Goal: Task Accomplishment & Management: Complete application form

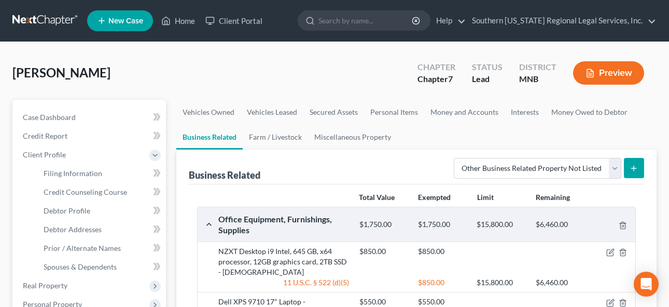
select select "other_business_related_property_not_listed"
click at [188, 22] on link "Home" at bounding box center [178, 20] width 44 height 19
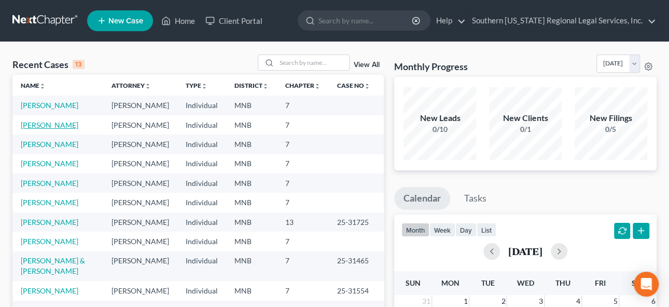
click at [39, 129] on link "[PERSON_NAME]" at bounding box center [50, 124] width 58 height 9
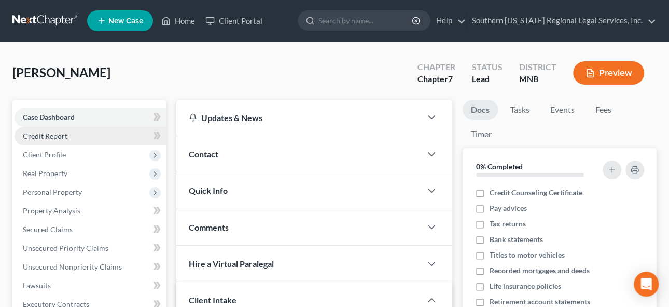
click at [44, 134] on span "Credit Report" at bounding box center [45, 135] width 45 height 9
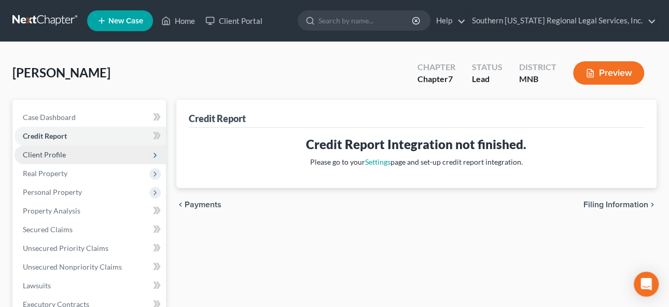
click at [44, 154] on span "Client Profile" at bounding box center [44, 154] width 43 height 9
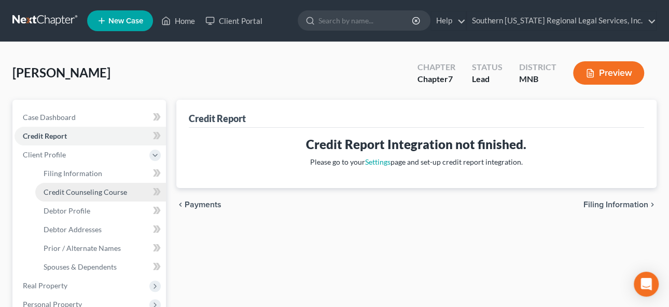
click at [82, 191] on span "Credit Counseling Course" at bounding box center [86, 191] width 84 height 9
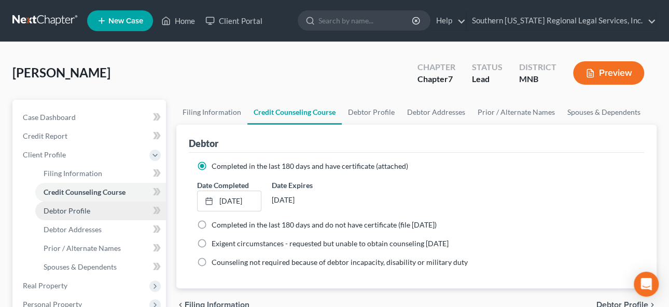
click at [75, 212] on span "Debtor Profile" at bounding box center [67, 210] width 47 height 9
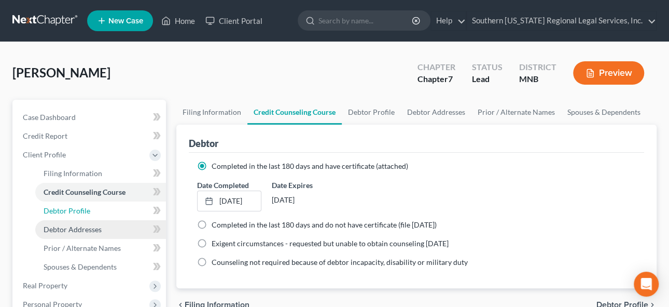
select select "0"
select select "1"
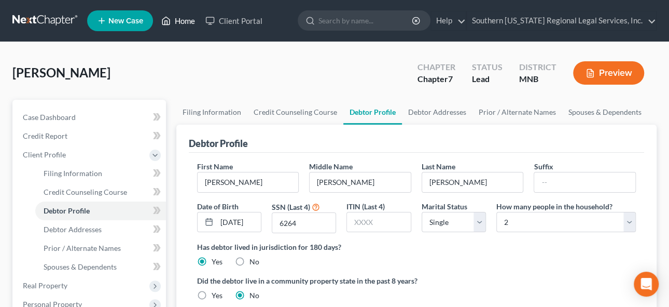
click at [182, 19] on link "Home" at bounding box center [178, 20] width 44 height 19
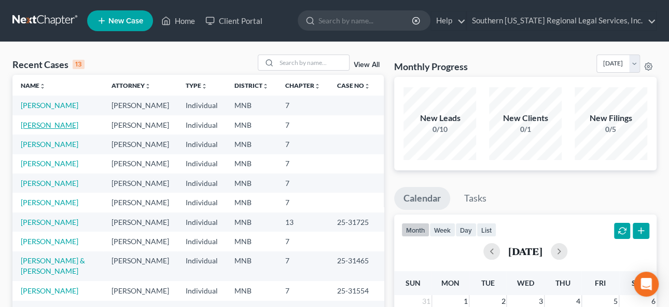
click at [46, 129] on link "[PERSON_NAME]" at bounding box center [50, 124] width 58 height 9
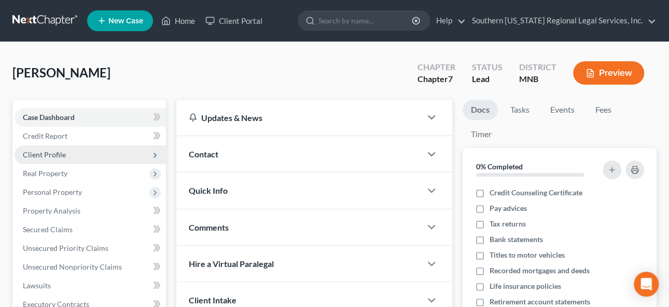
click at [47, 150] on span "Client Profile" at bounding box center [44, 154] width 43 height 9
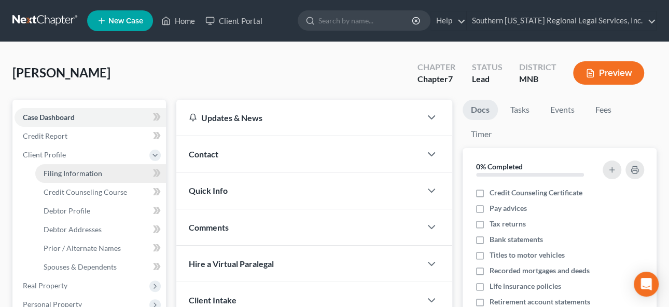
click at [81, 171] on span "Filing Information" at bounding box center [73, 173] width 59 height 9
select select "1"
select select "0"
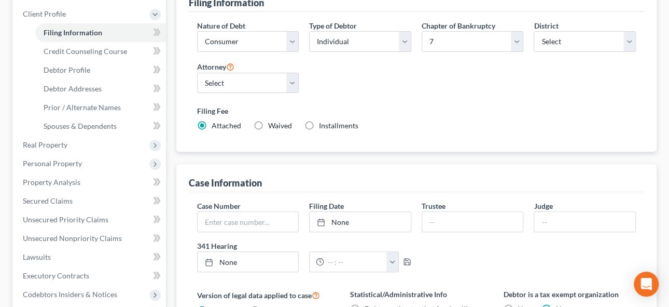
scroll to position [141, 0]
click at [268, 122] on label "Waived Waived" at bounding box center [280, 125] width 24 height 10
click at [272, 122] on input "Waived Waived" at bounding box center [275, 123] width 7 height 7
radio input "true"
radio input "false"
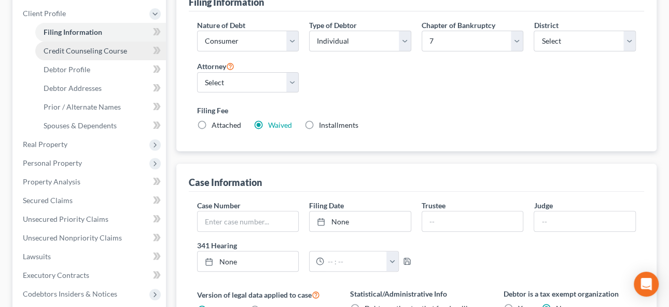
click at [93, 54] on link "Credit Counseling Course" at bounding box center [100, 51] width 131 height 19
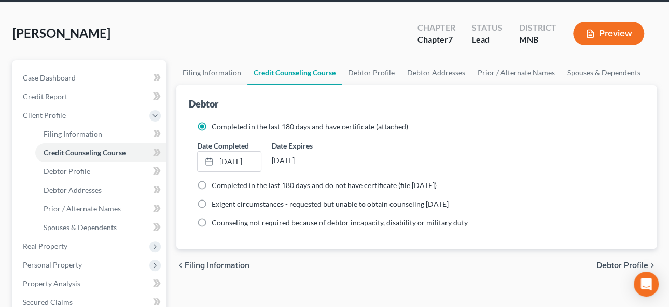
scroll to position [94, 0]
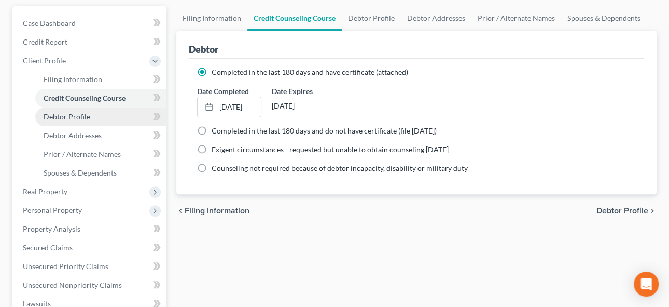
click at [64, 115] on span "Debtor Profile" at bounding box center [67, 116] width 47 height 9
select select "0"
select select "3"
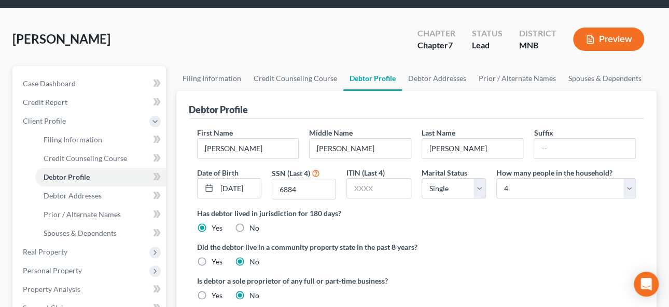
scroll to position [47, 0]
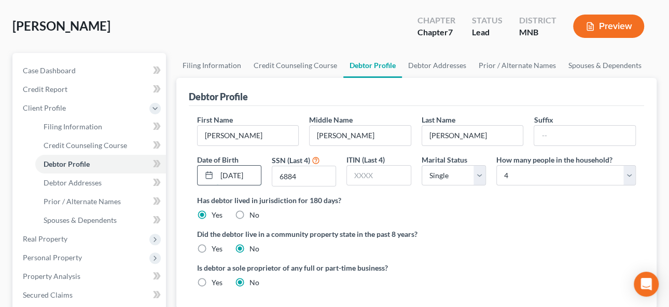
drag, startPoint x: 254, startPoint y: 171, endPoint x: 260, endPoint y: 172, distance: 6.8
click at [254, 171] on input "[DATE]" at bounding box center [239, 175] width 44 height 20
click at [241, 173] on input "[DATE]" at bounding box center [239, 175] width 44 height 20
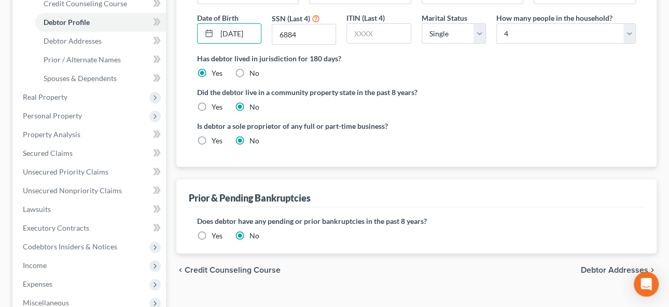
scroll to position [283, 0]
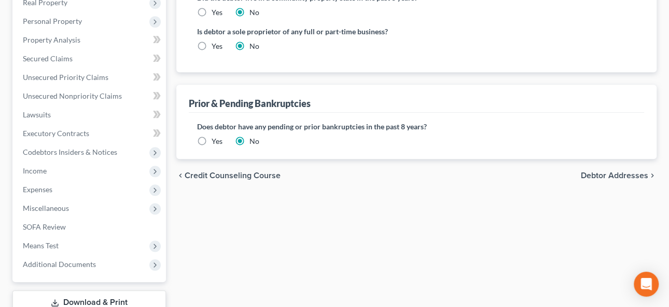
click at [596, 173] on span "Debtor Addresses" at bounding box center [614, 175] width 67 height 8
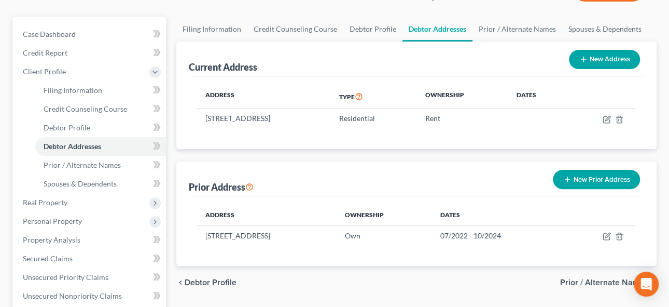
scroll to position [141, 0]
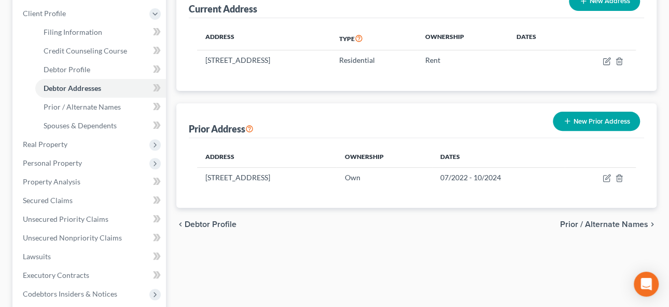
click at [614, 224] on span "Prior / Alternate Names" at bounding box center [604, 224] width 88 height 8
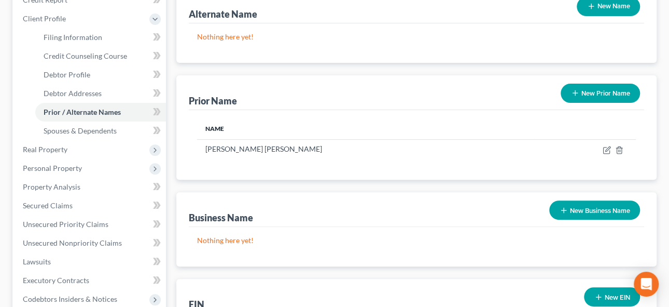
scroll to position [141, 0]
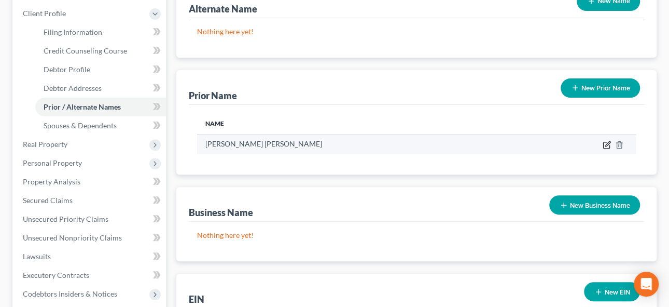
click at [607, 146] on icon "button" at bounding box center [606, 145] width 6 height 6
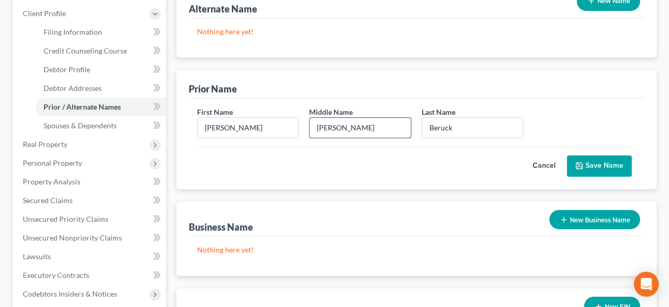
click at [339, 127] on input "[PERSON_NAME]" at bounding box center [360, 128] width 101 height 20
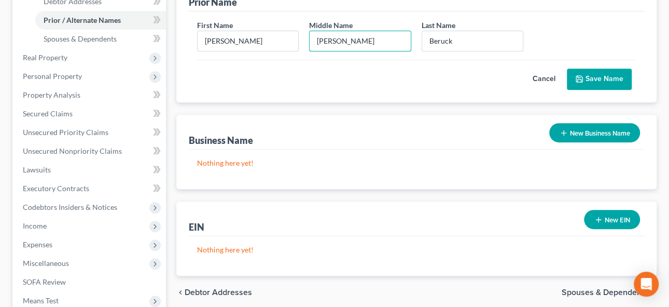
scroll to position [236, 0]
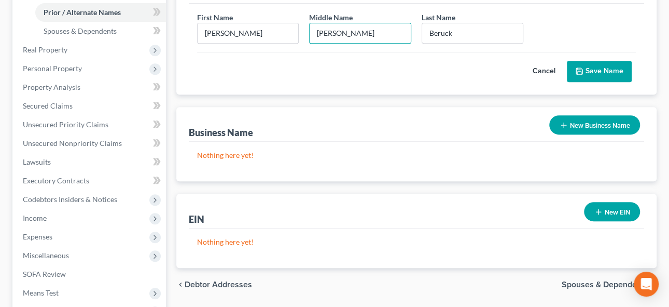
type input "[PERSON_NAME]"
click at [595, 127] on button "New Business Name" at bounding box center [594, 124] width 91 height 19
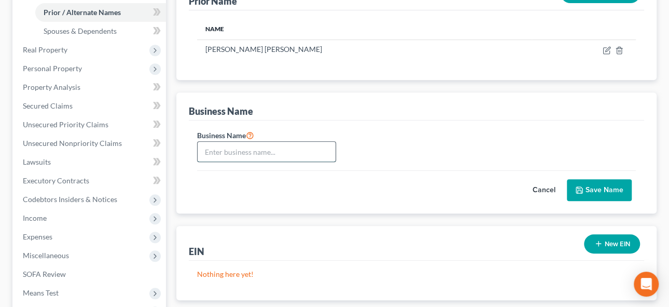
click at [244, 149] on input "text" at bounding box center [267, 152] width 139 height 20
type input "Beruke Studios, LLC"
click at [594, 179] on button "Save Name" at bounding box center [599, 190] width 65 height 22
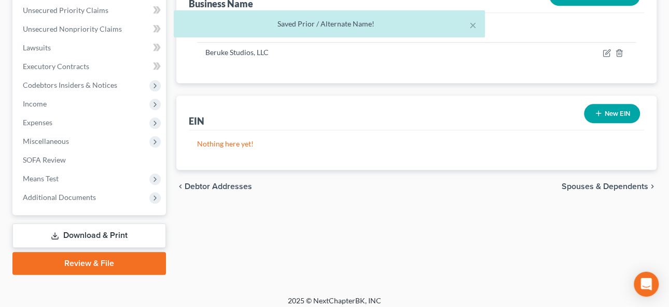
scroll to position [355, 0]
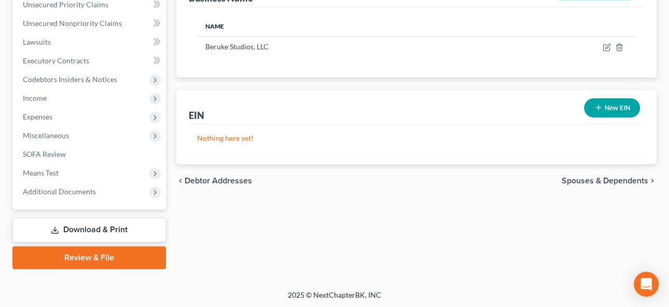
click at [593, 180] on span "Spouses & Dependents" at bounding box center [605, 180] width 87 height 8
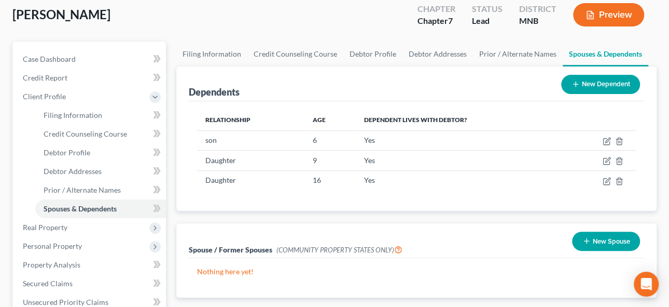
scroll to position [141, 0]
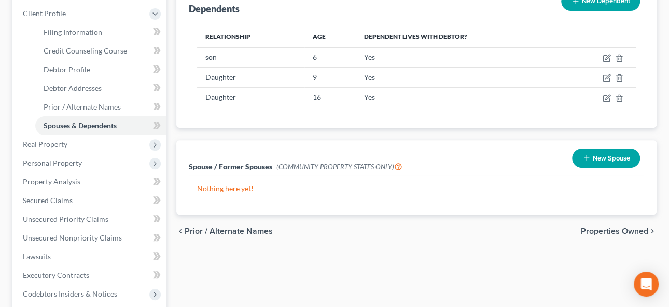
drag, startPoint x: 619, startPoint y: 229, endPoint x: 355, endPoint y: 194, distance: 266.3
click at [618, 229] on span "Properties Owned" at bounding box center [614, 231] width 67 height 8
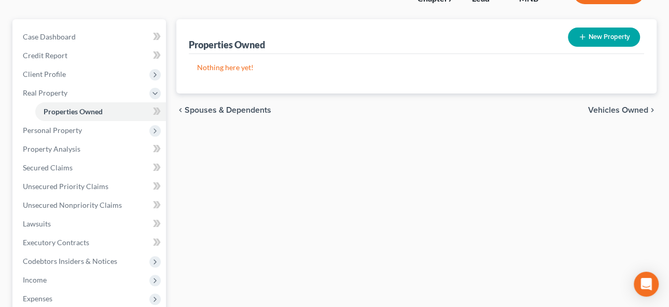
scroll to position [94, 0]
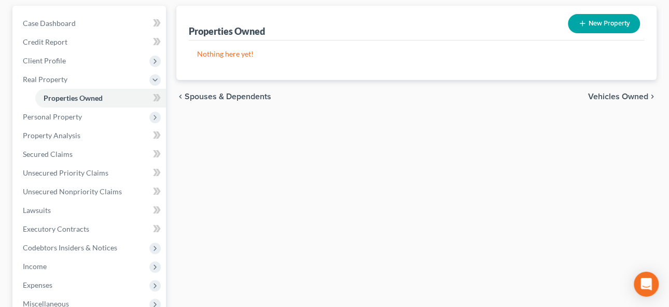
click at [610, 95] on span "Vehicles Owned" at bounding box center [618, 96] width 60 height 8
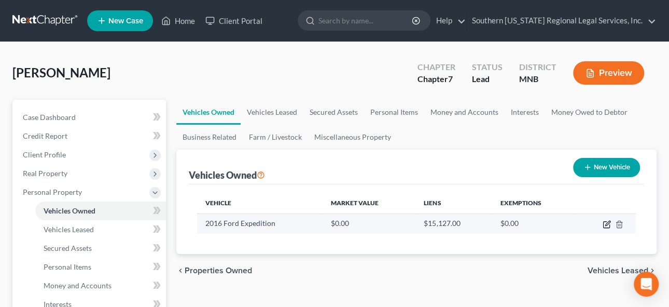
click at [610, 220] on icon "button" at bounding box center [607, 222] width 5 height 5
select select "0"
select select "10"
select select "2"
select select "0"
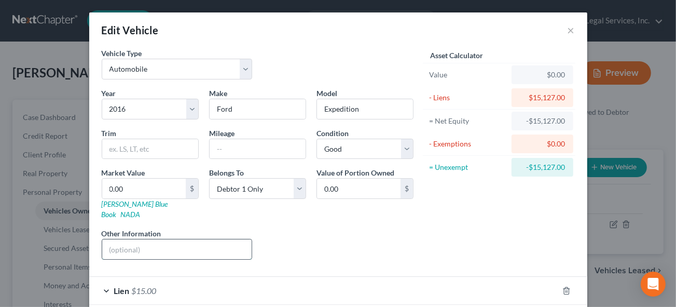
click at [141, 239] on input "text" at bounding box center [177, 249] width 150 height 20
type input "Vehicle has over 235K miles, rust, scratches. NADA fair trade in value."
click at [237, 150] on input "text" at bounding box center [258, 149] width 96 height 20
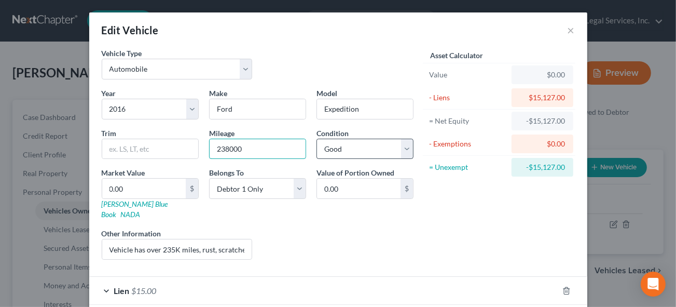
type input "238000"
click at [356, 148] on select "Select Excellent Very Good Good Fair Poor" at bounding box center [364, 149] width 97 height 21
select select "3"
click at [316, 139] on select "Select Excellent Very Good Good Fair Poor" at bounding box center [364, 149] width 97 height 21
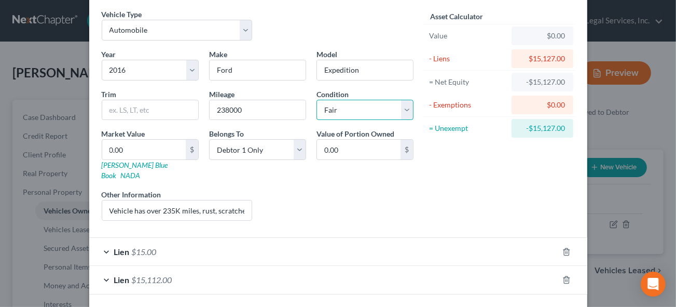
scroll to position [70, 0]
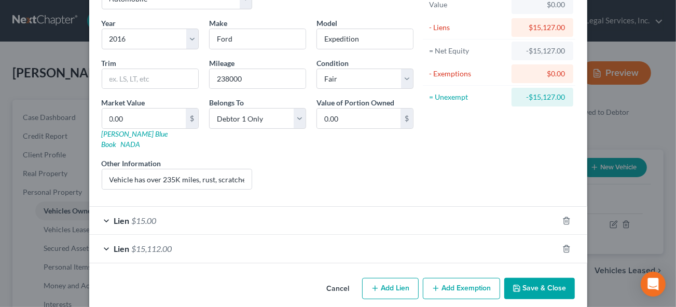
click at [383, 278] on button "Add Lien" at bounding box center [390, 289] width 57 height 22
select select "0"
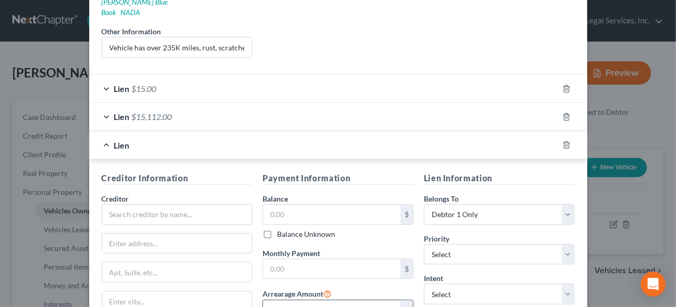
scroll to position [124, 0]
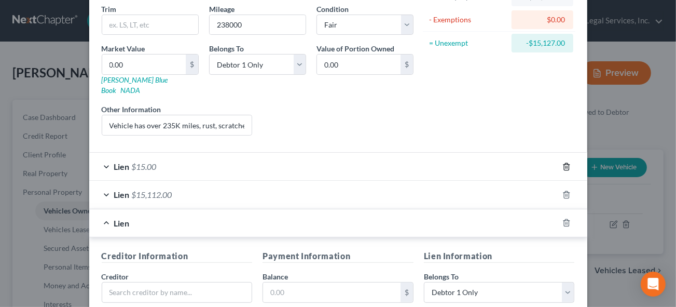
click at [564, 163] on icon "button" at bounding box center [566, 166] width 5 height 7
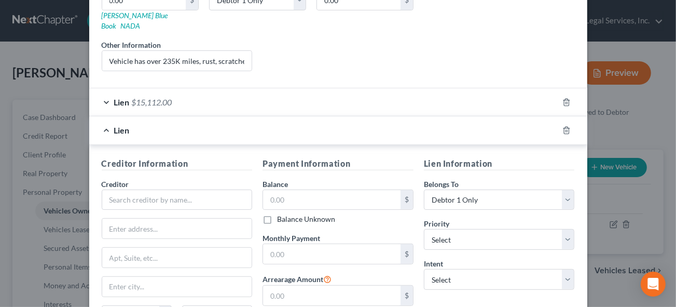
scroll to position [285, 0]
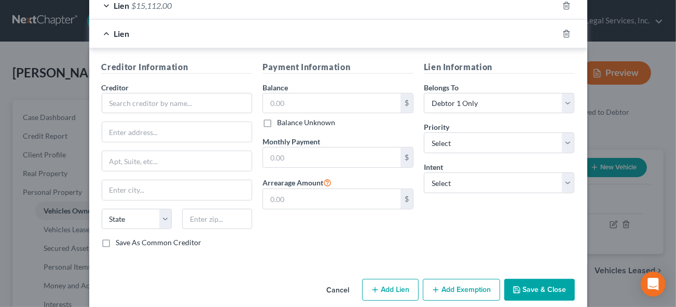
click at [530, 279] on button "Save & Close" at bounding box center [539, 290] width 71 height 22
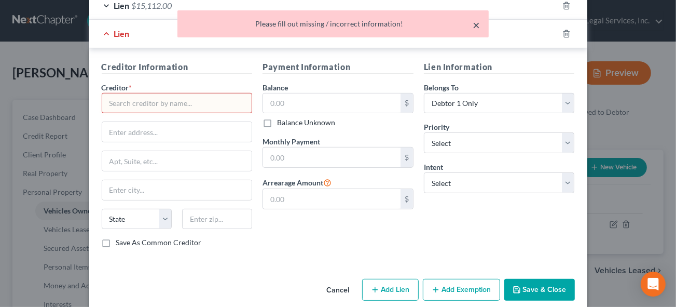
click at [476, 24] on button "×" at bounding box center [476, 25] width 7 height 12
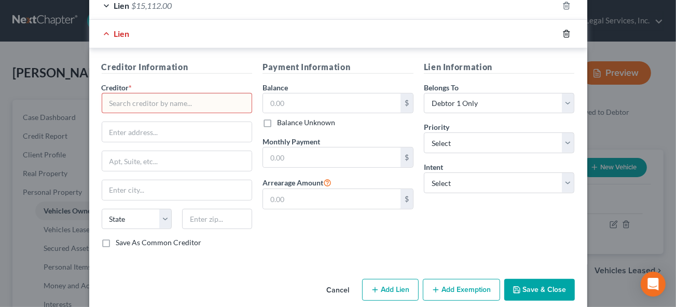
click at [562, 30] on icon "button" at bounding box center [566, 34] width 8 height 8
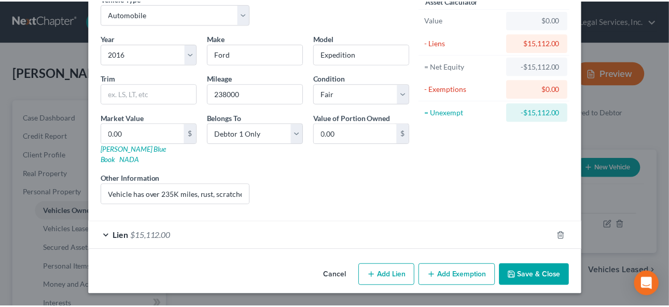
scroll to position [43, 0]
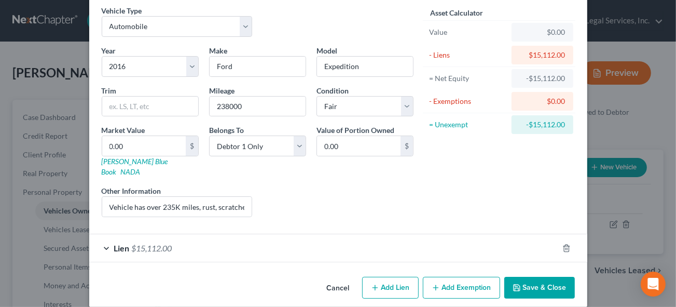
click at [527, 278] on button "Save & Close" at bounding box center [539, 287] width 71 height 22
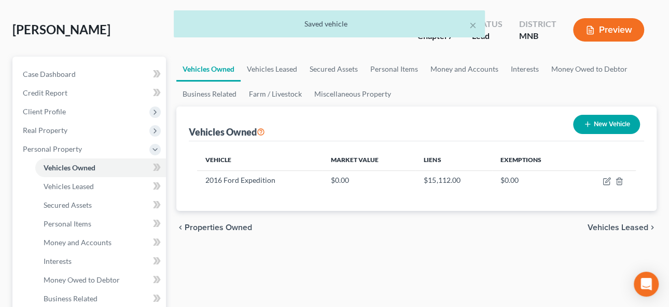
scroll to position [141, 0]
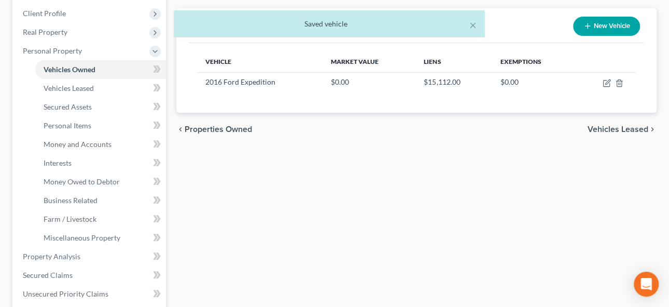
click at [608, 126] on span "Vehicles Leased" at bounding box center [618, 129] width 61 height 8
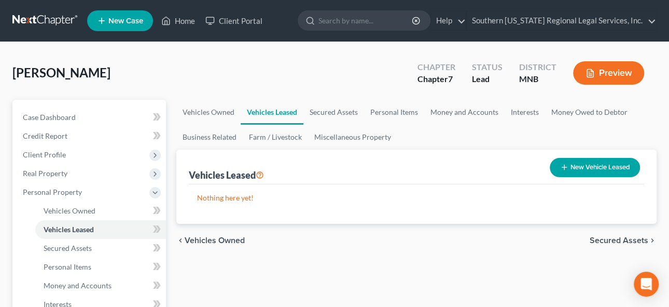
scroll to position [141, 0]
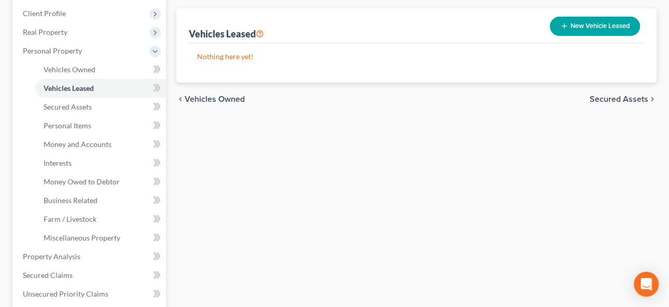
click at [614, 98] on span "Secured Assets" at bounding box center [619, 99] width 59 height 8
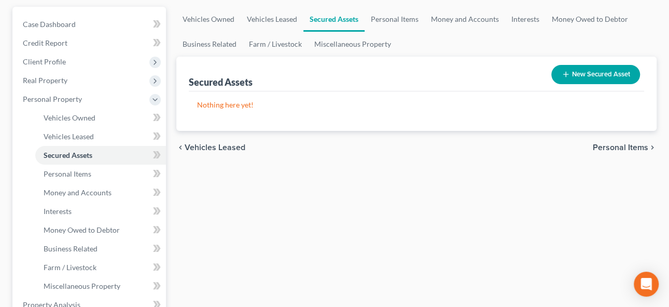
scroll to position [94, 0]
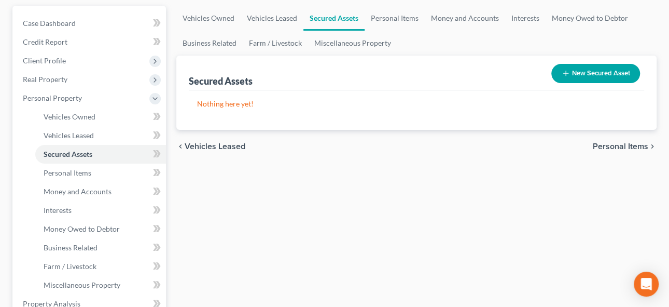
click at [614, 147] on span "Personal Items" at bounding box center [621, 146] width 56 height 8
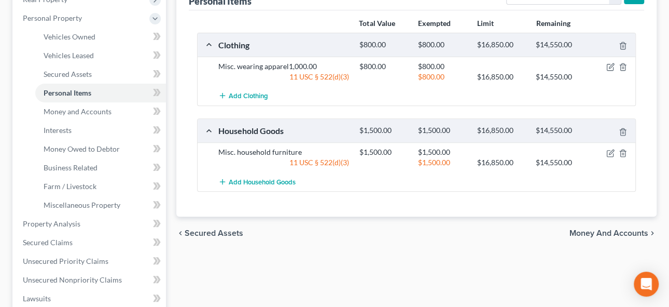
scroll to position [188, 0]
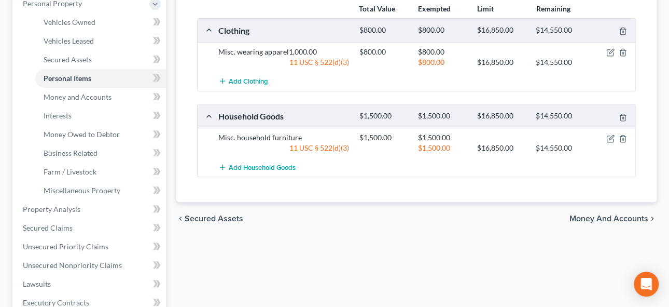
click at [601, 214] on span "Money and Accounts" at bounding box center [609, 218] width 79 height 8
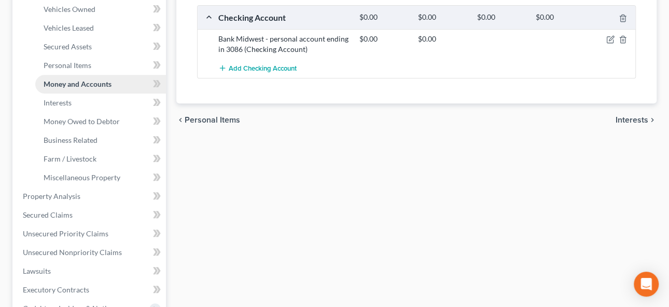
scroll to position [188, 0]
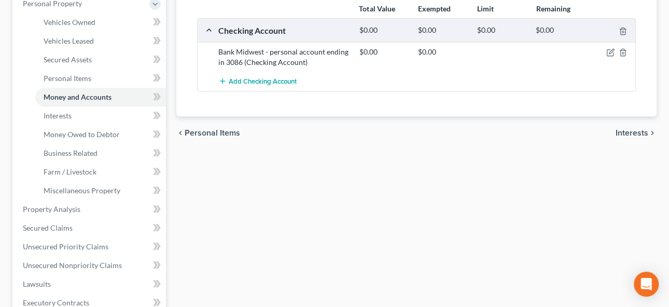
click at [632, 130] on span "Interests" at bounding box center [632, 133] width 33 height 8
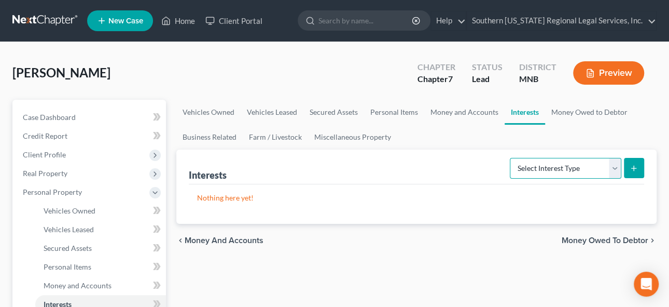
click at [547, 170] on select "Select Interest Type 401K Annuity Bond Education IRA Government Bond Government…" at bounding box center [566, 168] width 112 height 21
select select "unincorporated_business"
click at [511, 158] on select "Select Interest Type 401K Annuity Bond Education IRA Government Bond Government…" at bounding box center [566, 168] width 112 height 21
click at [638, 168] on icon "submit" at bounding box center [634, 168] width 8 height 8
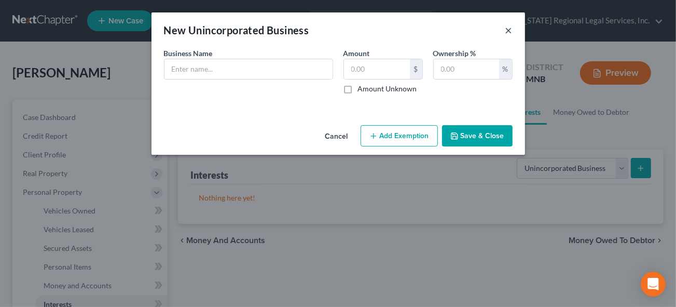
click at [506, 29] on button "×" at bounding box center [508, 30] width 7 height 12
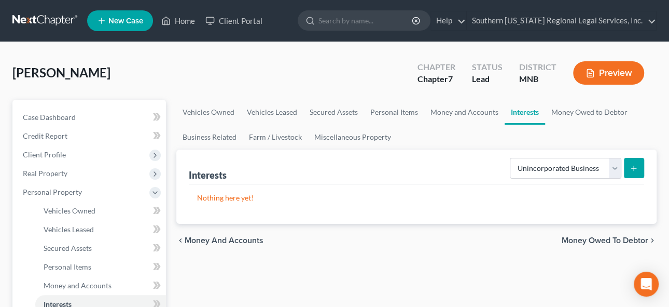
click at [582, 238] on span "Money Owed to Debtor" at bounding box center [605, 240] width 87 height 8
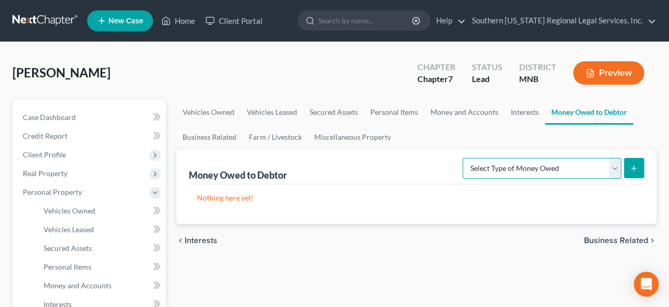
click at [543, 171] on select "Select Type of Money Owed Accounts Receivable Alimony Child Support Claims Agai…" at bounding box center [542, 168] width 159 height 21
click at [619, 237] on span "Business Related" at bounding box center [616, 240] width 64 height 8
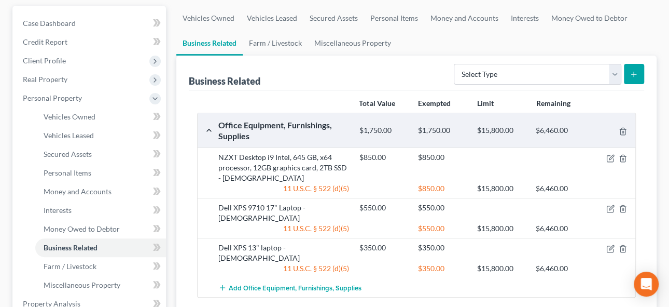
scroll to position [47, 0]
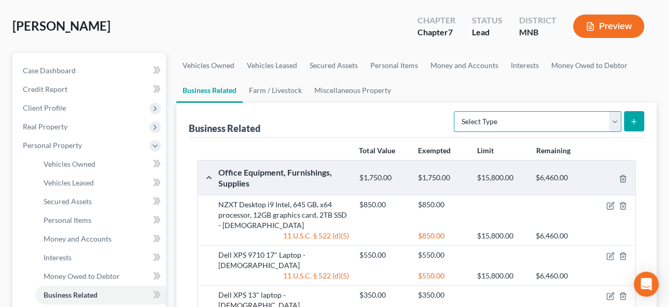
click at [480, 123] on select "Select Type Customer Lists Franchises Inventory Licenses Machinery Office Equip…" at bounding box center [538, 121] width 168 height 21
click at [482, 81] on ul "Vehicles Owned Vehicles Leased Secured Assets Personal Items Money and Accounts…" at bounding box center [416, 78] width 481 height 50
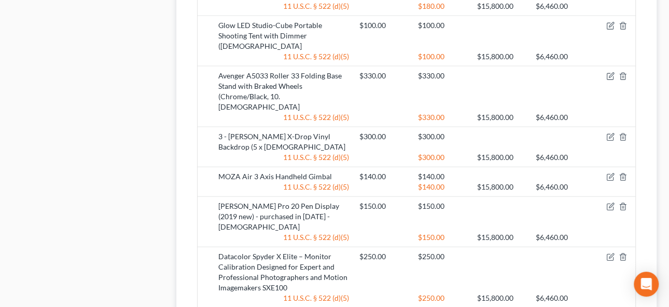
scroll to position [1300, 0]
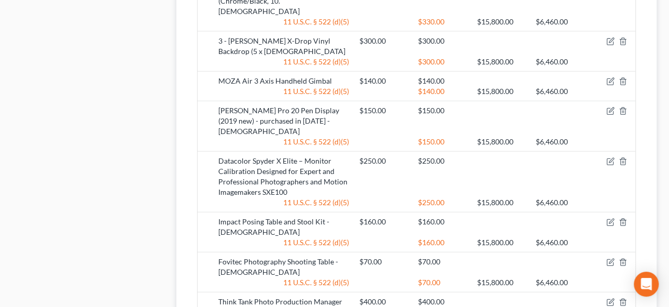
drag, startPoint x: 627, startPoint y: 250, endPoint x: 424, endPoint y: 240, distance: 202.6
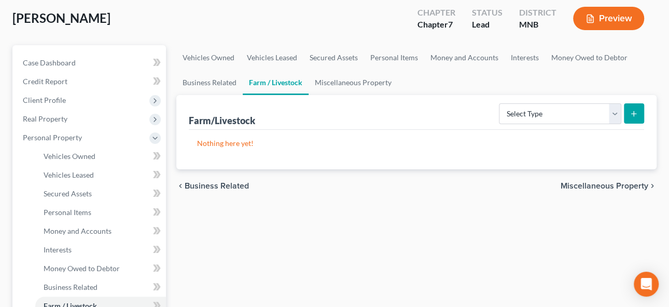
scroll to position [94, 0]
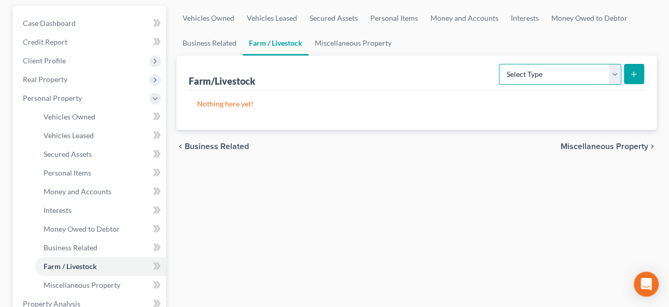
click at [568, 73] on select "Select Type Animals & Livestock Crops: Growing or Harvested Farming Equipment F…" at bounding box center [560, 74] width 122 height 21
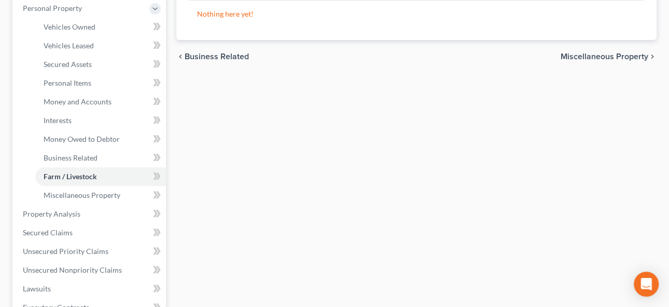
scroll to position [188, 0]
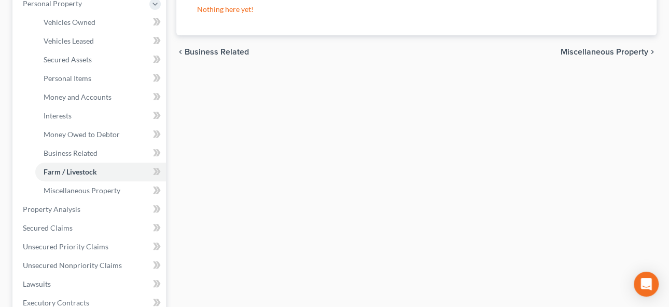
click at [591, 49] on span "Miscellaneous Property" at bounding box center [605, 52] width 88 height 8
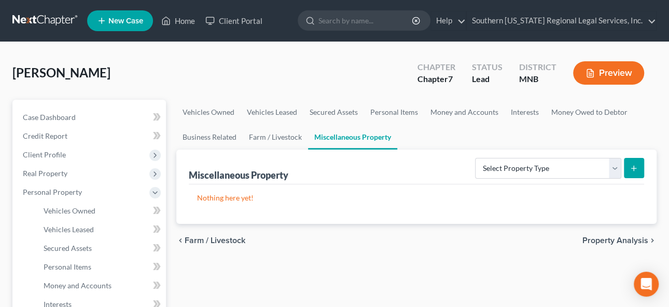
scroll to position [47, 0]
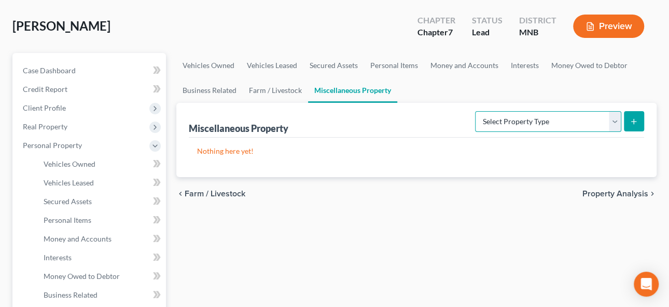
click at [502, 118] on select "Select Property Type Assigned for Creditor Benefit [DATE] Holding for Another N…" at bounding box center [548, 121] width 146 height 21
click at [303, 150] on p "Nothing here yet!" at bounding box center [416, 151] width 439 height 10
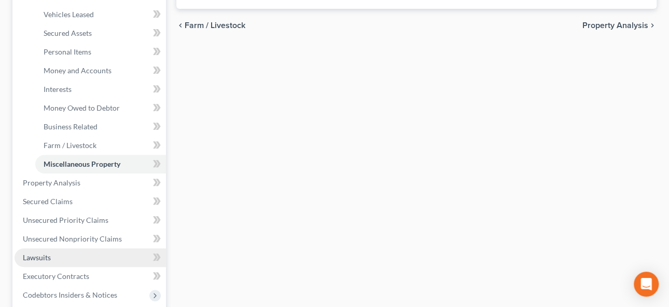
scroll to position [236, 0]
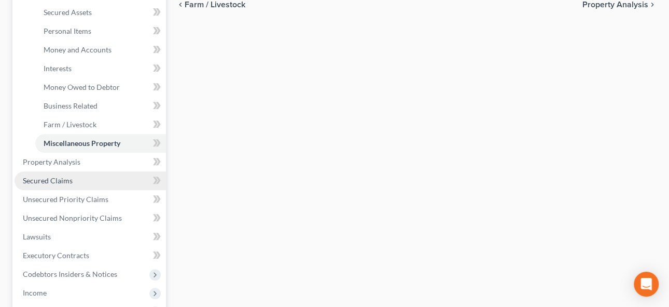
click at [61, 177] on span "Secured Claims" at bounding box center [48, 180] width 50 height 9
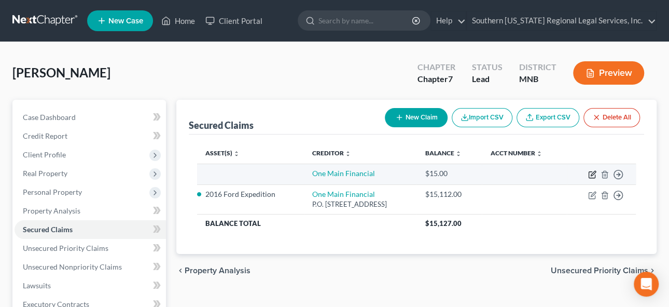
click at [592, 173] on icon "button" at bounding box center [592, 174] width 8 height 8
select select "0"
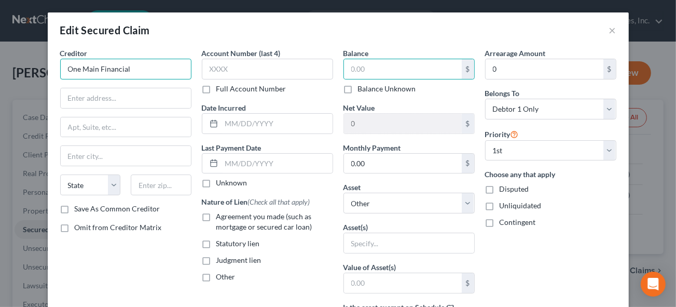
drag, startPoint x: 148, startPoint y: 72, endPoint x: 0, endPoint y: 79, distance: 148.5
click at [0, 81] on div "Edit Secured Claim × Creditor * One Main Financial State [US_STATE] AK AR AZ [G…" at bounding box center [338, 153] width 676 height 307
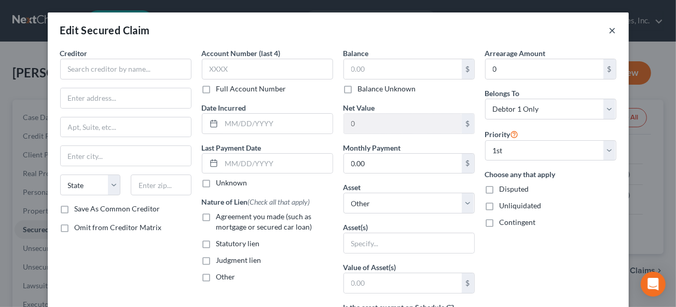
click at [609, 32] on button "×" at bounding box center [612, 30] width 7 height 12
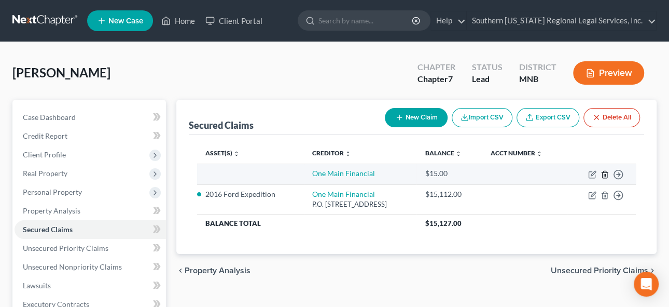
click at [604, 174] on line "button" at bounding box center [604, 175] width 0 height 2
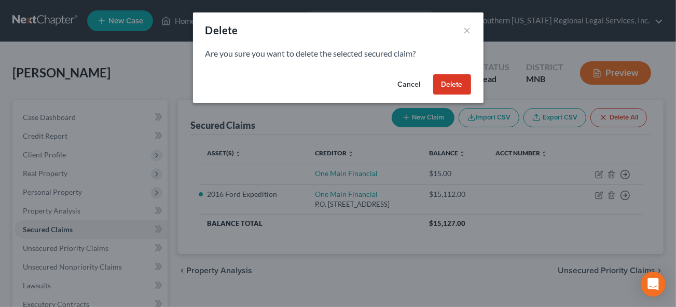
drag, startPoint x: 456, startPoint y: 88, endPoint x: 482, endPoint y: 300, distance: 213.7
click at [455, 88] on button "Delete" at bounding box center [452, 84] width 38 height 21
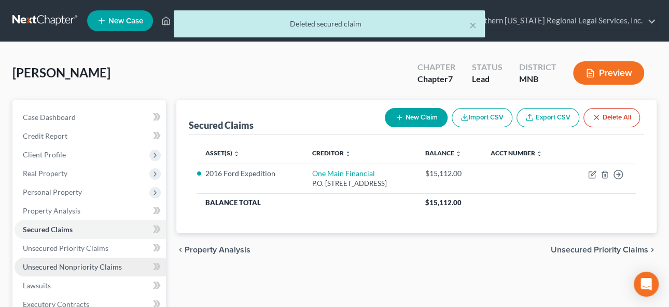
scroll to position [47, 0]
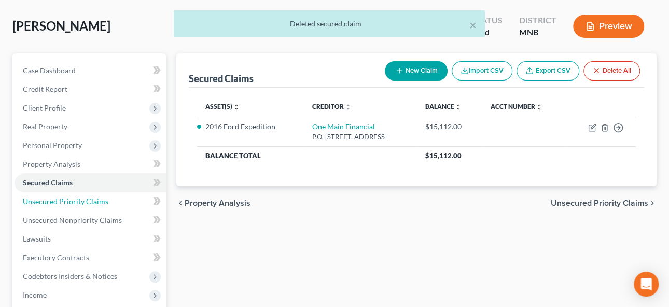
drag, startPoint x: 63, startPoint y: 199, endPoint x: 330, endPoint y: 201, distance: 266.7
click at [63, 198] on span "Unsecured Priority Claims" at bounding box center [66, 201] width 86 height 9
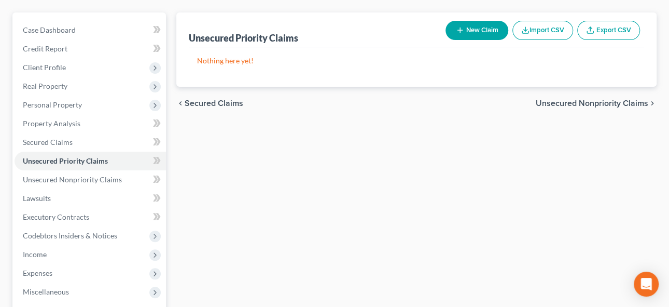
scroll to position [94, 0]
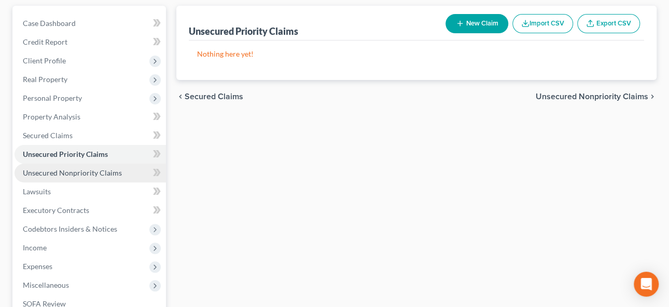
click at [77, 165] on link "Unsecured Nonpriority Claims" at bounding box center [90, 172] width 151 height 19
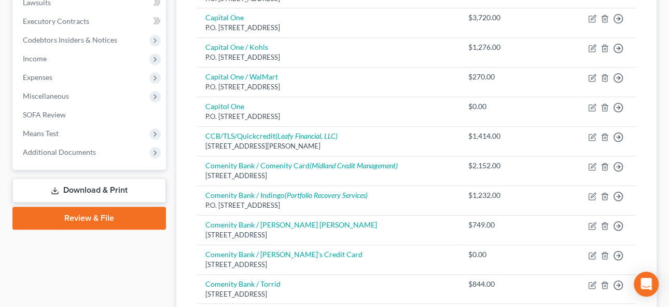
scroll to position [188, 0]
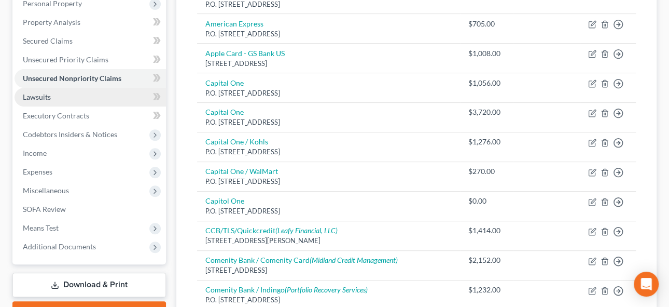
click at [39, 99] on span "Lawsuits" at bounding box center [37, 96] width 28 height 9
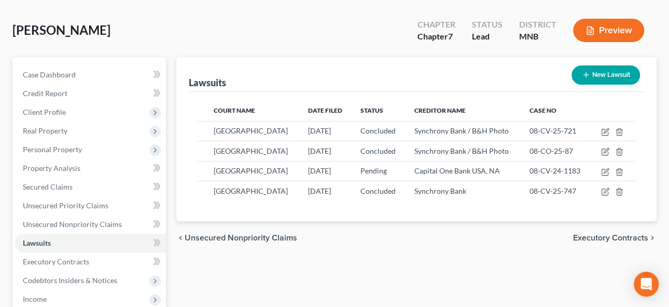
scroll to position [94, 0]
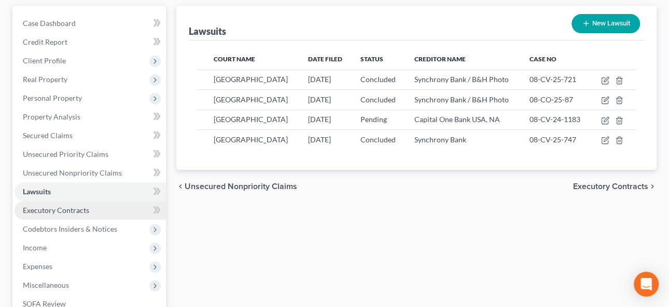
click at [44, 208] on span "Executory Contracts" at bounding box center [56, 209] width 66 height 9
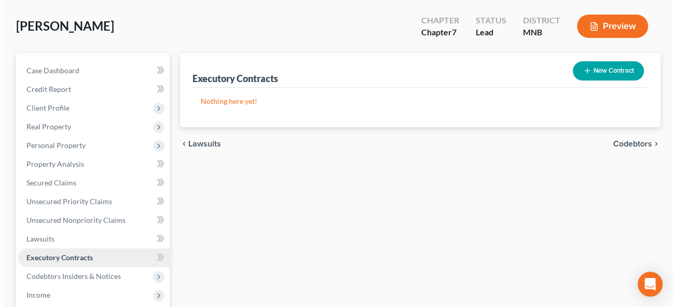
scroll to position [94, 0]
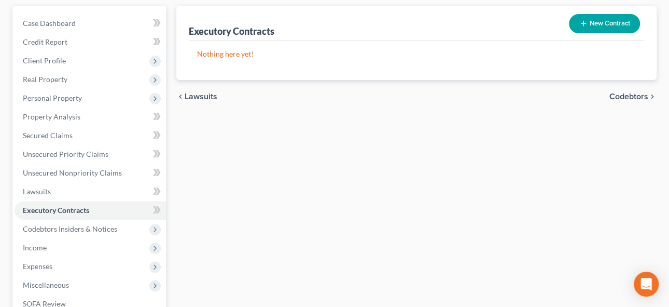
click at [600, 26] on button "New Contract" at bounding box center [604, 23] width 71 height 19
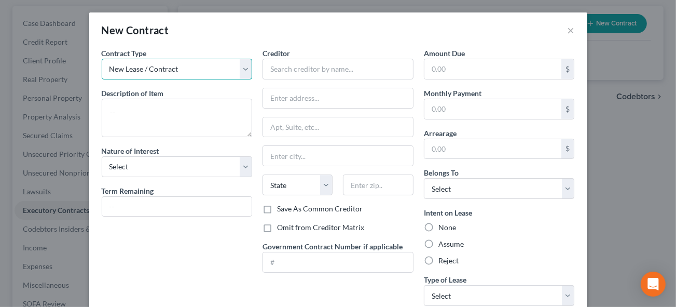
click at [242, 67] on select "New Lease / Contract New Timeshare" at bounding box center [177, 69] width 151 height 21
click at [102, 59] on select "New Lease / Contract New Timeshare" at bounding box center [177, 69] width 151 height 21
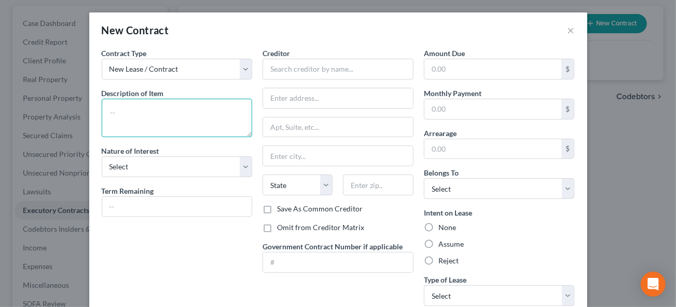
click at [127, 110] on textarea at bounding box center [177, 118] width 151 height 38
type textarea "House lease"
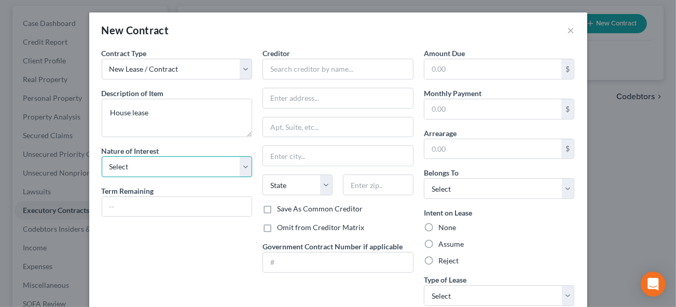
click at [135, 159] on select "Select Purchaser Agent Lessor Lessee" at bounding box center [177, 166] width 151 height 21
select select "3"
click at [102, 156] on select "Select Purchaser Agent Lessor Lessee" at bounding box center [177, 166] width 151 height 21
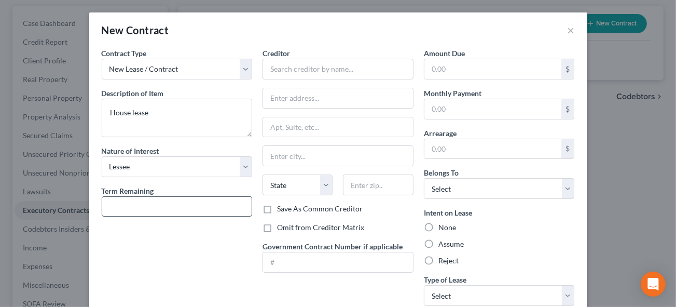
click at [126, 208] on input "text" at bounding box center [177, 207] width 150 height 20
type input "2 weeks"
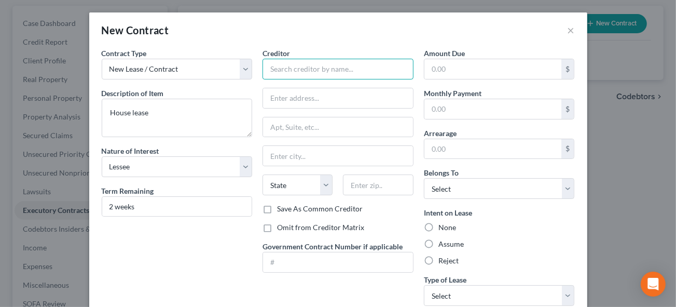
click at [288, 67] on input "text" at bounding box center [337, 69] width 151 height 21
type input "Eagle Eye Properties"
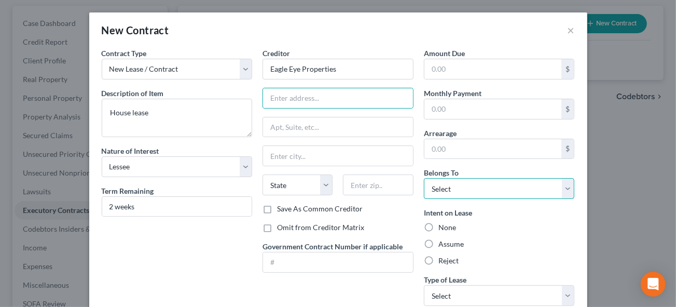
click at [438, 190] on select "Select Debtor 1 Only Debtor 2 Only Debtor 1 And Debtor 2 Only At Least One Of T…" at bounding box center [499, 188] width 151 height 21
select select "0"
click at [424, 178] on select "Select Debtor 1 Only Debtor 2 Only Debtor 1 And Debtor 2 Only At Least One Of T…" at bounding box center [499, 188] width 151 height 21
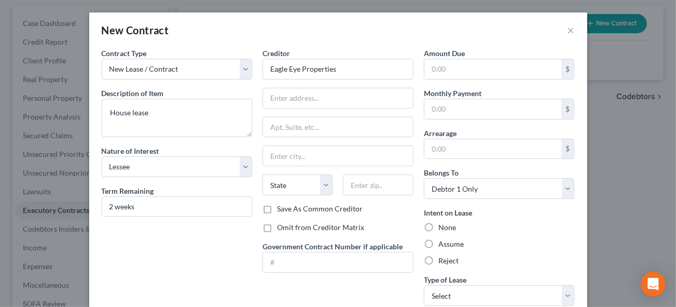
click at [438, 241] on label "Assume" at bounding box center [450, 244] width 25 height 10
click at [442, 241] on input "Assume" at bounding box center [445, 242] width 7 height 7
radio input "true"
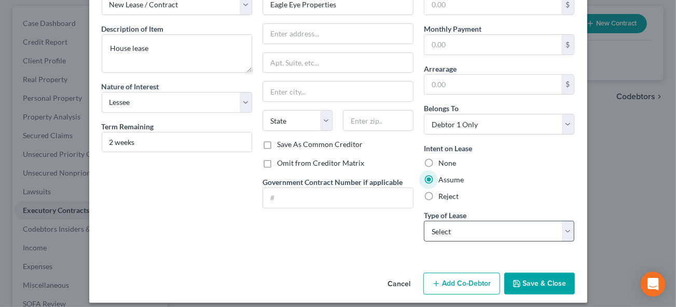
scroll to position [71, 0]
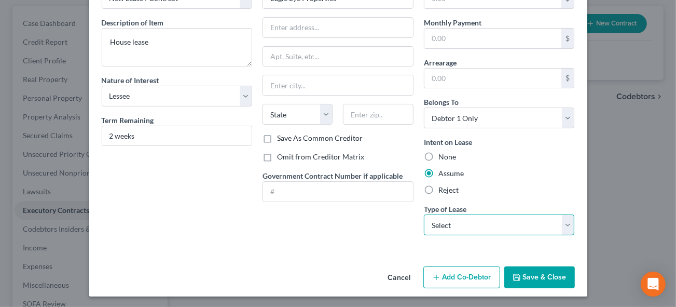
drag, startPoint x: 423, startPoint y: 222, endPoint x: 431, endPoint y: 222, distance: 7.8
click at [424, 222] on select "Select Real Estate Car Other" at bounding box center [499, 224] width 151 height 21
select select "0"
click at [424, 214] on select "Select Real Estate Car Other" at bounding box center [499, 224] width 151 height 21
click at [440, 221] on select "Select Real Estate Car Other" at bounding box center [499, 224] width 151 height 21
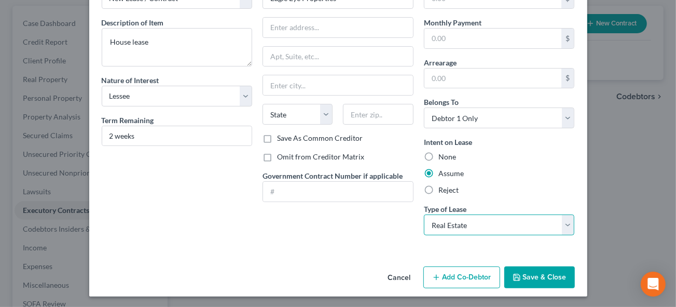
click at [440, 221] on select "Select Real Estate Car Other" at bounding box center [499, 224] width 151 height 21
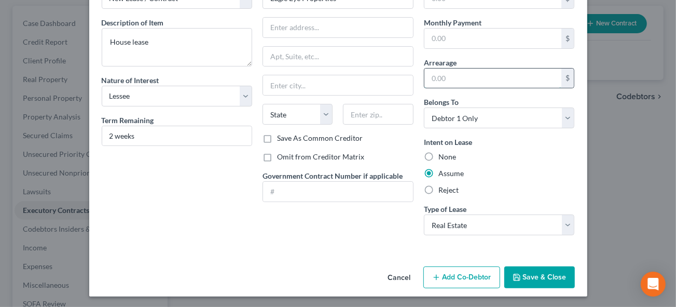
click at [445, 84] on input "text" at bounding box center [492, 78] width 137 height 20
click at [314, 217] on div "Creditor * Eagle Eye Properties State [US_STATE] AK AR [GEOGRAPHIC_DATA] CA CO …" at bounding box center [337, 110] width 161 height 266
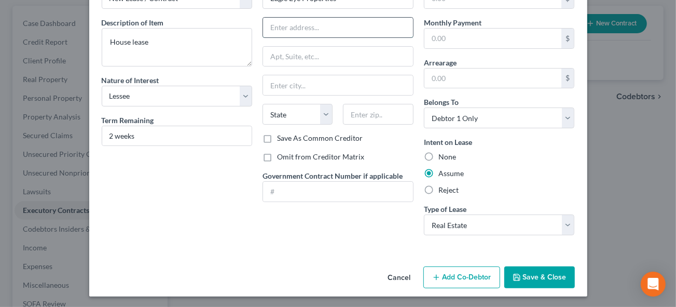
click at [334, 25] on input "text" at bounding box center [338, 28] width 150 height 20
type input "[STREET_ADDRESS]"
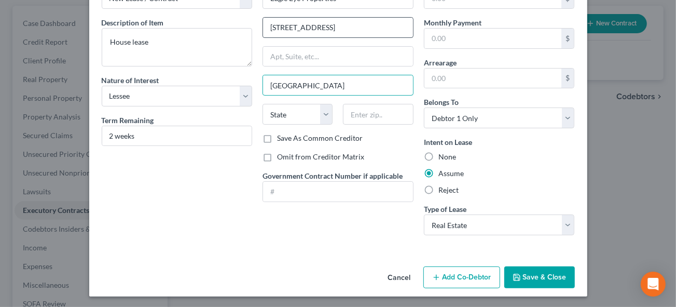
type input "[GEOGRAPHIC_DATA]"
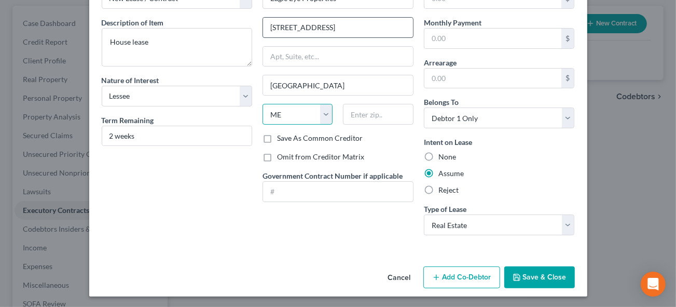
select select "24"
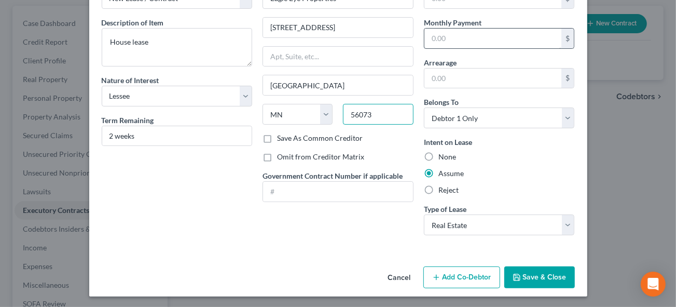
type input "56073"
drag, startPoint x: 452, startPoint y: 40, endPoint x: 466, endPoint y: 46, distance: 14.6
click at [452, 40] on input "text" at bounding box center [492, 39] width 137 height 20
type input "1,395"
drag, startPoint x: 435, startPoint y: 78, endPoint x: 497, endPoint y: 84, distance: 62.6
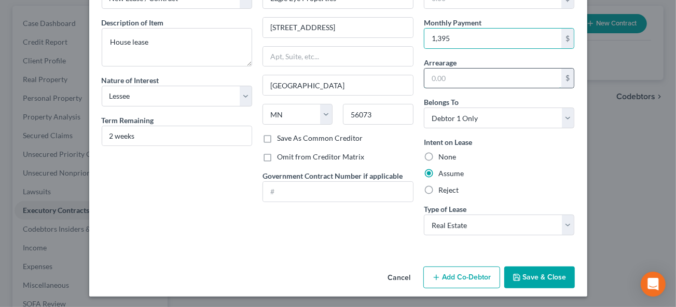
click at [435, 78] on input "text" at bounding box center [492, 78] width 137 height 20
type input "2,100"
click at [510, 180] on div "Intent on Lease None Assume Reject" at bounding box center [499, 165] width 151 height 59
click at [545, 273] on button "Save & Close" at bounding box center [539, 277] width 71 height 22
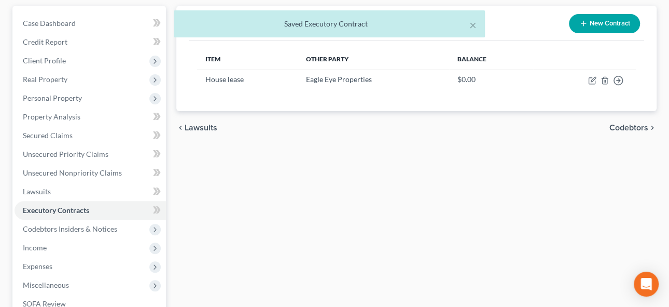
click at [630, 126] on span "Codebtors" at bounding box center [629, 127] width 39 height 8
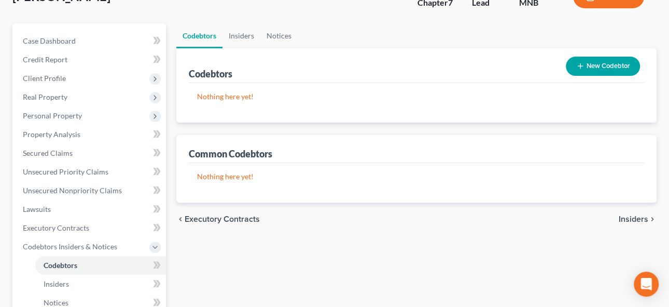
scroll to position [141, 0]
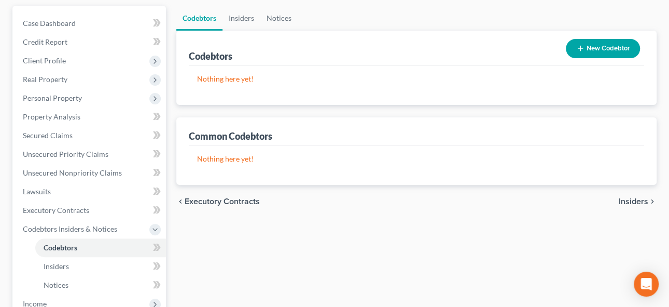
click at [633, 201] on span "Insiders" at bounding box center [634, 201] width 30 height 8
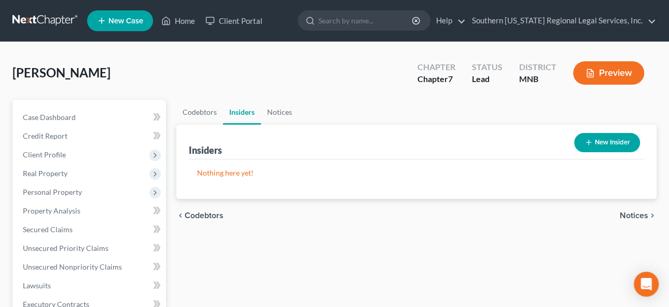
click at [628, 212] on span "Notices" at bounding box center [634, 215] width 29 height 8
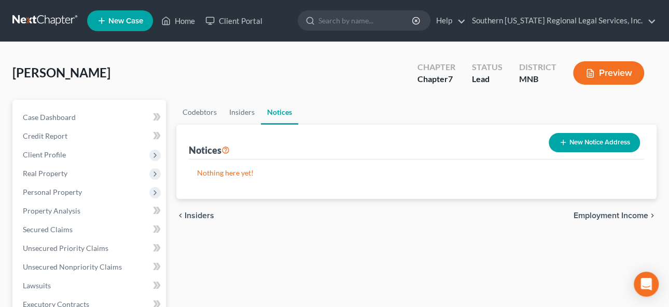
click at [619, 215] on span "Employment Income" at bounding box center [611, 215] width 75 height 8
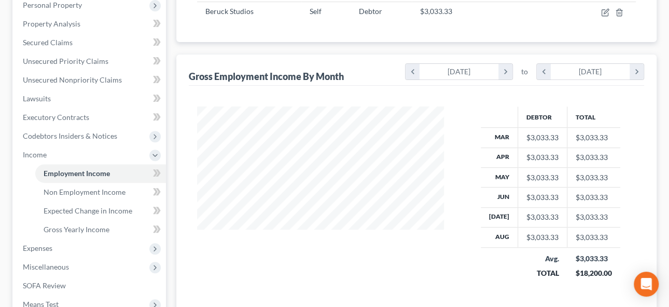
scroll to position [176, 0]
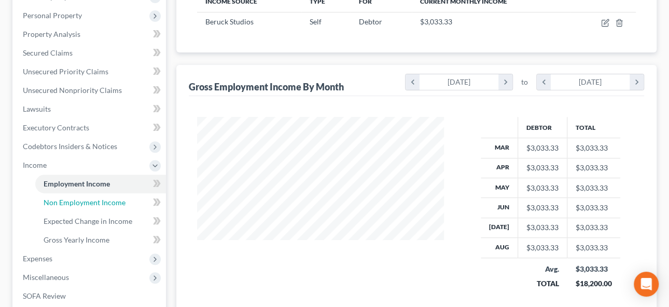
drag, startPoint x: 75, startPoint y: 200, endPoint x: 365, endPoint y: 229, distance: 291.4
click at [75, 199] on span "Non Employment Income" at bounding box center [85, 202] width 82 height 9
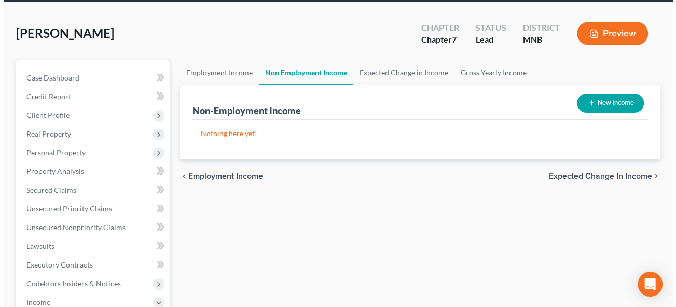
scroll to position [94, 0]
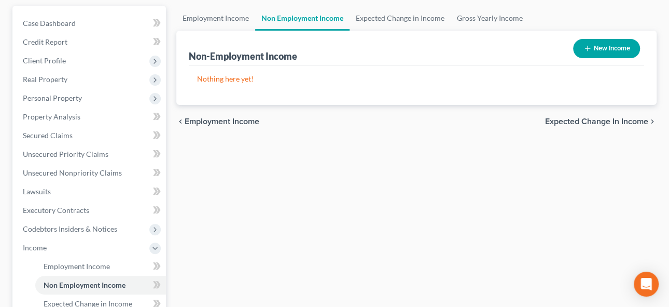
click at [607, 46] on button "New Income" at bounding box center [606, 48] width 67 height 19
select select "0"
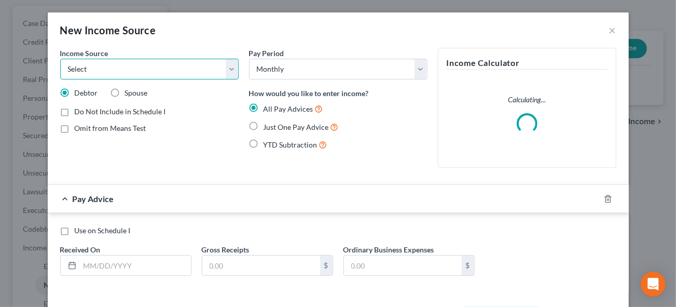
click at [128, 63] on select "Select Unemployment Disability (from employer) Pension Retirement Social Securi…" at bounding box center [149, 69] width 178 height 21
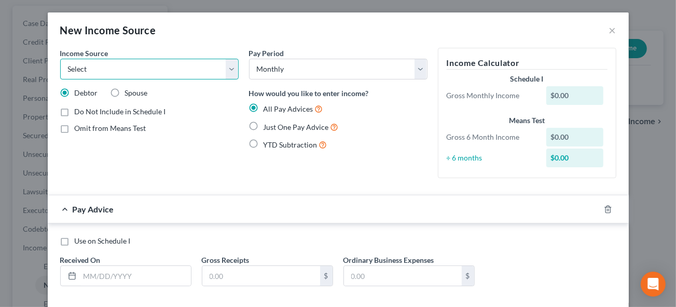
select select "5"
click at [60, 59] on select "Select Unemployment Disability (from employer) Pension Retirement Social Securi…" at bounding box center [149, 69] width 178 height 21
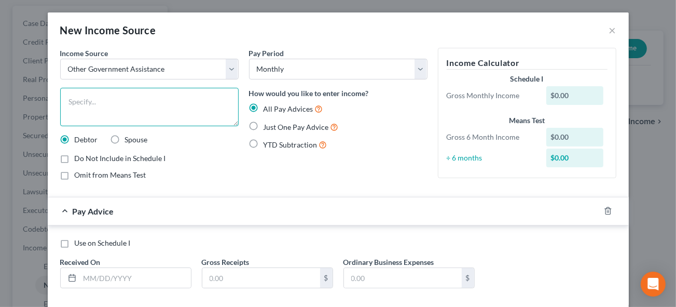
click at [84, 99] on textarea at bounding box center [149, 107] width 178 height 38
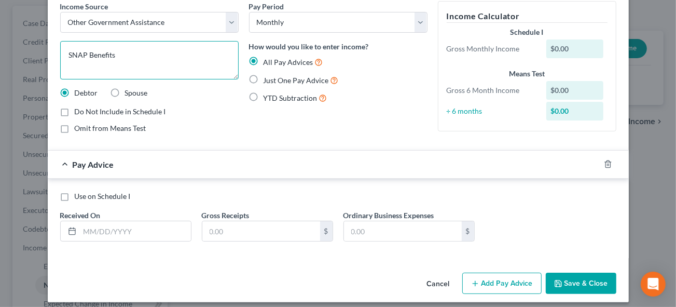
type textarea "SNAP Benefits"
click at [75, 192] on label "Use on Schedule I" at bounding box center [103, 196] width 56 height 10
click at [79, 192] on input "Use on Schedule I" at bounding box center [82, 194] width 7 height 7
checkbox input "true"
click at [75, 123] on label "Omit from Means Test" at bounding box center [111, 128] width 72 height 10
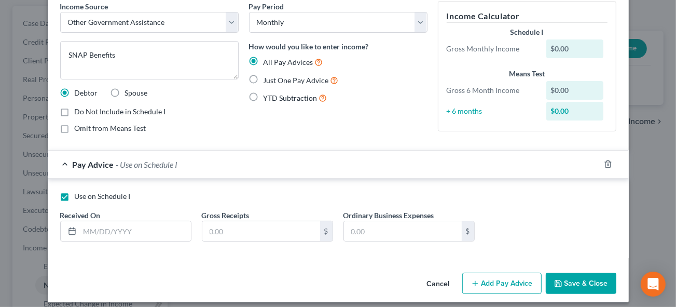
click at [79, 123] on input "Omit from Means Test" at bounding box center [82, 126] width 7 height 7
click at [75, 127] on label "Omit from Means Test" at bounding box center [111, 128] width 72 height 10
click at [79, 127] on input "Omit from Means Test" at bounding box center [82, 126] width 7 height 7
click at [75, 125] on label "Omit from Means Test" at bounding box center [111, 128] width 72 height 10
click at [79, 125] on input "Omit from Means Test" at bounding box center [82, 126] width 7 height 7
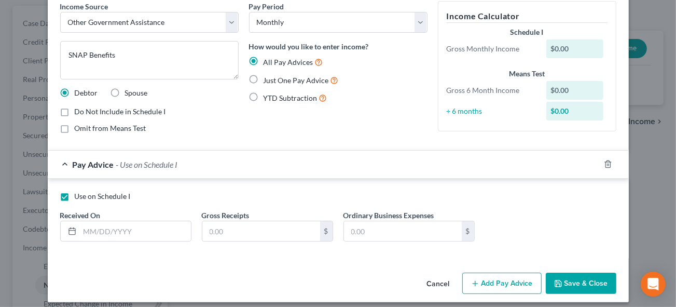
checkbox input "true"
drag, startPoint x: 85, startPoint y: 228, endPoint x: 229, endPoint y: 224, distance: 144.8
click at [85, 228] on input "text" at bounding box center [135, 231] width 111 height 20
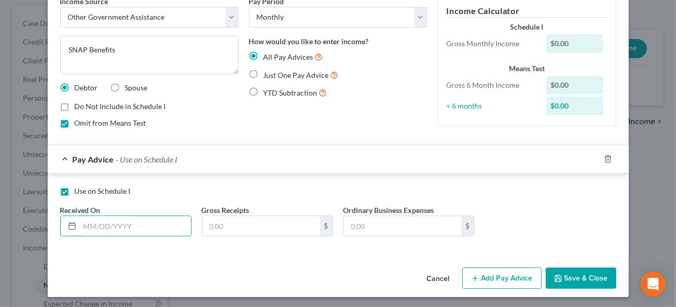
scroll to position [53, 0]
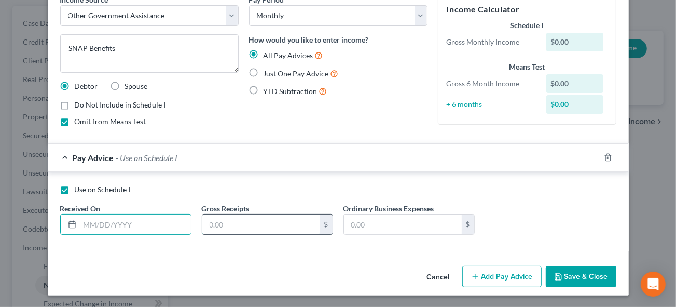
click at [231, 225] on input "text" at bounding box center [261, 224] width 118 height 20
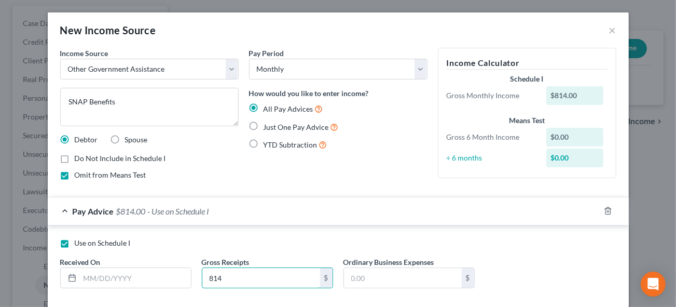
scroll to position [0, 0]
type input "814"
click at [75, 241] on label "Use on Schedule I" at bounding box center [103, 243] width 56 height 10
click at [79, 241] on input "Use on Schedule I" at bounding box center [82, 241] width 7 height 7
checkbox input "false"
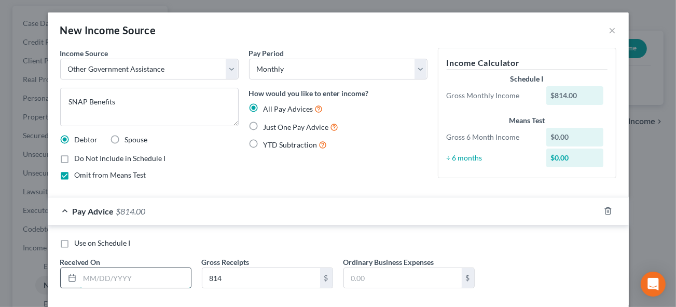
click at [80, 276] on input "text" at bounding box center [135, 278] width 111 height 20
drag, startPoint x: 251, startPoint y: 126, endPoint x: 174, endPoint y: 224, distance: 125.3
click at [264, 126] on label "Just One Pay Advice" at bounding box center [301, 127] width 75 height 12
click at [268, 126] on input "Just One Pay Advice" at bounding box center [271, 124] width 7 height 7
radio input "true"
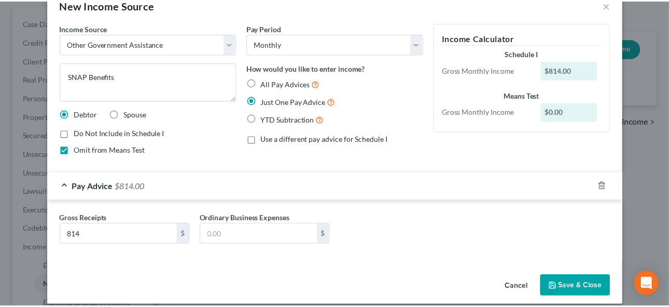
scroll to position [35, 0]
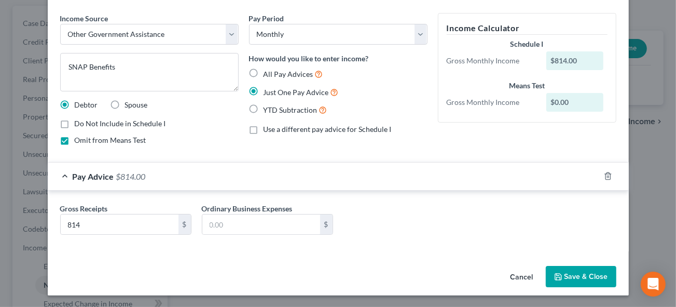
click at [581, 280] on button "Save & Close" at bounding box center [581, 277] width 71 height 22
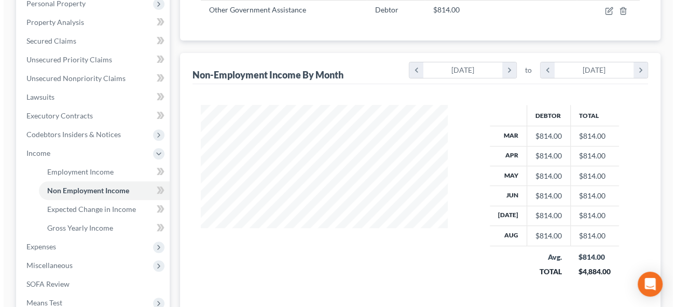
scroll to position [47, 0]
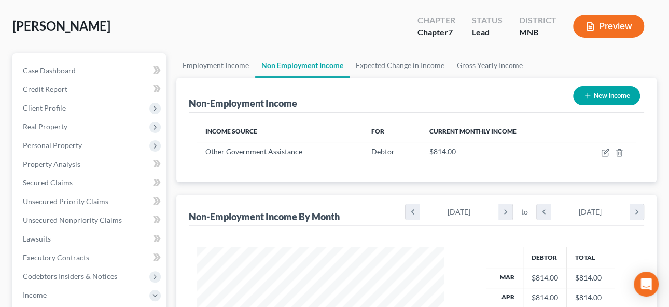
click at [600, 95] on button "New Income" at bounding box center [606, 95] width 67 height 19
select select "0"
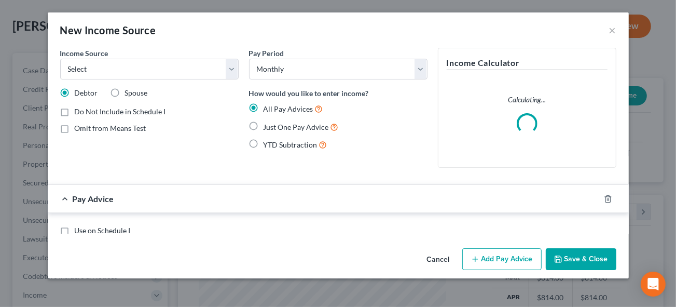
scroll to position [185, 271]
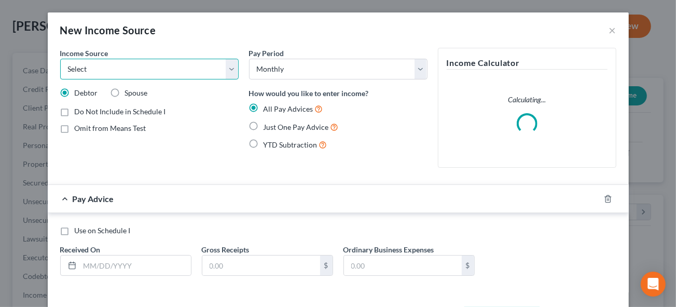
click at [87, 70] on select "Select Unemployment Disability (from employer) Pension Retirement Social Securi…" at bounding box center [149, 69] width 178 height 21
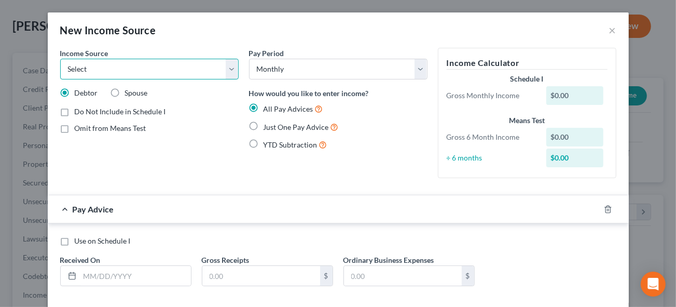
select select "5"
click at [60, 59] on select "Select Unemployment Disability (from employer) Pension Retirement Social Securi…" at bounding box center [149, 69] width 178 height 21
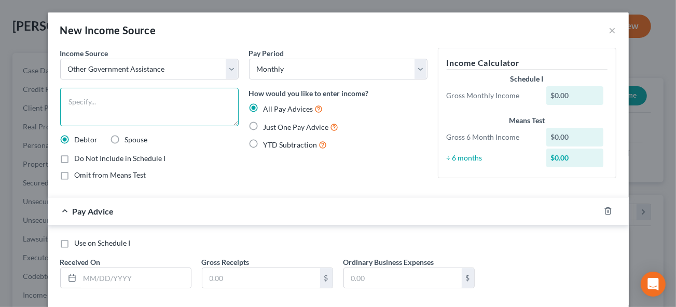
click at [81, 104] on textarea at bounding box center [149, 107] width 178 height 38
type textarea "MFIP"
click at [75, 173] on label "Omit from Means Test" at bounding box center [111, 175] width 72 height 10
click at [79, 173] on input "Omit from Means Test" at bounding box center [82, 173] width 7 height 7
checkbox input "true"
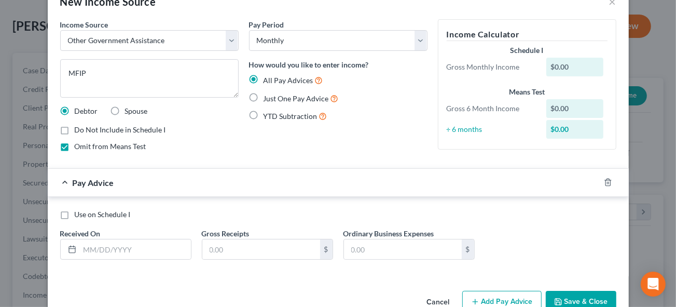
scroll to position [53, 0]
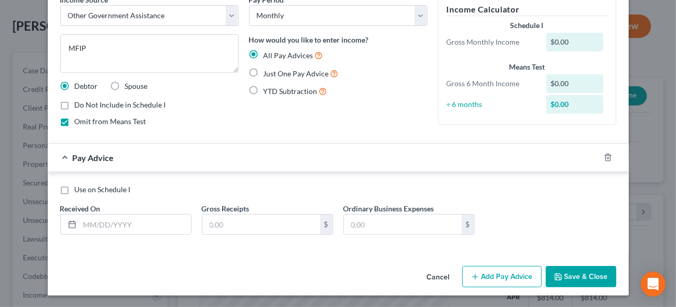
click at [264, 71] on label "Just One Pay Advice" at bounding box center [301, 73] width 75 height 12
click at [268, 71] on input "Just One Pay Advice" at bounding box center [271, 70] width 7 height 7
radio input "true"
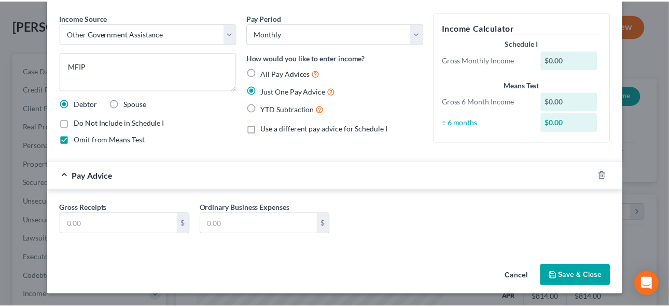
scroll to position [35, 0]
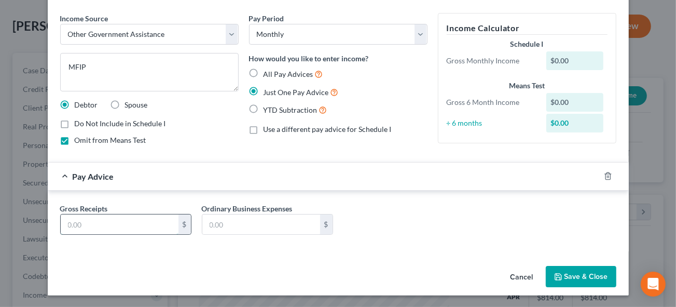
click at [80, 221] on input "text" at bounding box center [120, 224] width 118 height 20
type input "656"
click at [594, 273] on button "Save & Close" at bounding box center [581, 277] width 71 height 22
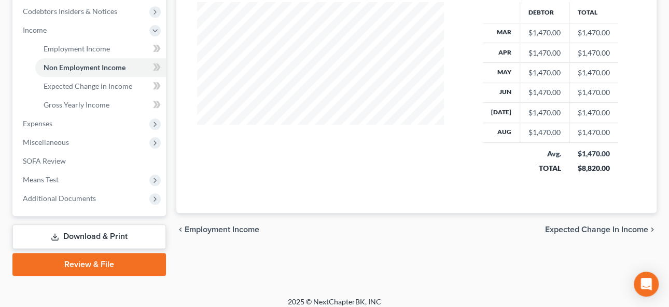
scroll to position [318, 0]
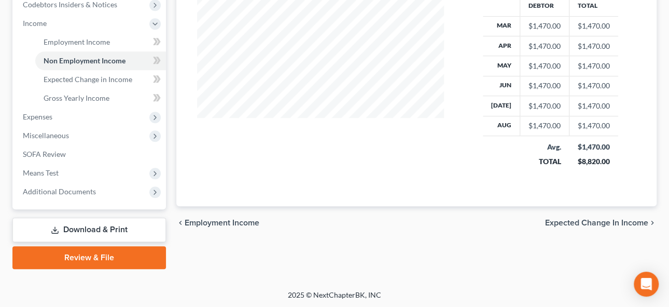
click at [610, 219] on span "Expected Change in Income" at bounding box center [596, 222] width 103 height 8
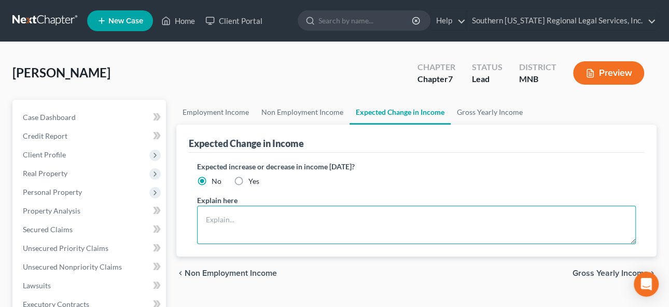
click at [216, 216] on textarea at bounding box center [416, 224] width 439 height 38
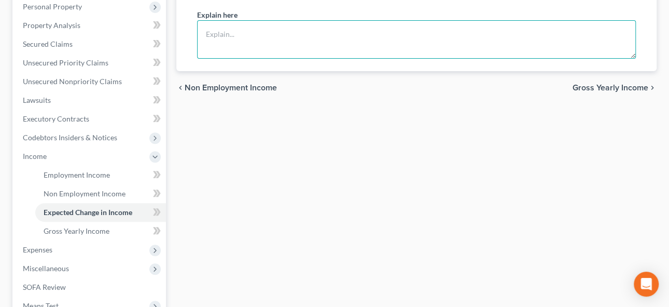
scroll to position [188, 0]
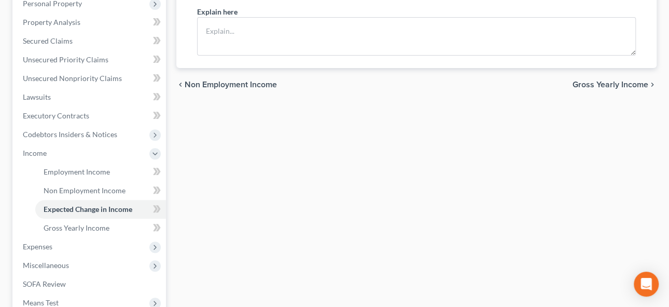
click at [618, 84] on span "Gross Yearly Income" at bounding box center [611, 84] width 76 height 8
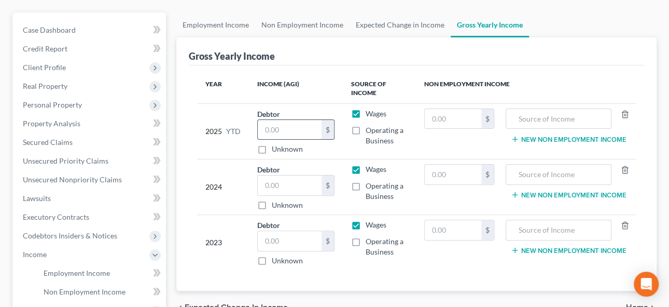
scroll to position [94, 0]
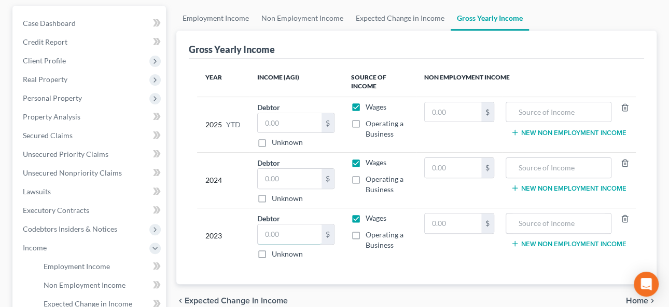
drag, startPoint x: 283, startPoint y: 229, endPoint x: 621, endPoint y: 224, distance: 338.3
click at [283, 229] on input "text" at bounding box center [290, 234] width 64 height 20
type input "15,400"
click at [270, 177] on input "text" at bounding box center [290, 179] width 64 height 20
click at [366, 177] on label "Operating a Business" at bounding box center [387, 184] width 43 height 21
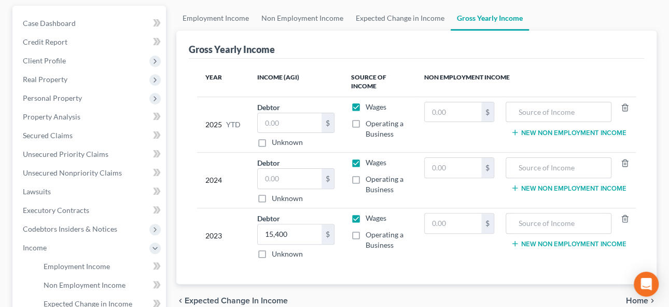
click at [370, 177] on input "Operating a Business" at bounding box center [373, 177] width 7 height 7
checkbox input "true"
click at [366, 232] on label "Operating a Business" at bounding box center [387, 239] width 43 height 21
click at [370, 232] on input "Operating a Business" at bounding box center [373, 232] width 7 height 7
checkbox input "true"
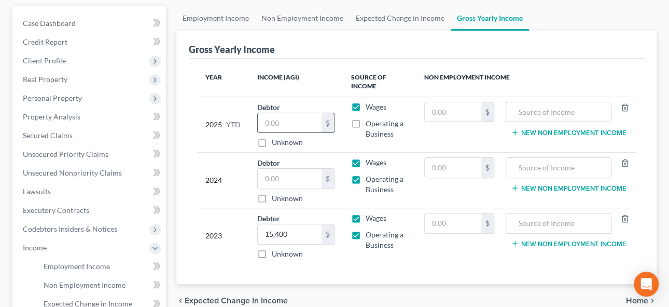
click at [283, 118] on input "text" at bounding box center [290, 123] width 64 height 20
drag, startPoint x: 280, startPoint y: 175, endPoint x: 266, endPoint y: 173, distance: 14.1
click at [279, 175] on input "text" at bounding box center [290, 179] width 64 height 20
type input "21,755"
click at [271, 120] on input "text" at bounding box center [290, 123] width 64 height 20
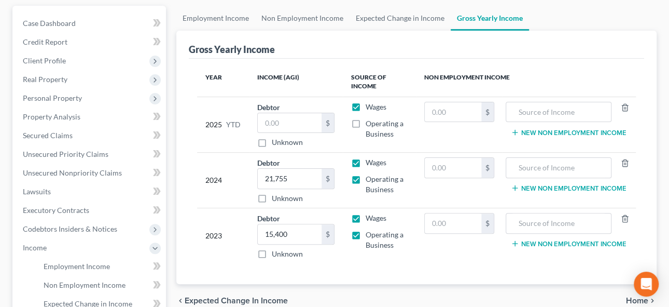
click at [366, 120] on label "Operating a Business" at bounding box center [387, 128] width 43 height 21
click at [370, 120] on input "Operating a Business" at bounding box center [373, 121] width 7 height 7
checkbox input "true"
click at [270, 119] on input "text" at bounding box center [290, 123] width 64 height 20
type input "26,721"
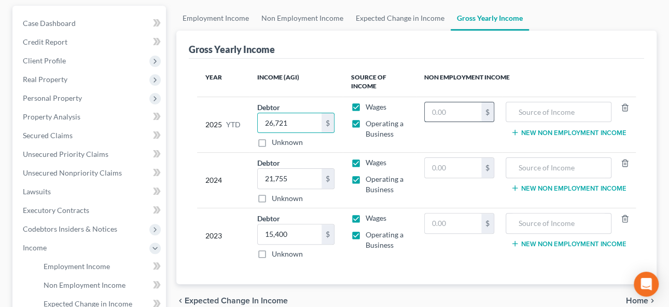
click at [452, 105] on input "text" at bounding box center [453, 112] width 57 height 20
click at [443, 220] on input "text" at bounding box center [453, 223] width 57 height 20
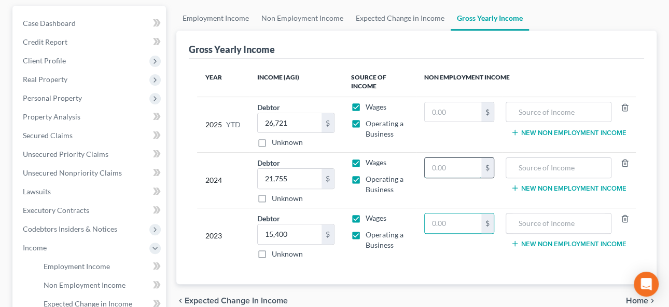
click at [447, 168] on input "text" at bounding box center [453, 168] width 57 height 20
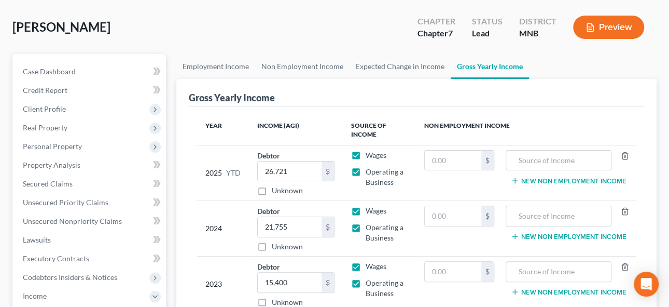
scroll to position [0, 0]
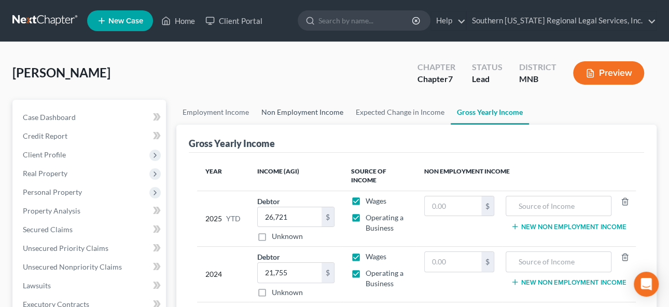
click at [300, 111] on link "Non Employment Income" at bounding box center [302, 112] width 94 height 25
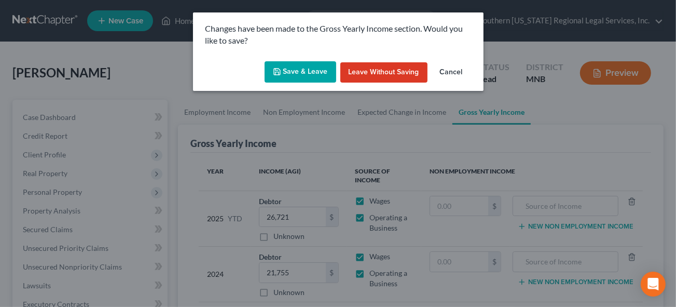
click at [293, 74] on button "Save & Leave" at bounding box center [301, 72] width 72 height 22
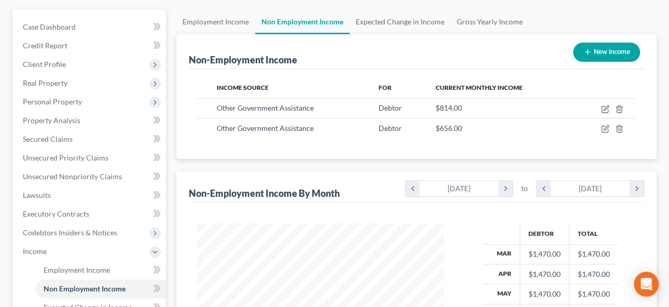
scroll to position [47, 0]
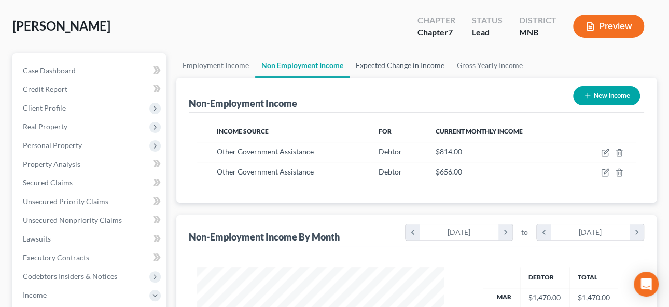
click at [407, 63] on link "Expected Change in Income" at bounding box center [400, 65] width 101 height 25
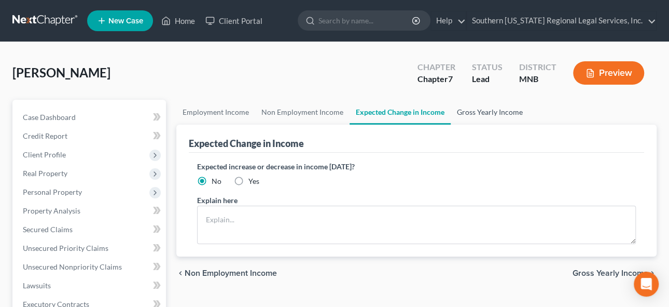
click at [482, 112] on link "Gross Yearly Income" at bounding box center [490, 112] width 78 height 25
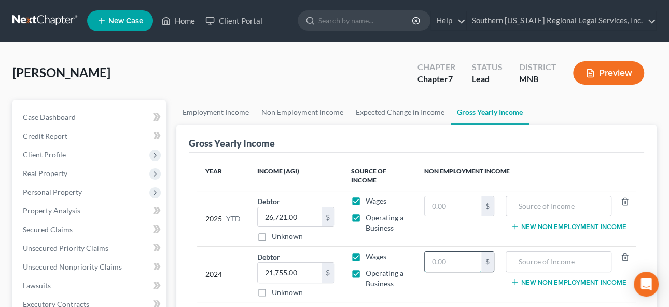
click at [444, 262] on input "text" at bounding box center [453, 262] width 57 height 20
type input "4,410"
click at [546, 262] on input "text" at bounding box center [558, 262] width 94 height 20
type input "SNAP and MFIP"
click at [465, 205] on input "text" at bounding box center [453, 206] width 57 height 20
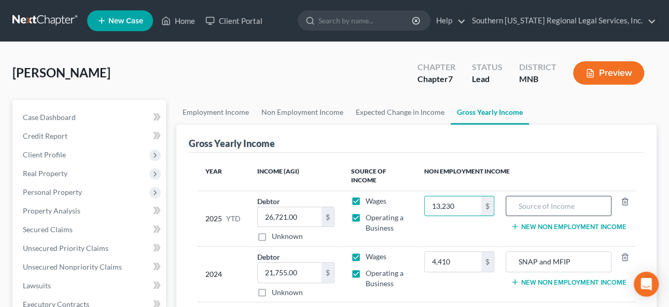
type input "13,230"
click at [554, 209] on input "text" at bounding box center [558, 206] width 94 height 20
type input "M"
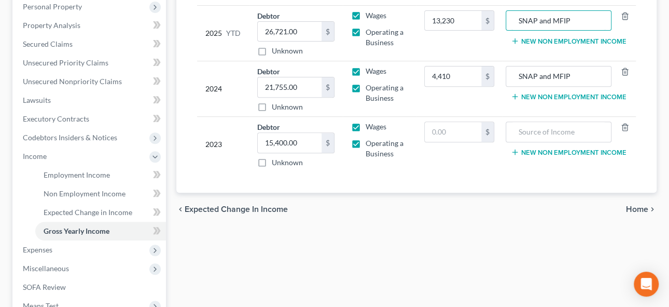
scroll to position [188, 0]
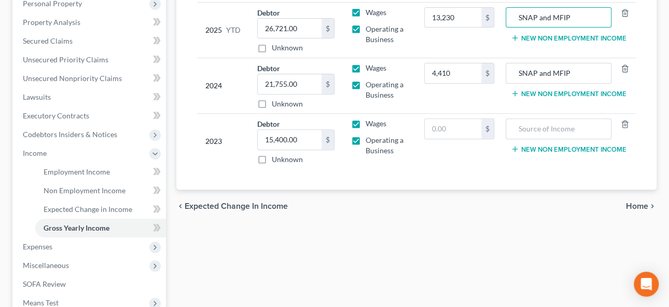
type input "SNAP and MFIP"
click at [639, 204] on span "Home" at bounding box center [637, 206] width 22 height 8
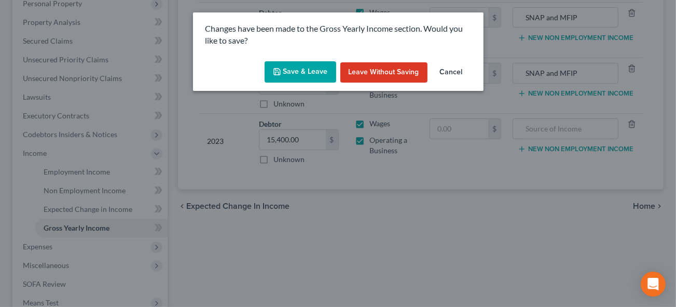
click at [285, 62] on button "Save & Leave" at bounding box center [301, 72] width 72 height 22
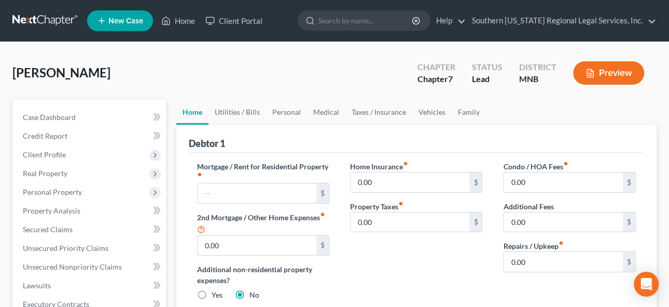
drag, startPoint x: 260, startPoint y: 196, endPoint x: 447, endPoint y: 207, distance: 187.1
click at [260, 195] on input "text" at bounding box center [257, 193] width 119 height 20
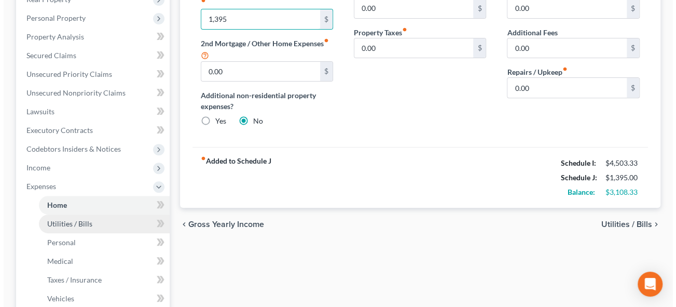
scroll to position [188, 0]
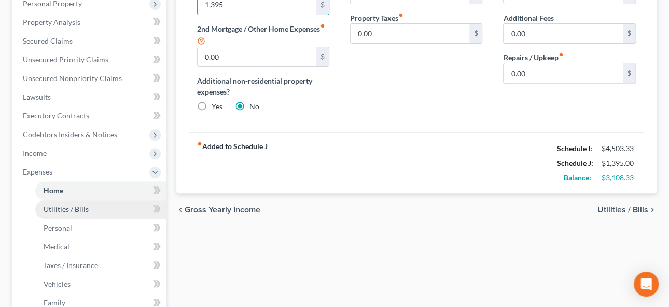
click at [63, 206] on span "Utilities / Bills" at bounding box center [66, 208] width 45 height 9
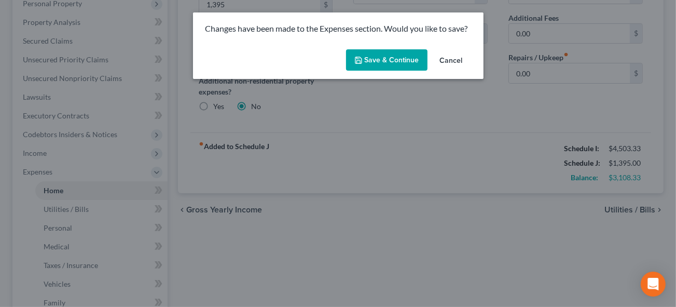
click at [384, 56] on button "Save & Continue" at bounding box center [386, 60] width 81 height 22
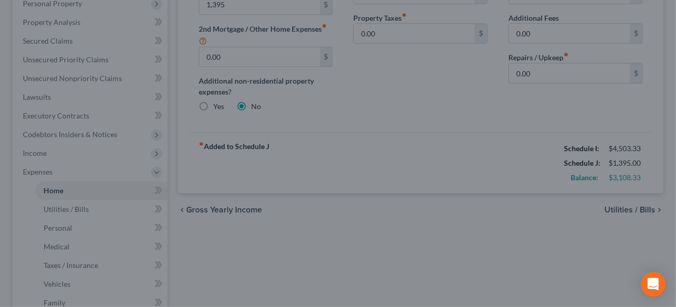
type input "1,395.00"
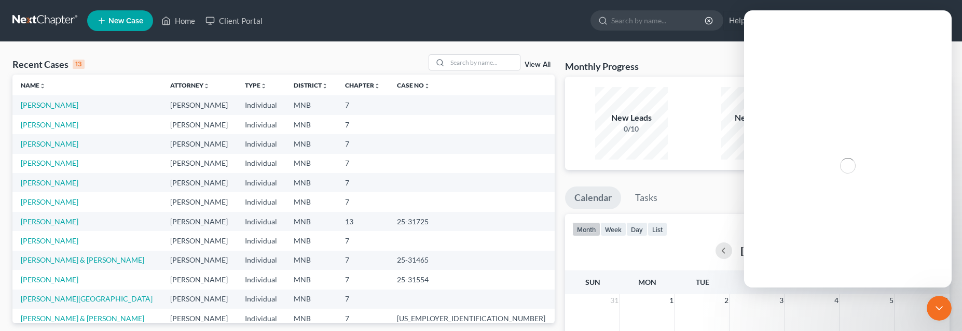
drag, startPoint x: 40, startPoint y: 103, endPoint x: 84, endPoint y: 113, distance: 44.6
click at [40, 103] on link "[PERSON_NAME]" at bounding box center [50, 105] width 58 height 9
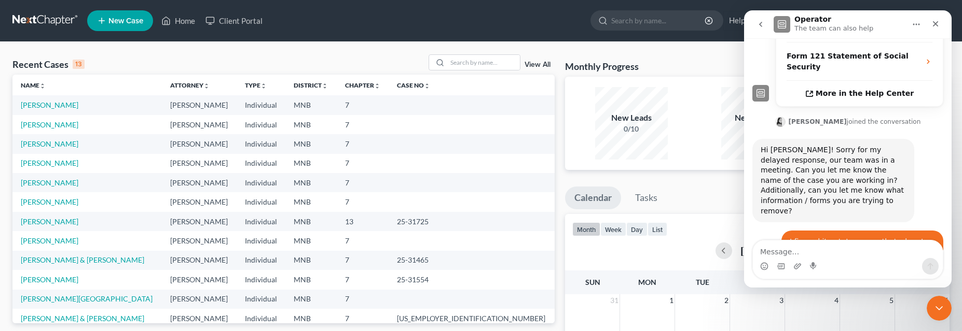
scroll to position [333, 0]
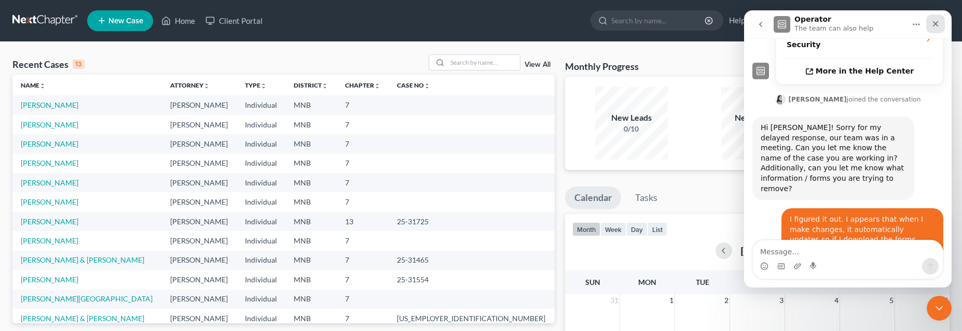
click at [932, 23] on icon "Close" at bounding box center [935, 24] width 8 height 8
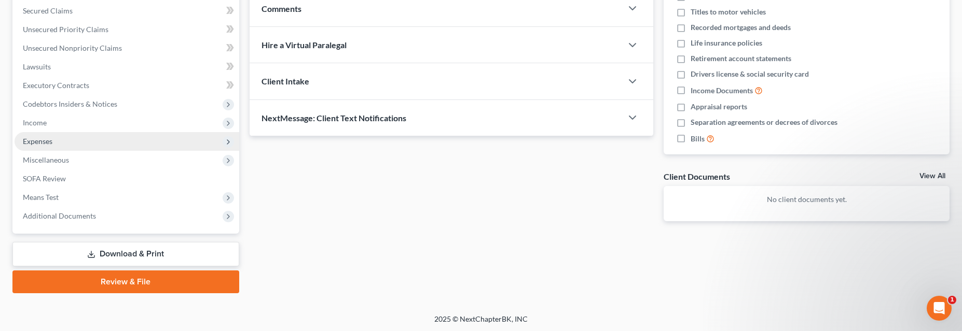
click at [47, 142] on span "Expenses" at bounding box center [38, 141] width 30 height 9
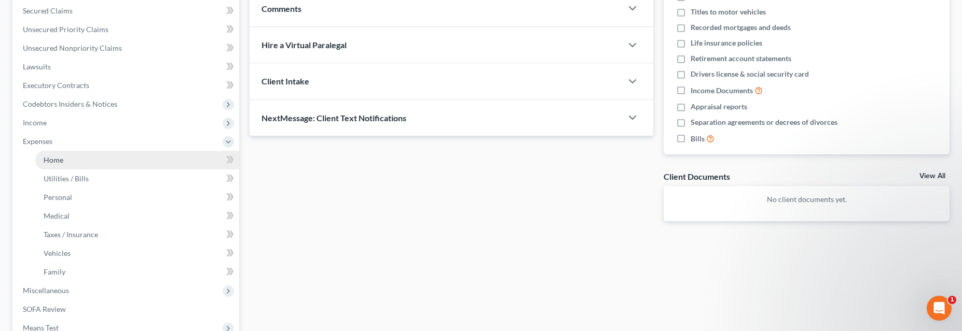
click at [57, 162] on span "Home" at bounding box center [54, 160] width 20 height 9
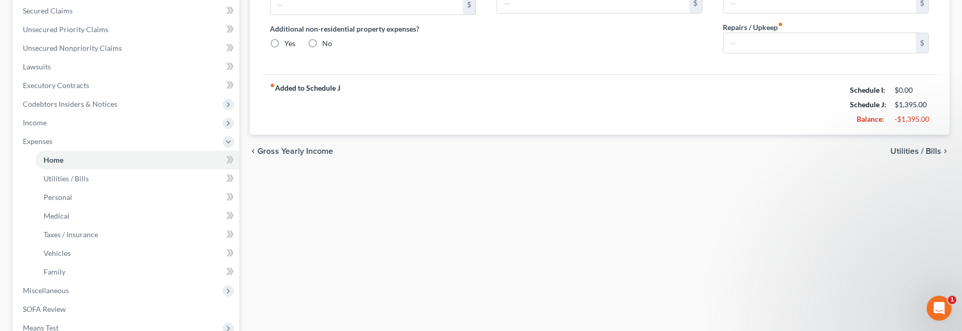
type input "1,395.00"
type input "0.00"
radio input "true"
type input "0.00"
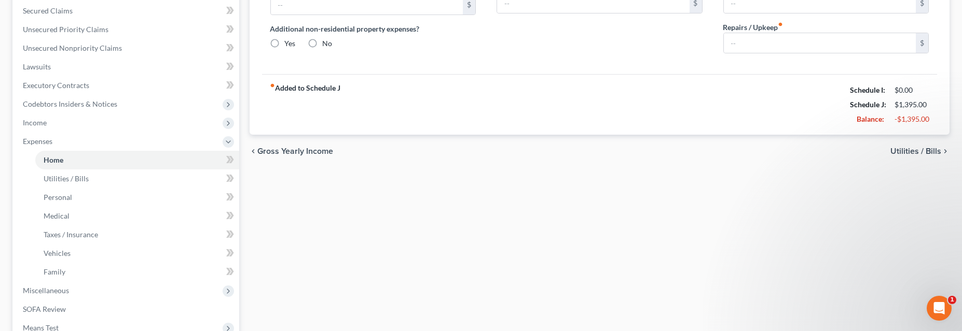
type input "0.00"
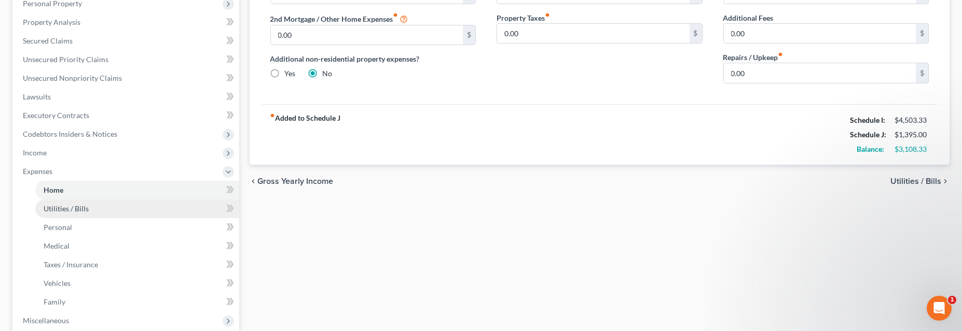
click at [68, 206] on span "Utilities / Bills" at bounding box center [66, 208] width 45 height 9
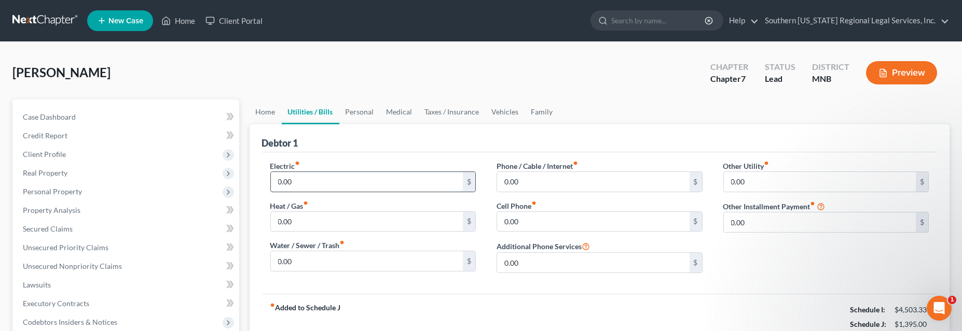
click at [281, 190] on input "0.00" at bounding box center [367, 182] width 192 height 20
type input "300"
click at [521, 180] on input "0.00" at bounding box center [593, 182] width 192 height 20
type input "100"
click at [767, 179] on input "0.00" at bounding box center [820, 182] width 192 height 20
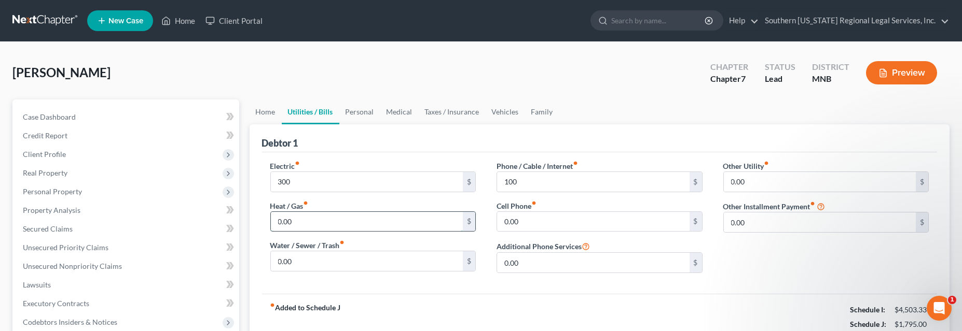
click at [328, 216] on input "0.00" at bounding box center [367, 222] width 192 height 20
click at [524, 218] on input "0.00" at bounding box center [593, 222] width 192 height 20
click at [529, 221] on input "20" at bounding box center [593, 222] width 192 height 20
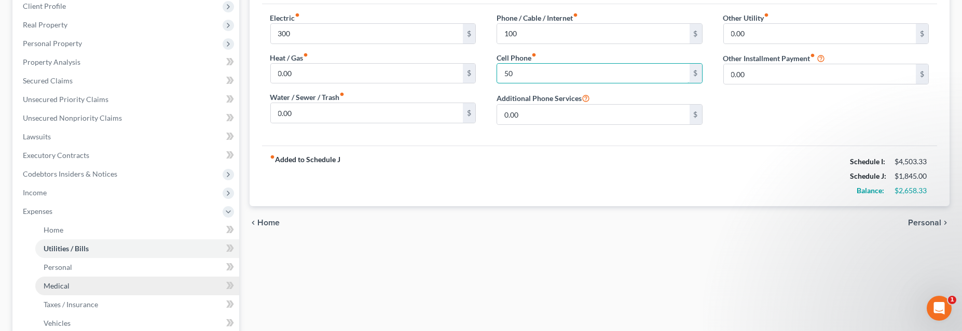
scroll to position [188, 0]
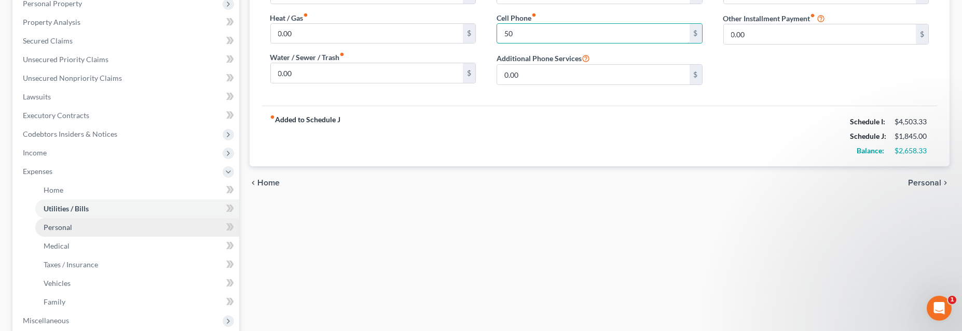
type input "50"
click at [61, 230] on span "Personal" at bounding box center [58, 227] width 29 height 9
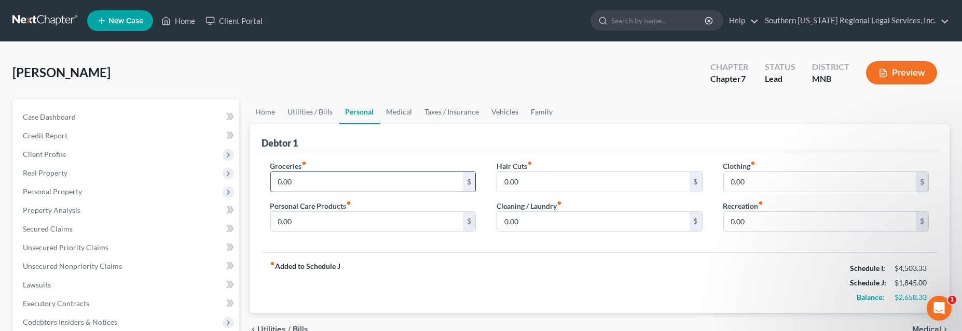
drag, startPoint x: 298, startPoint y: 179, endPoint x: 315, endPoint y: 181, distance: 17.8
click at [298, 179] on input "0.00" at bounding box center [367, 182] width 192 height 20
type input "1,200"
click at [522, 217] on input "0.00" at bounding box center [593, 222] width 192 height 20
type input "250"
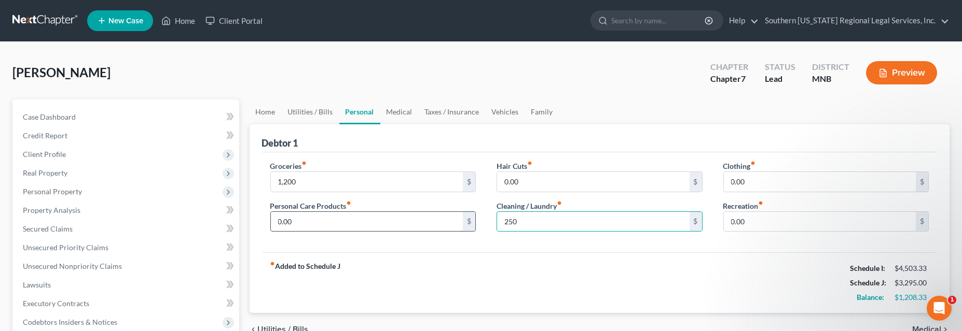
click at [320, 220] on input "0.00" at bounding box center [367, 222] width 192 height 20
type input "100"
click at [530, 183] on input "0.00" at bounding box center [593, 182] width 192 height 20
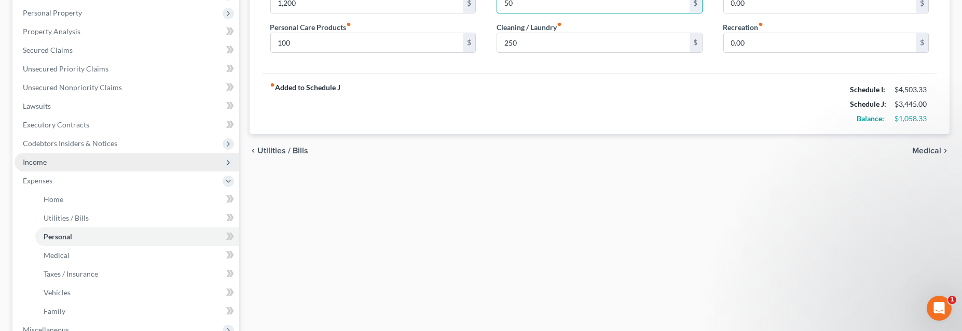
scroll to position [188, 0]
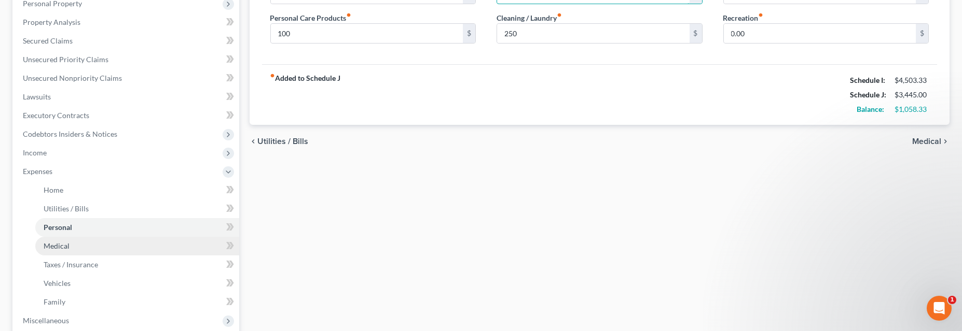
type input "50"
drag, startPoint x: 61, startPoint y: 246, endPoint x: 77, endPoint y: 248, distance: 15.7
click at [61, 246] on span "Medical" at bounding box center [57, 246] width 26 height 9
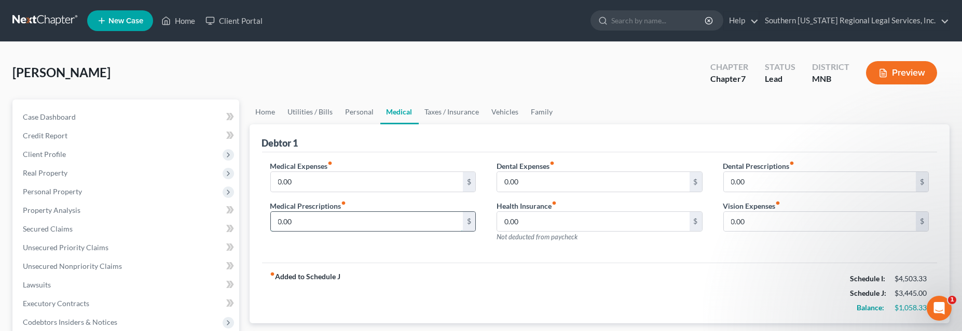
click at [308, 218] on input "0.00" at bounding box center [367, 222] width 192 height 20
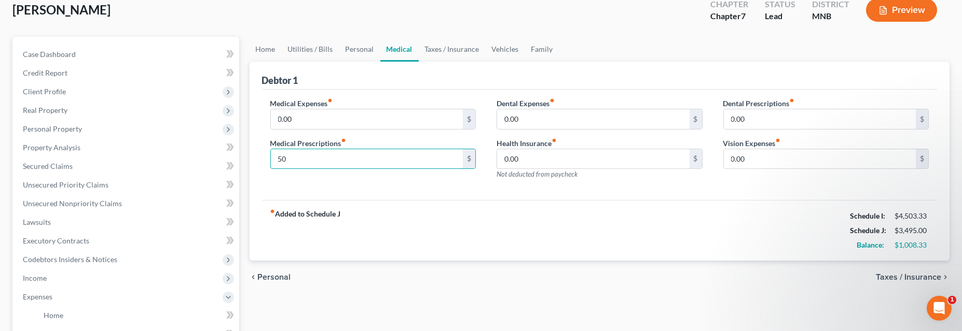
scroll to position [94, 0]
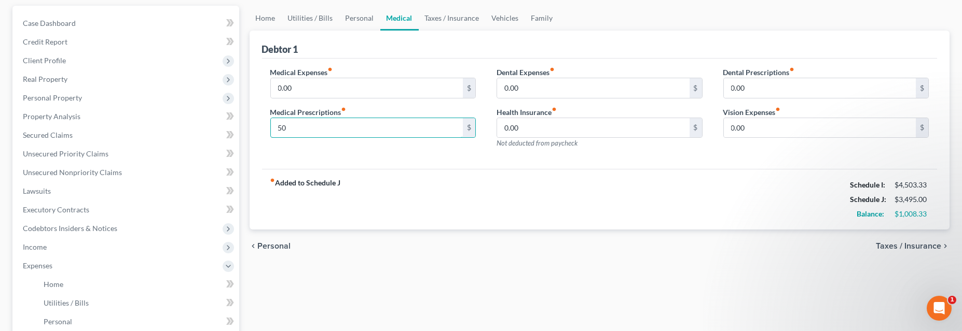
type input "50"
click at [588, 159] on div "Medical Expenses fiber_manual_record 0.00 $ Medical Prescriptions fiber_manual_…" at bounding box center [599, 114] width 675 height 111
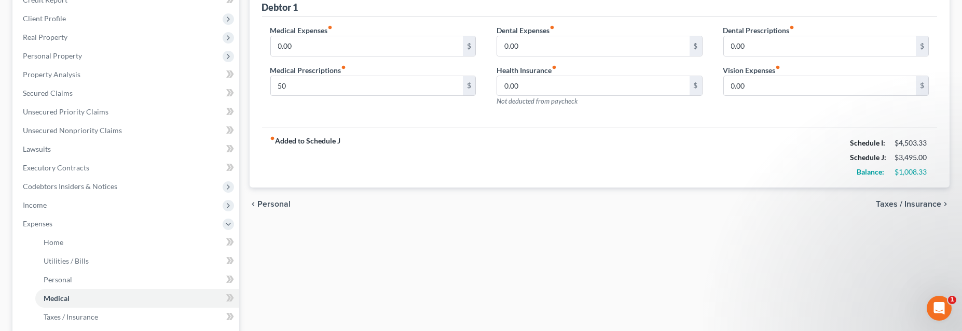
scroll to position [188, 0]
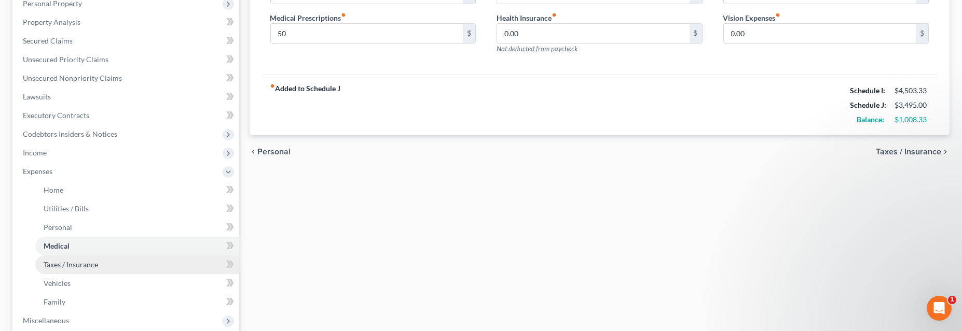
click at [80, 264] on span "Taxes / Insurance" at bounding box center [71, 264] width 54 height 9
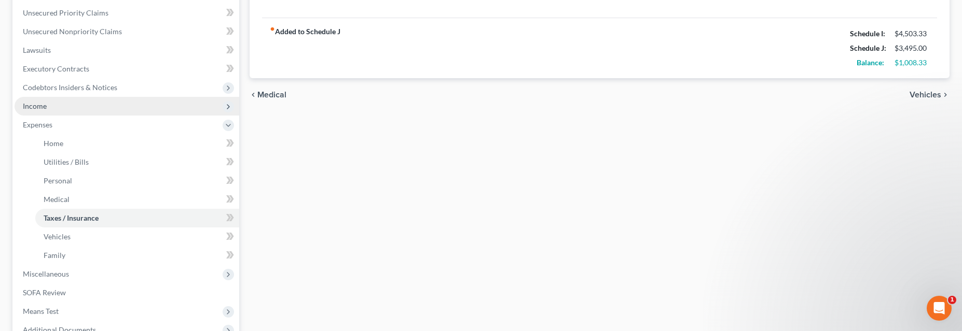
scroll to position [236, 0]
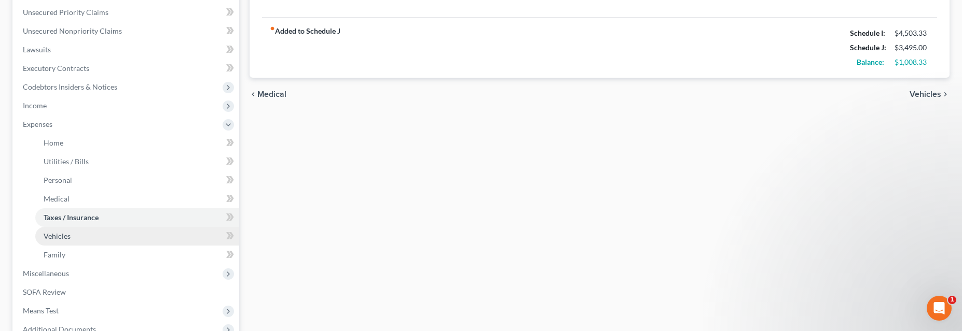
click at [54, 240] on link "Vehicles" at bounding box center [137, 236] width 204 height 19
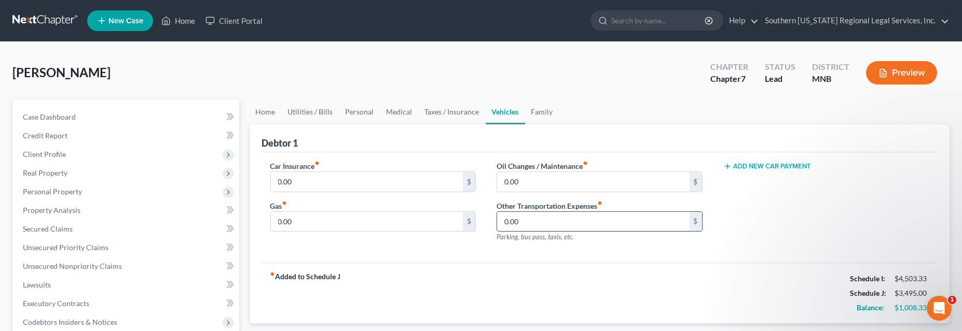
click at [528, 218] on input "0.00" at bounding box center [593, 222] width 192 height 20
click at [308, 225] on input "0.00" at bounding box center [367, 222] width 192 height 20
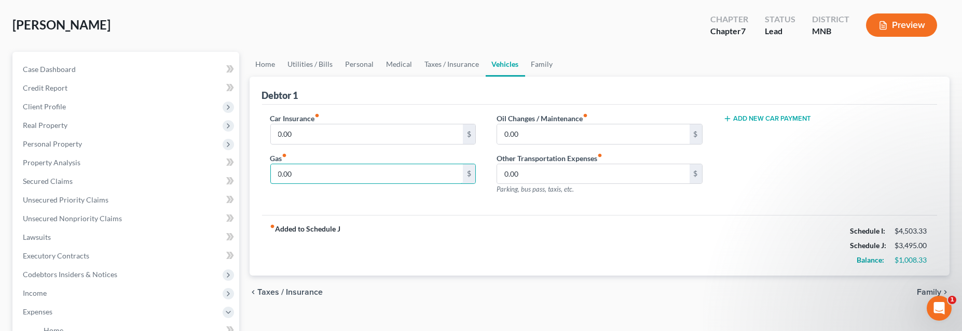
scroll to position [94, 0]
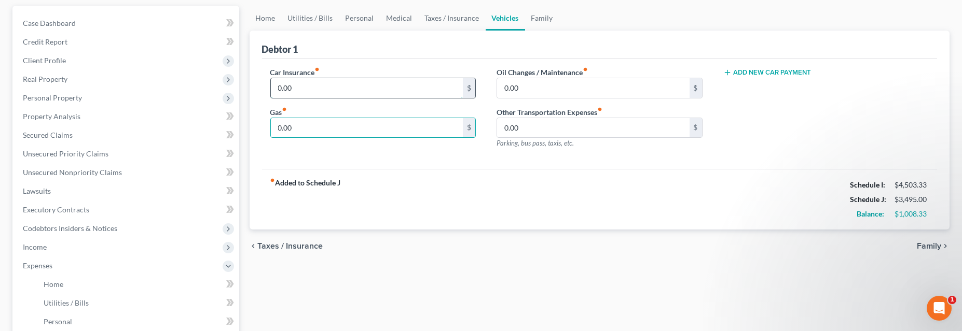
click at [295, 87] on input "0.00" at bounding box center [367, 88] width 192 height 20
type input "150"
click at [295, 122] on input "0.00" at bounding box center [367, 128] width 192 height 20
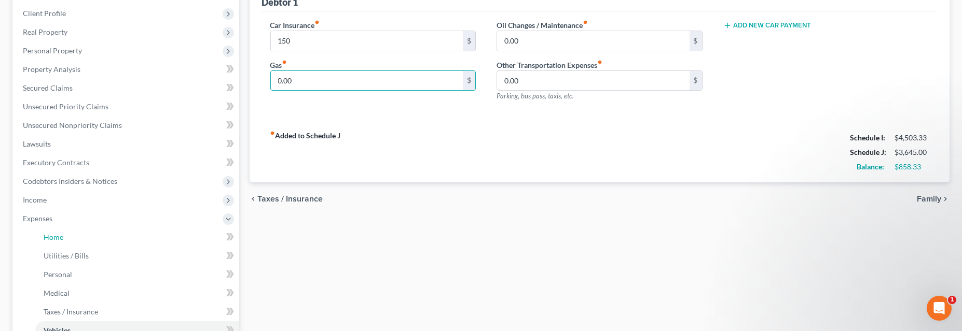
click at [61, 234] on span "Home" at bounding box center [54, 237] width 20 height 9
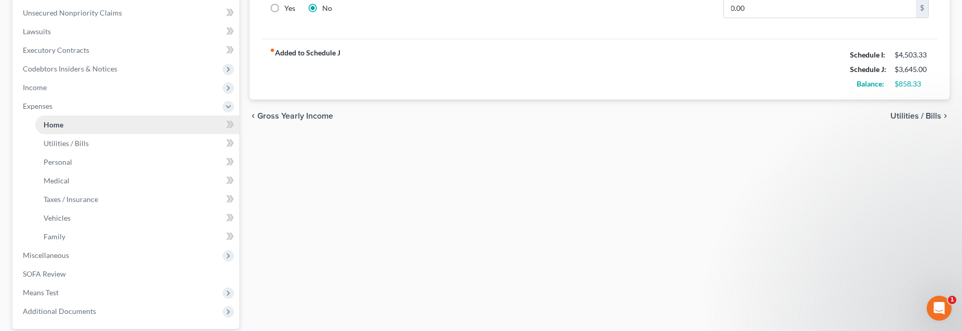
scroll to position [283, 0]
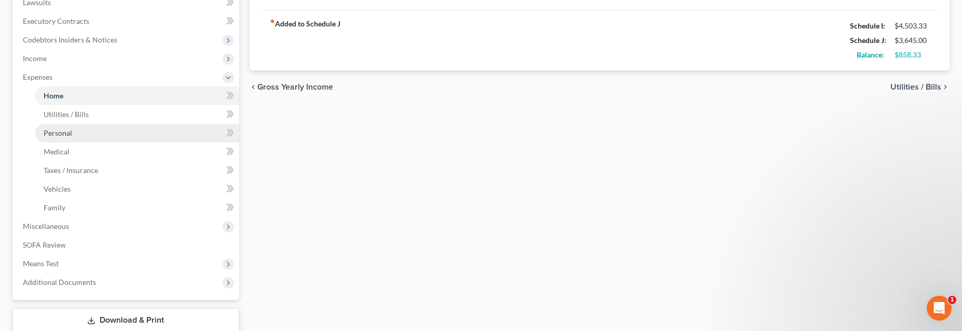
click at [58, 132] on span "Personal" at bounding box center [58, 133] width 29 height 9
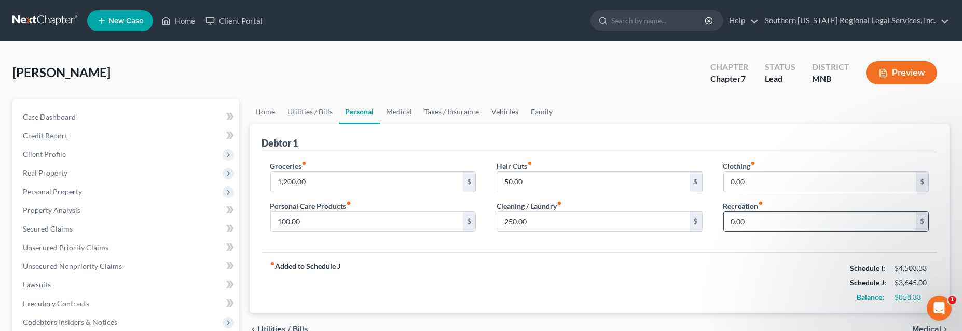
click at [781, 221] on input "0.00" at bounding box center [820, 222] width 192 height 20
type input "50"
drag, startPoint x: 590, startPoint y: 283, endPoint x: 575, endPoint y: 264, distance: 23.7
click at [588, 276] on div "fiber_manual_record Added to Schedule J Schedule I: $4,503.33 Schedule J: $3,69…" at bounding box center [599, 283] width 675 height 61
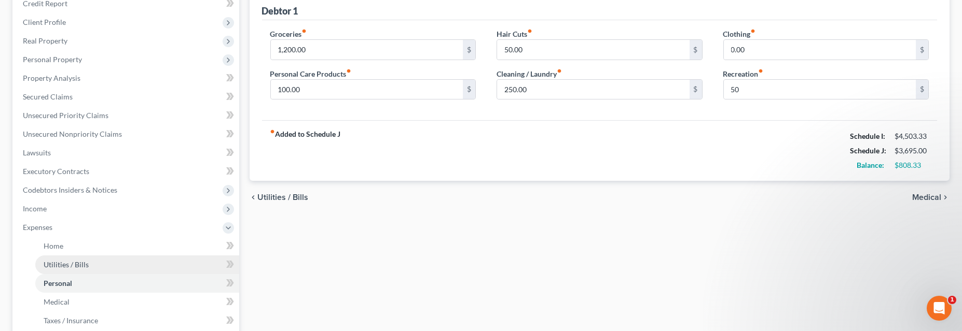
scroll to position [188, 0]
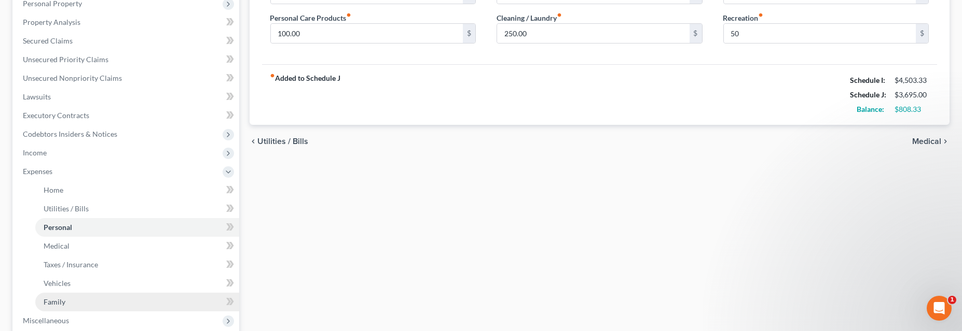
click at [53, 303] on span "Family" at bounding box center [55, 302] width 22 height 9
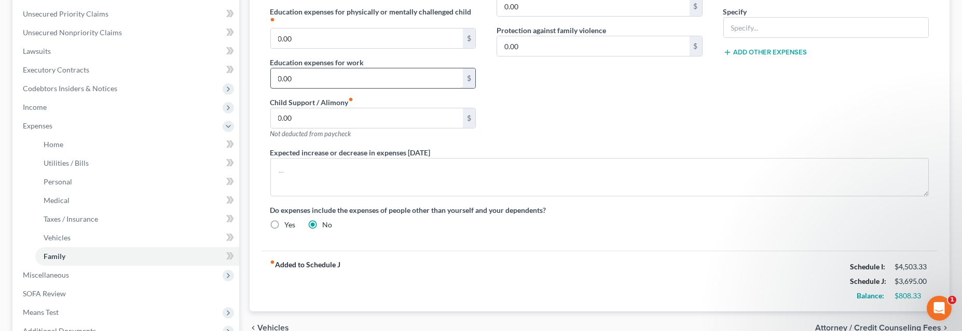
scroll to position [236, 0]
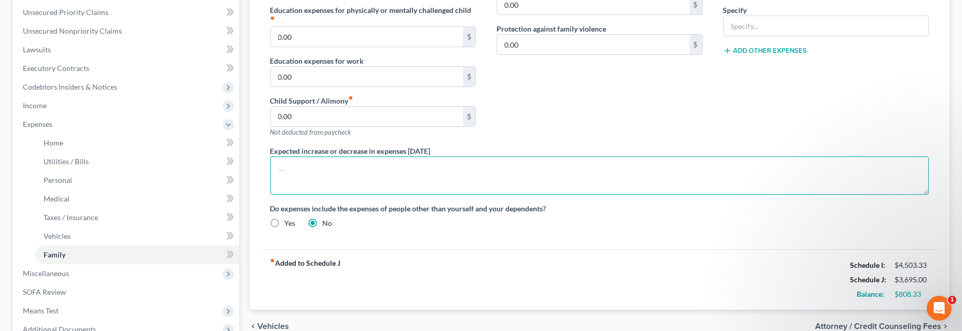
click at [295, 172] on textarea at bounding box center [599, 176] width 659 height 38
type textarea "No"
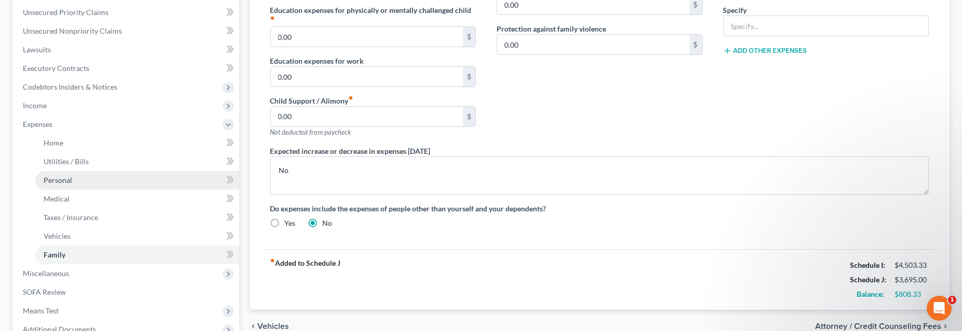
click at [61, 179] on span "Personal" at bounding box center [58, 180] width 29 height 9
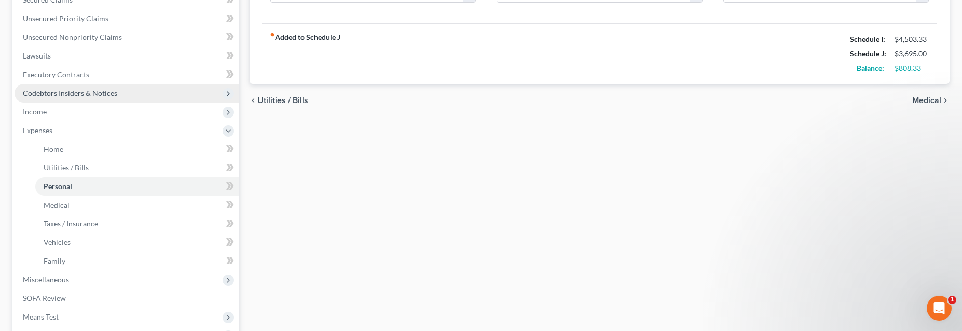
scroll to position [236, 0]
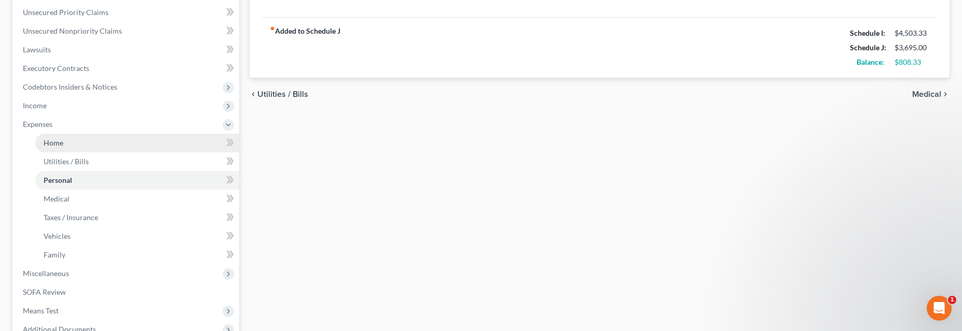
click at [57, 141] on span "Home" at bounding box center [54, 143] width 20 height 9
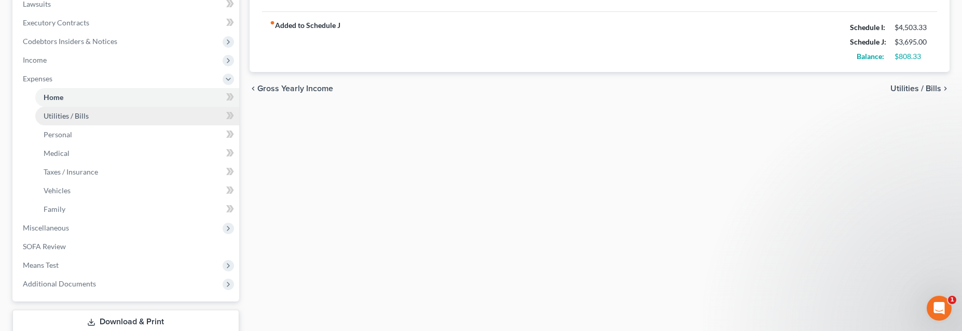
scroll to position [283, 0]
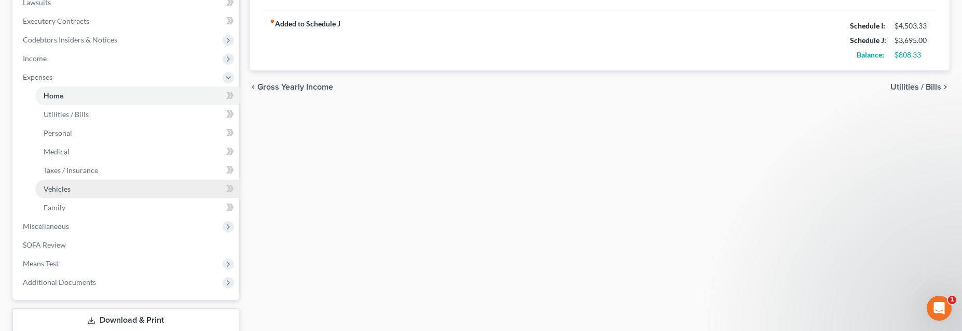
click at [58, 188] on span "Vehicles" at bounding box center [57, 189] width 27 height 9
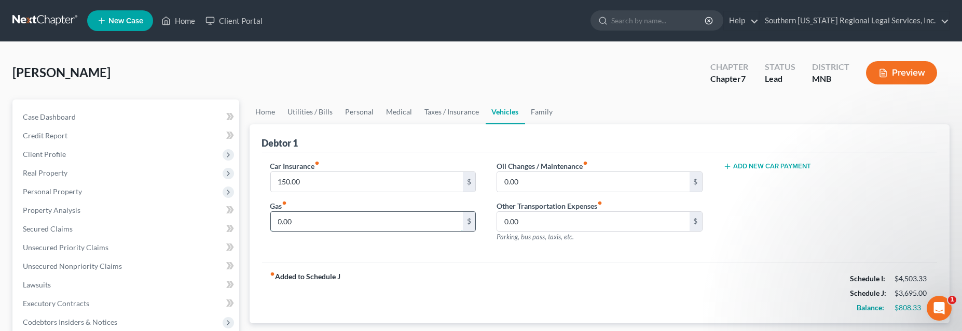
click at [310, 220] on input "0.00" at bounding box center [367, 222] width 192 height 20
type input "280.00"
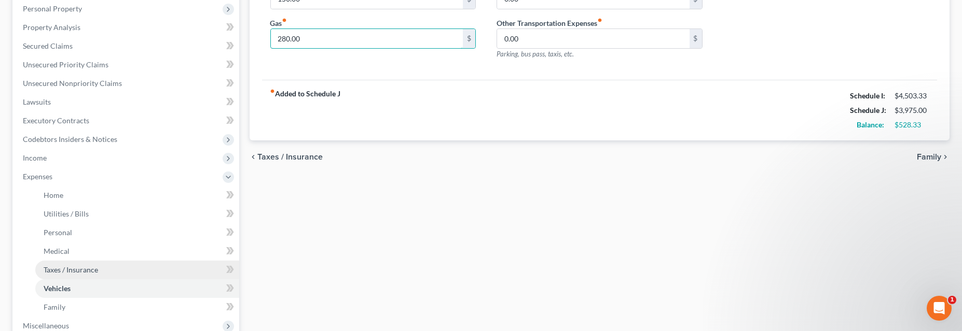
scroll to position [236, 0]
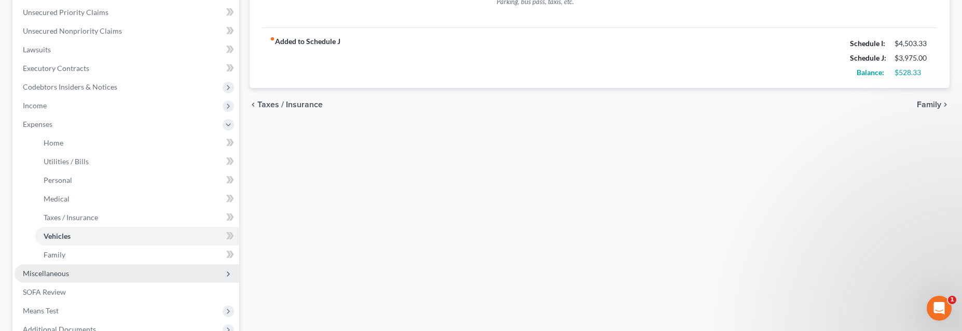
click at [50, 274] on span "Miscellaneous" at bounding box center [46, 273] width 46 height 9
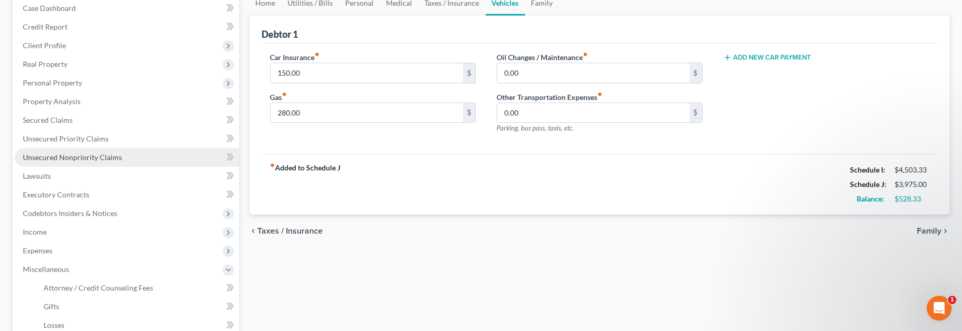
scroll to position [94, 0]
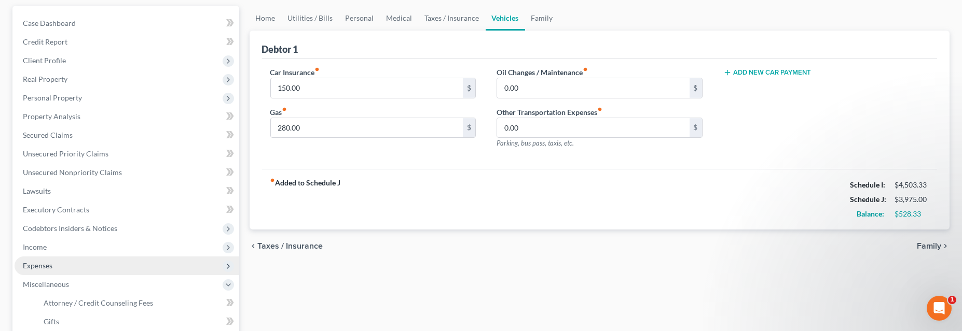
click at [37, 265] on span "Expenses" at bounding box center [38, 265] width 30 height 9
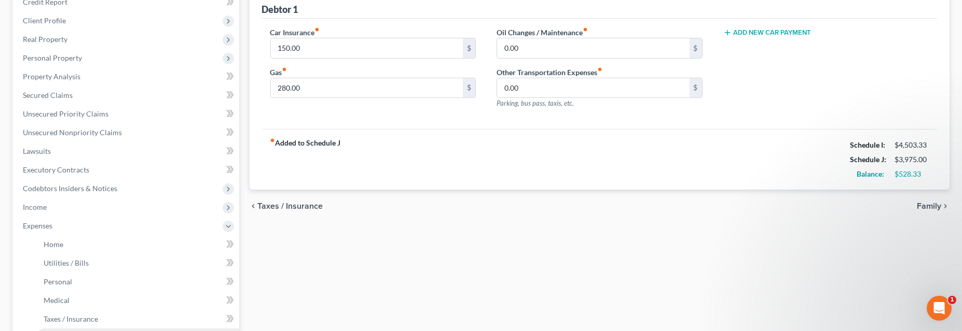
scroll to position [188, 0]
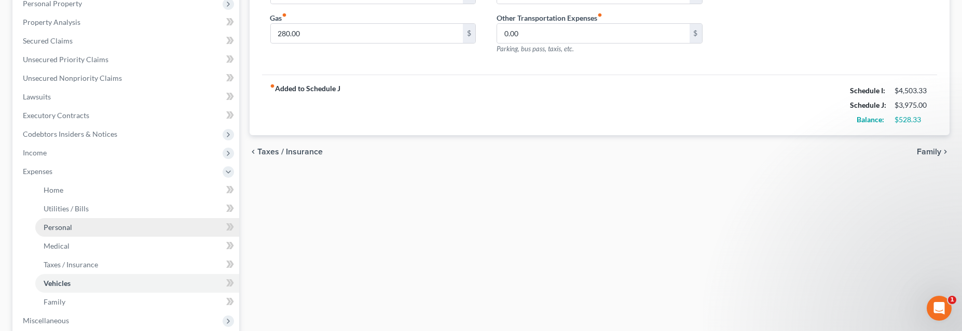
drag, startPoint x: 60, startPoint y: 226, endPoint x: 550, endPoint y: 219, distance: 490.3
click at [61, 226] on span "Personal" at bounding box center [58, 227] width 29 height 9
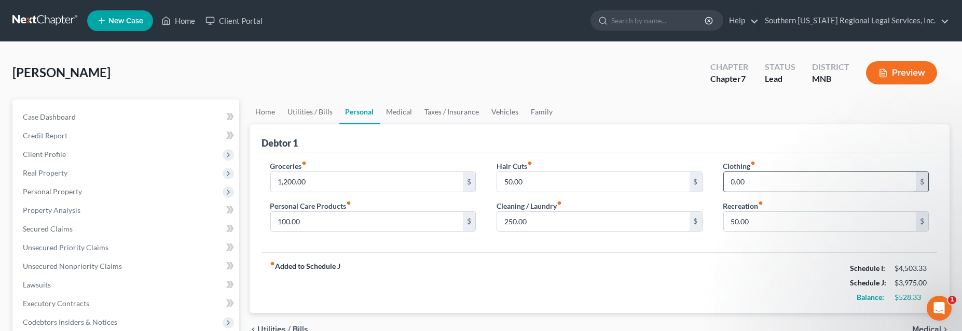
click at [779, 183] on input "0.00" at bounding box center [820, 182] width 192 height 20
type input "150"
click at [545, 217] on input "250.00" at bounding box center [593, 222] width 192 height 20
type input "50"
click at [746, 177] on input "150" at bounding box center [820, 182] width 192 height 20
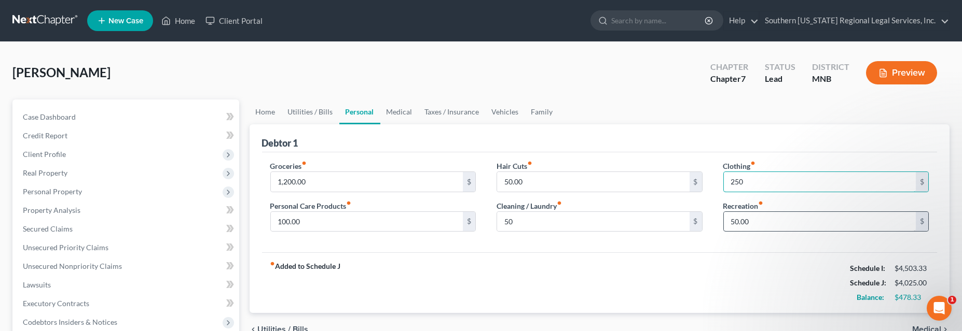
type input "250"
drag, startPoint x: 748, startPoint y: 216, endPoint x: 769, endPoint y: 217, distance: 20.8
click at [748, 216] on input "50.00" at bounding box center [820, 222] width 192 height 20
type input "100"
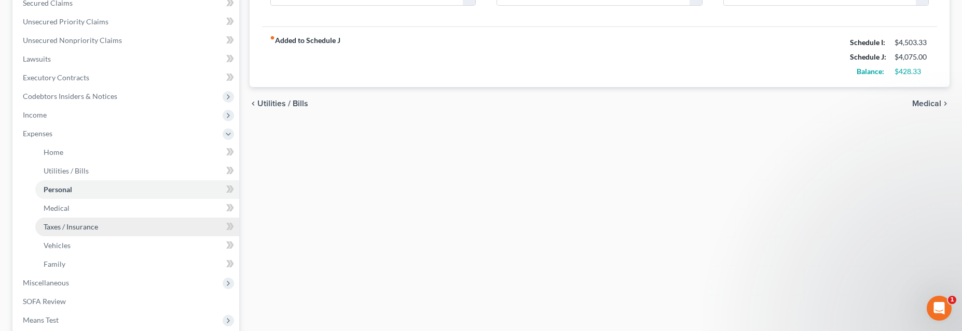
scroll to position [236, 0]
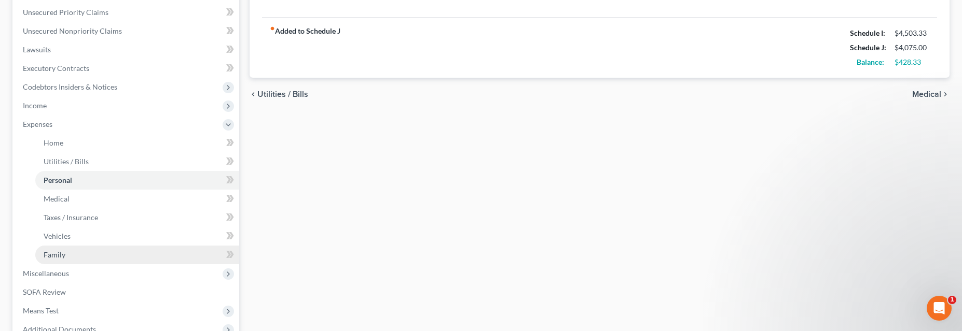
click at [57, 256] on span "Family" at bounding box center [55, 255] width 22 height 9
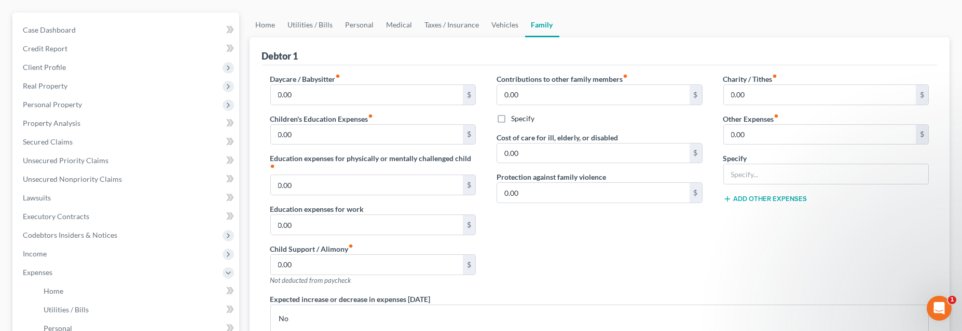
scroll to position [94, 0]
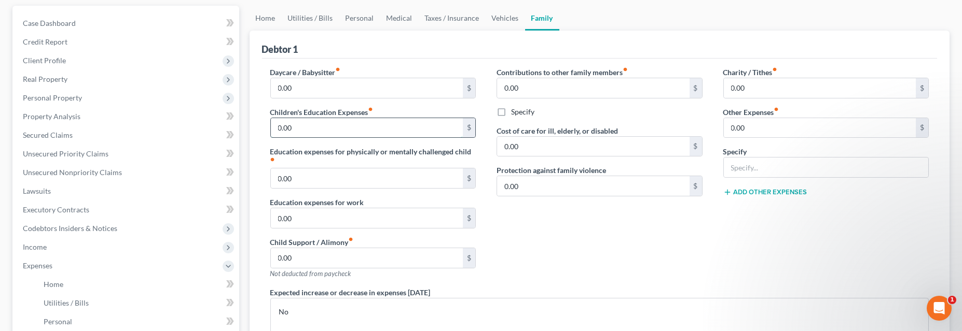
click at [294, 125] on input "0.00" at bounding box center [367, 128] width 192 height 20
type input "100"
click at [759, 132] on input "0.00" at bounding box center [820, 128] width 192 height 20
type input "100"
click at [770, 170] on input "text" at bounding box center [826, 168] width 205 height 20
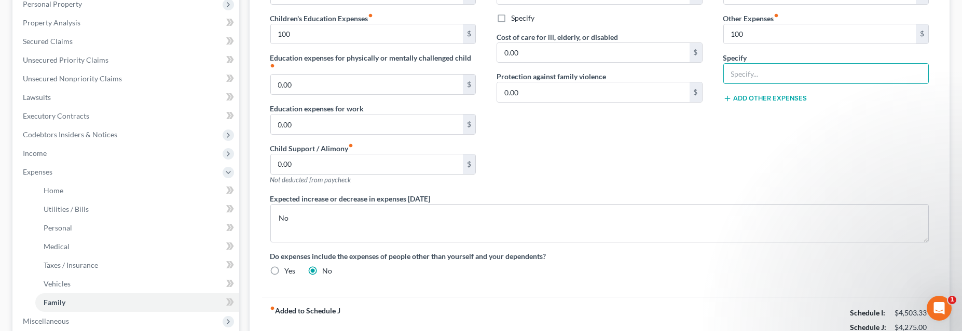
scroll to position [188, 0]
click at [741, 71] on input "text" at bounding box center [826, 73] width 205 height 20
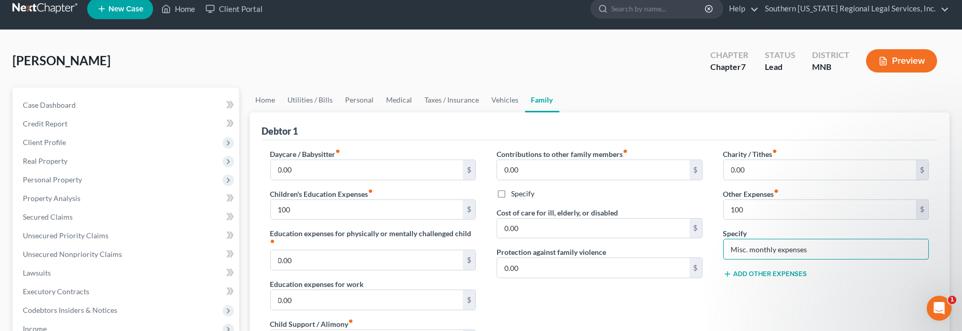
scroll to position [0, 0]
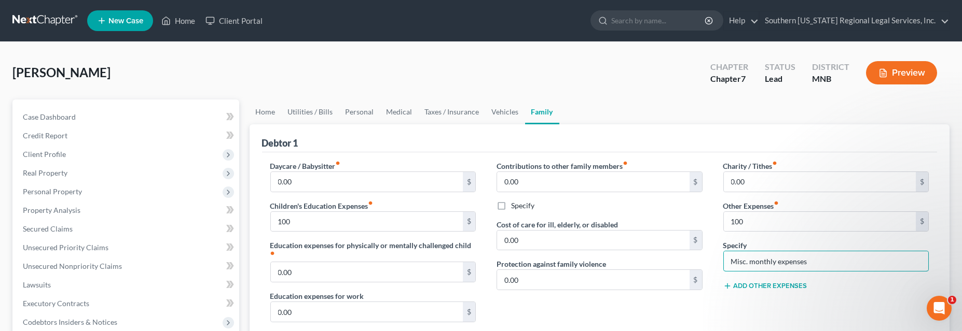
type input "Misc. monthly expenses"
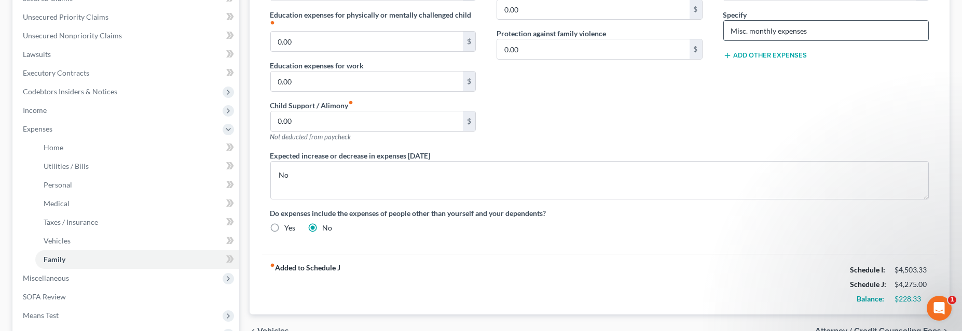
scroll to position [141, 0]
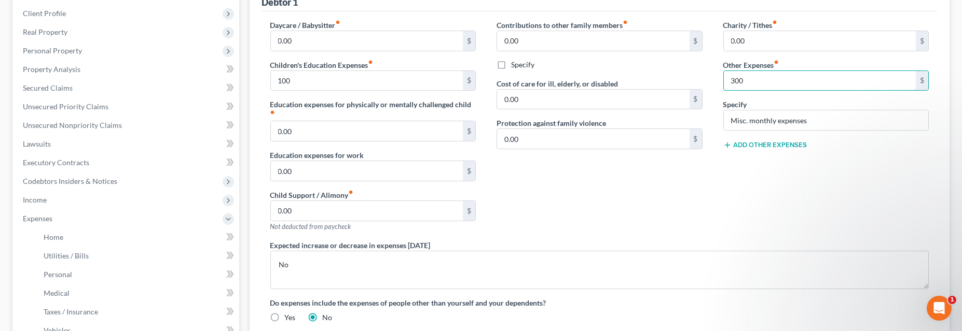
type input "300"
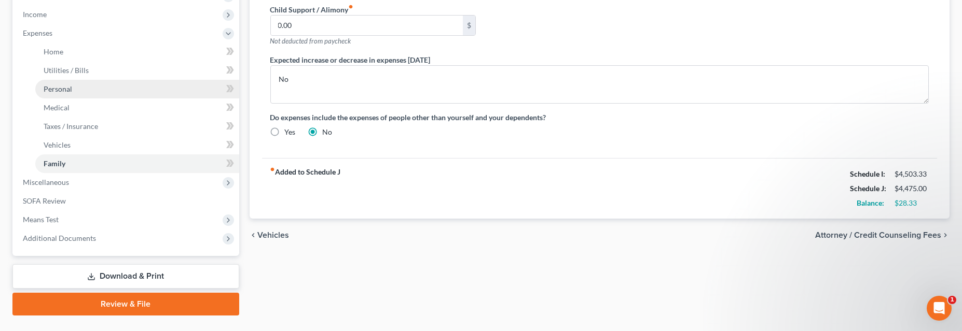
scroll to position [349, 0]
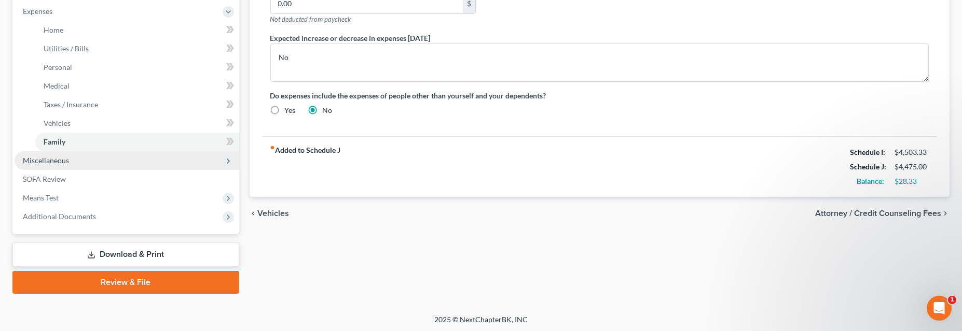
drag, startPoint x: 52, startPoint y: 159, endPoint x: 205, endPoint y: 158, distance: 153.6
click at [52, 158] on span "Miscellaneous" at bounding box center [46, 160] width 46 height 9
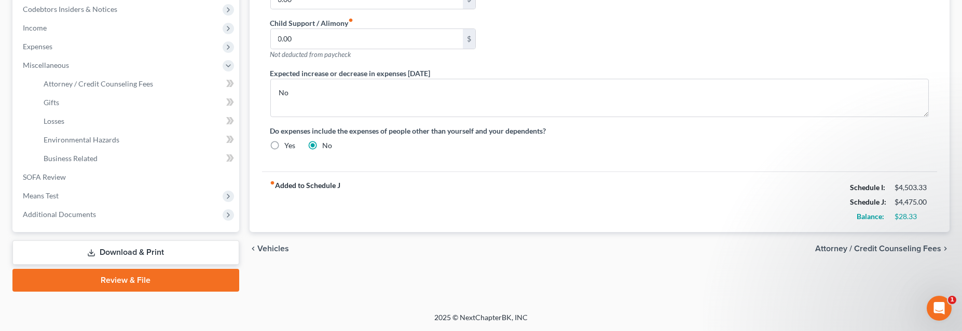
scroll to position [312, 0]
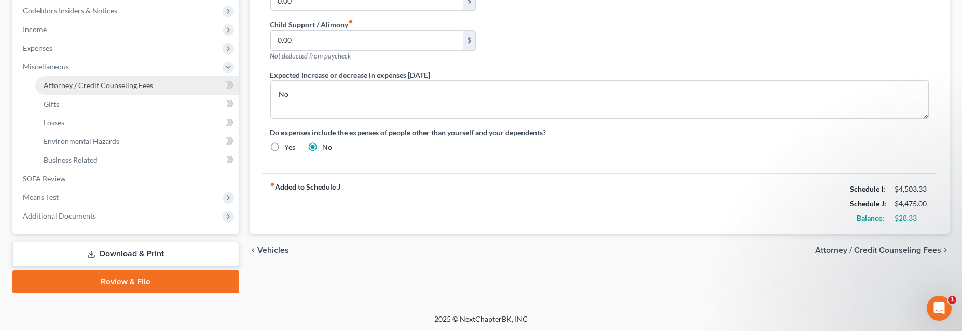
click at [113, 83] on span "Attorney / Credit Counseling Fees" at bounding box center [98, 85] width 109 height 9
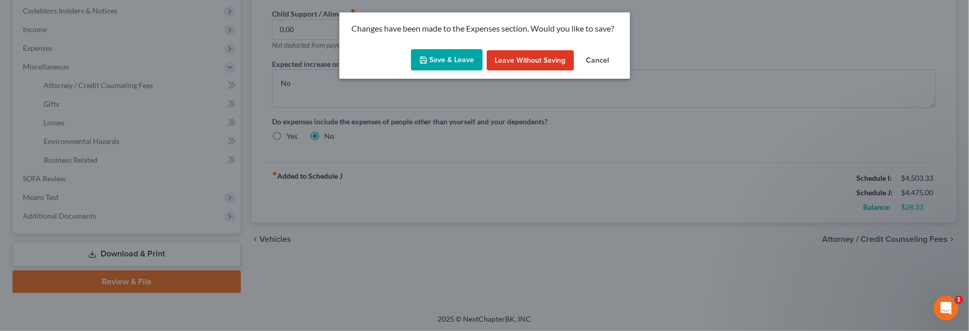
click at [444, 61] on button "Save & Leave" at bounding box center [447, 60] width 72 height 22
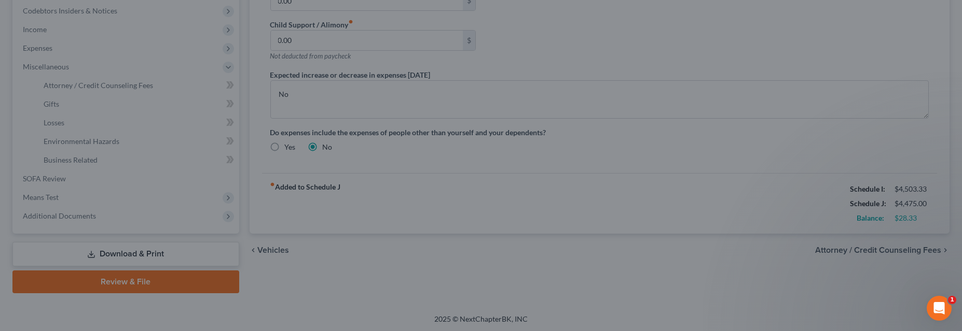
type input "100.00"
type input "300.00"
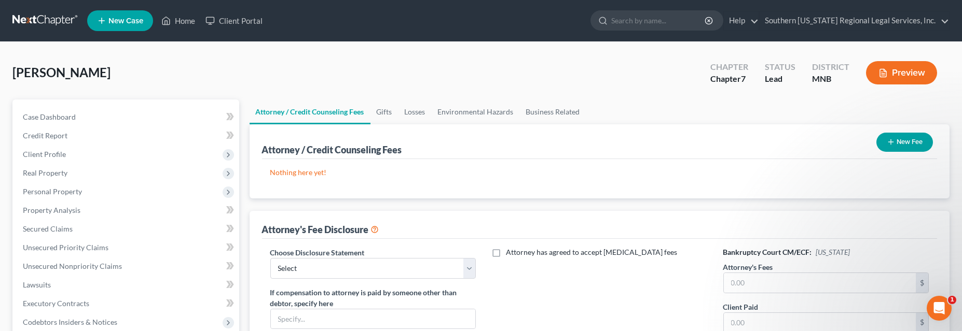
click at [893, 141] on icon "button" at bounding box center [891, 142] width 8 height 8
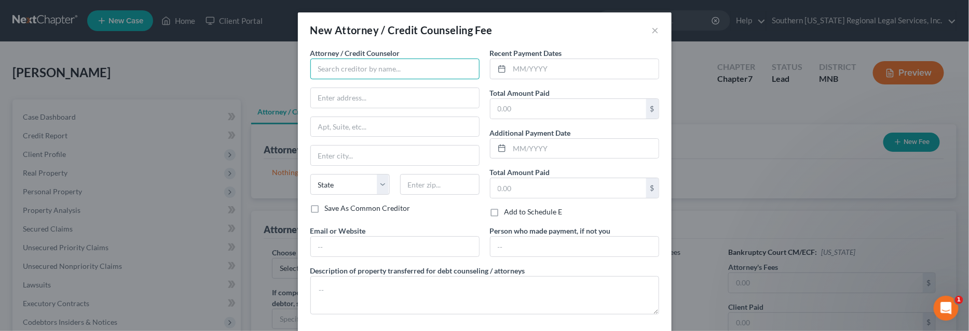
click at [341, 71] on input "text" at bounding box center [394, 69] width 169 height 21
type input "InCharge Debt Solutions"
click at [511, 72] on input "text" at bounding box center [583, 69] width 149 height 20
type input "09/2025"
click at [532, 109] on input "text" at bounding box center [568, 109] width 156 height 20
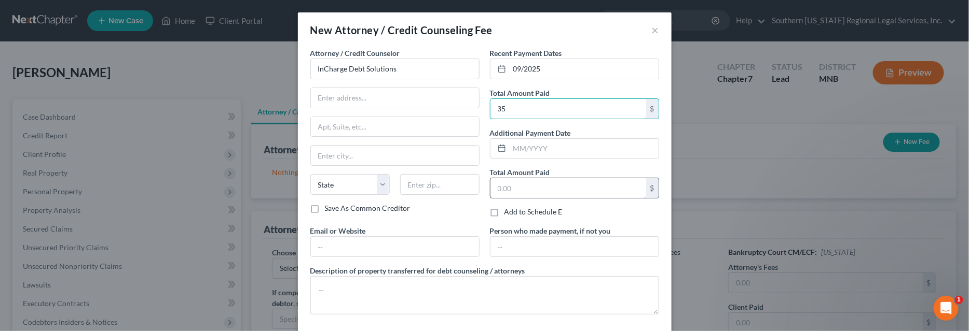
type input "35"
click at [533, 183] on input "text" at bounding box center [568, 188] width 156 height 20
type input "35"
click at [542, 244] on input "text" at bounding box center [574, 247] width 168 height 20
type input "S"
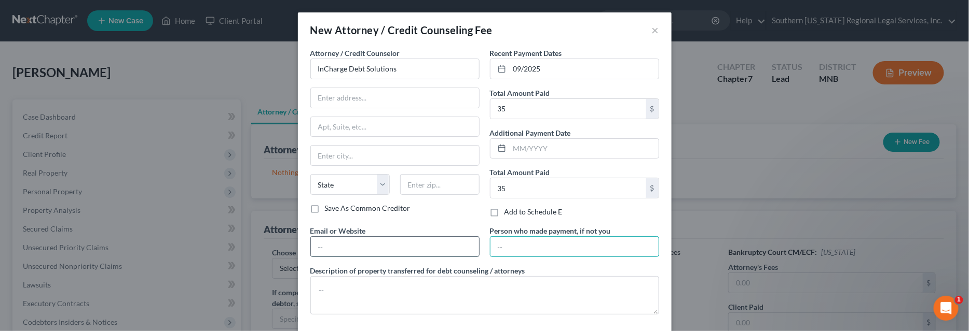
click at [352, 239] on input "text" at bounding box center [395, 247] width 168 height 20
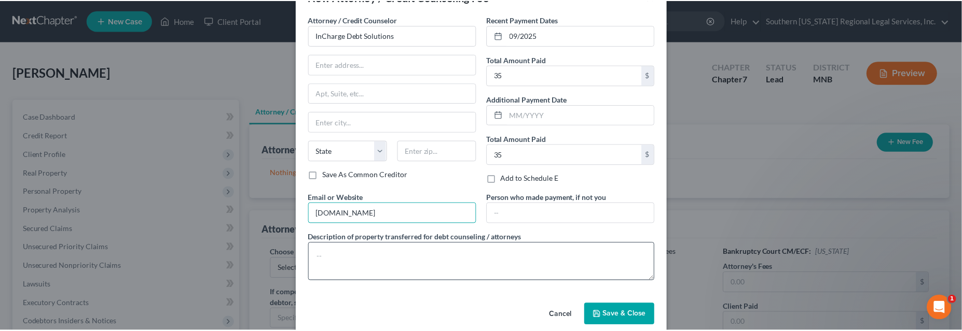
scroll to position [45, 0]
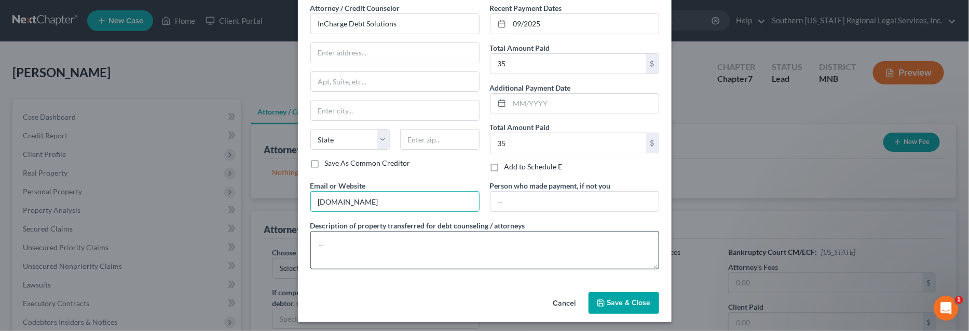
type input "incharge.org"
click at [350, 243] on textarea at bounding box center [484, 250] width 349 height 38
type textarea "$35 fee for counseling class"
drag, startPoint x: 625, startPoint y: 296, endPoint x: 615, endPoint y: 294, distance: 10.5
click at [625, 299] on span "Save & Close" at bounding box center [629, 303] width 44 height 9
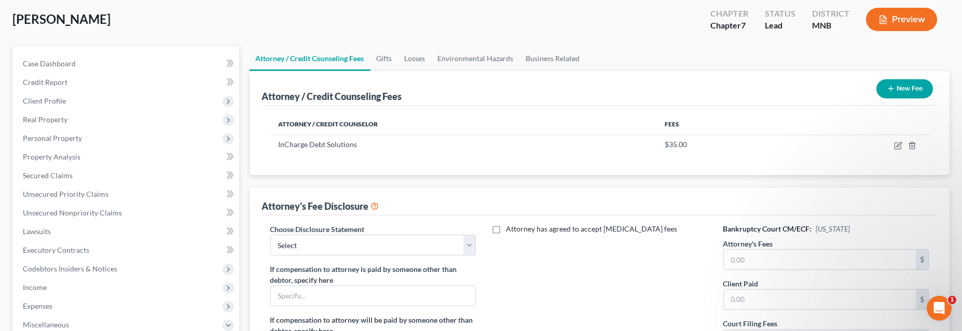
scroll to position [94, 0]
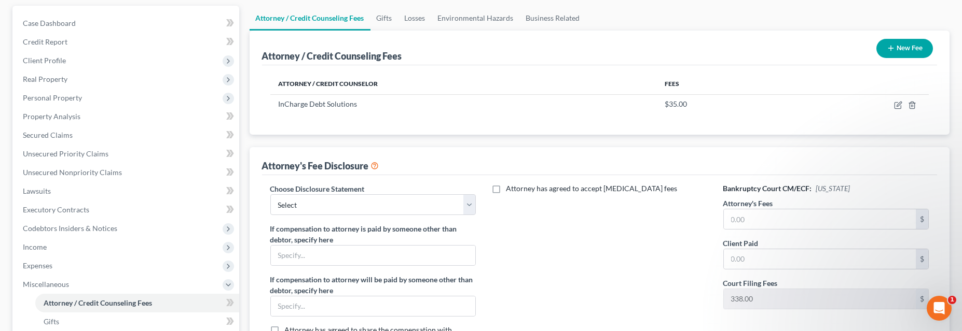
click at [291, 190] on label "Choose Disclosure Statement" at bounding box center [317, 189] width 94 height 11
drag, startPoint x: 292, startPoint y: 200, endPoint x: 298, endPoint y: 201, distance: 5.9
click at [292, 200] on select "Select Disclosure of Compensation of Attorney for Debtor" at bounding box center [373, 205] width 206 height 21
select select "0"
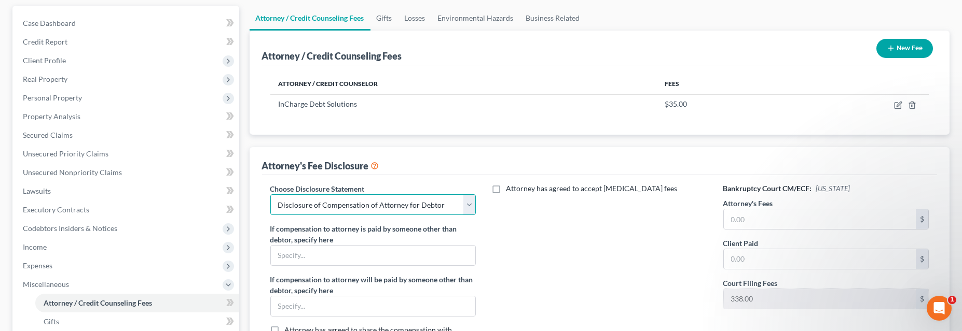
click at [270, 195] on select "Select Disclosure of Compensation of Attorney for Debtor" at bounding box center [373, 205] width 206 height 21
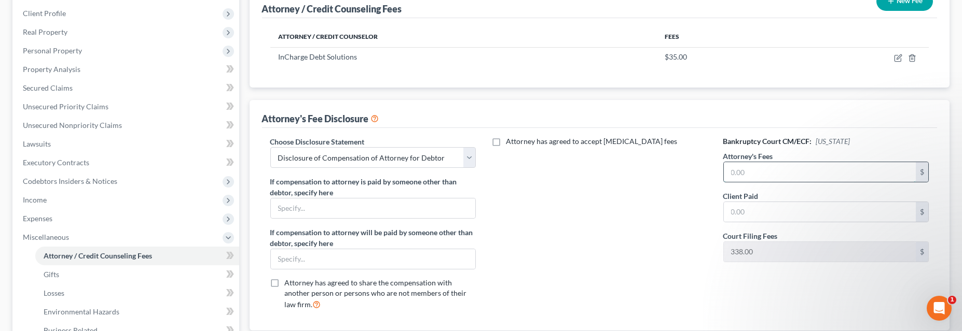
click at [758, 169] on input "text" at bounding box center [820, 172] width 192 height 20
type input "0.00"
click at [750, 209] on input "text" at bounding box center [820, 212] width 192 height 20
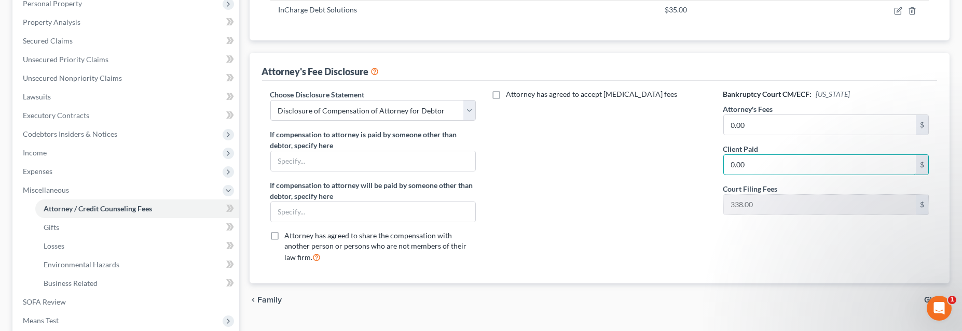
scroll to position [312, 0]
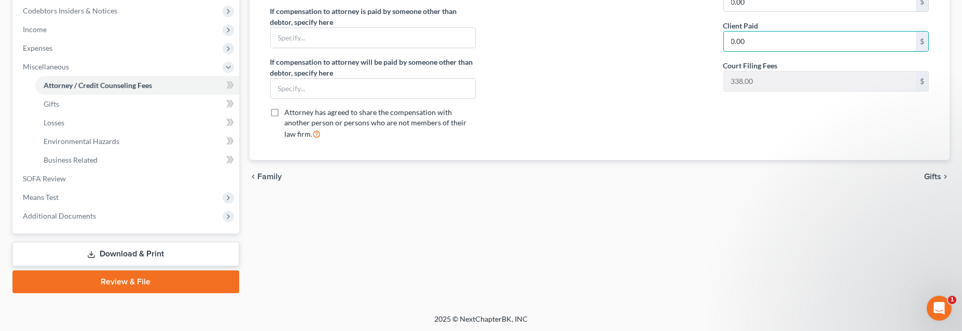
type input "0.00"
click at [935, 176] on span "Gifts" at bounding box center [932, 177] width 17 height 8
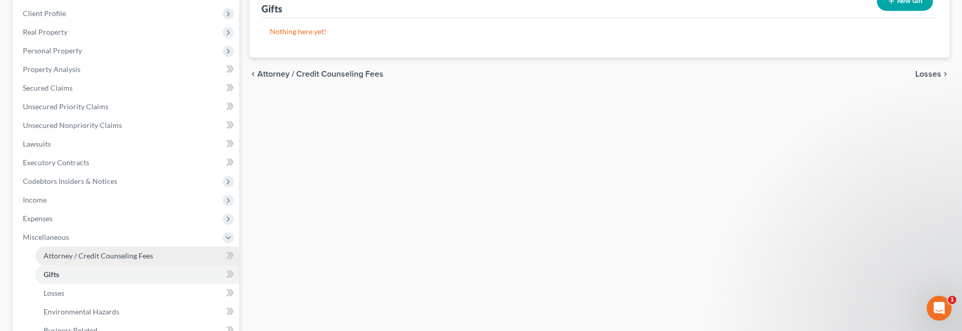
scroll to position [236, 0]
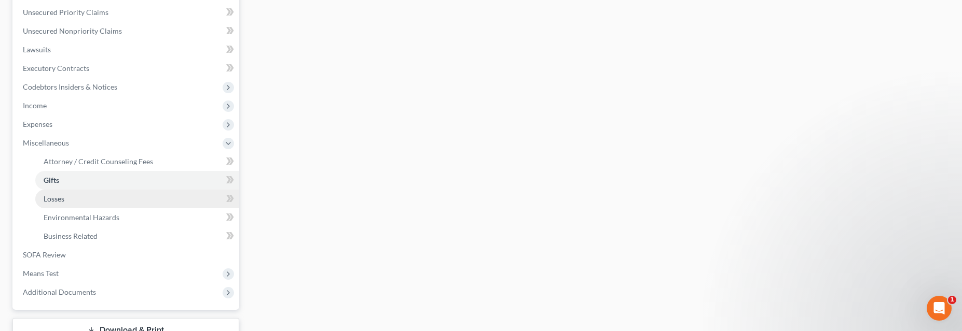
drag, startPoint x: 50, startPoint y: 200, endPoint x: 190, endPoint y: 199, distance: 140.1
click at [50, 200] on span "Losses" at bounding box center [54, 199] width 21 height 9
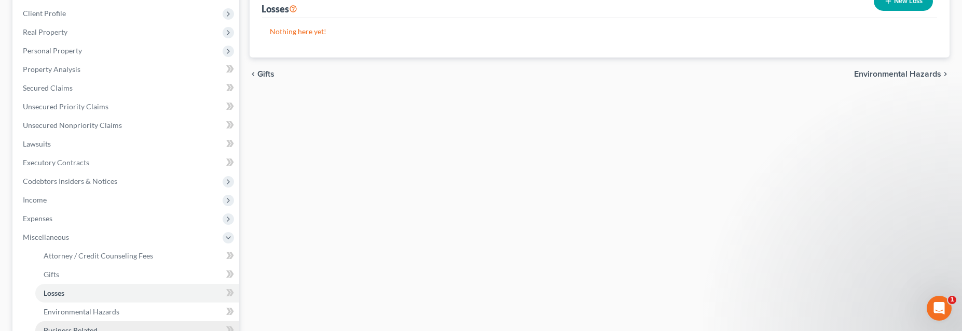
scroll to position [312, 0]
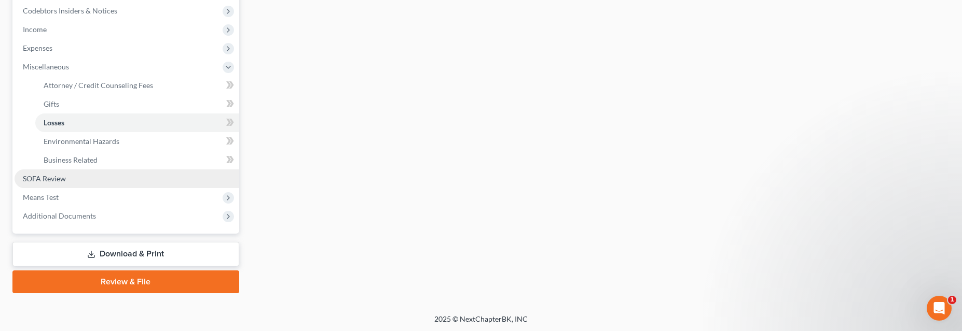
click at [47, 177] on span "SOFA Review" at bounding box center [44, 178] width 43 height 9
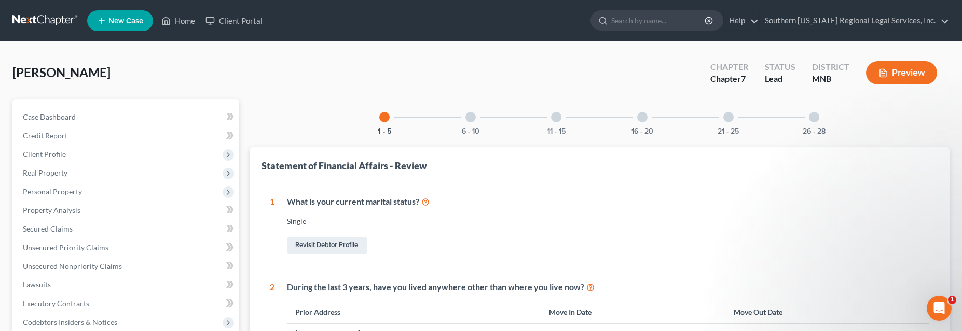
click at [471, 115] on div at bounding box center [470, 117] width 10 height 10
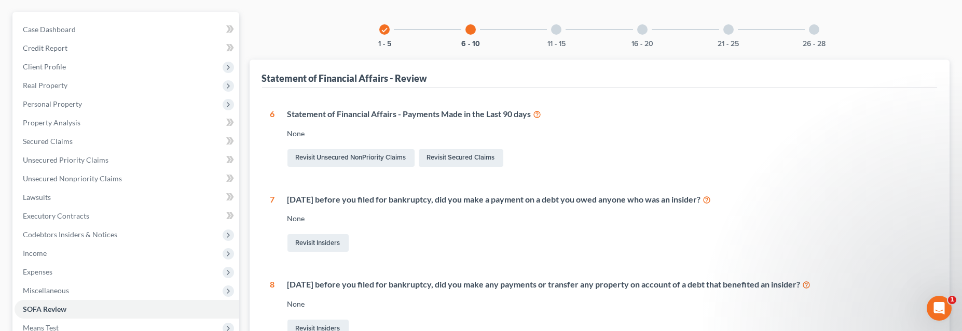
scroll to position [4, 0]
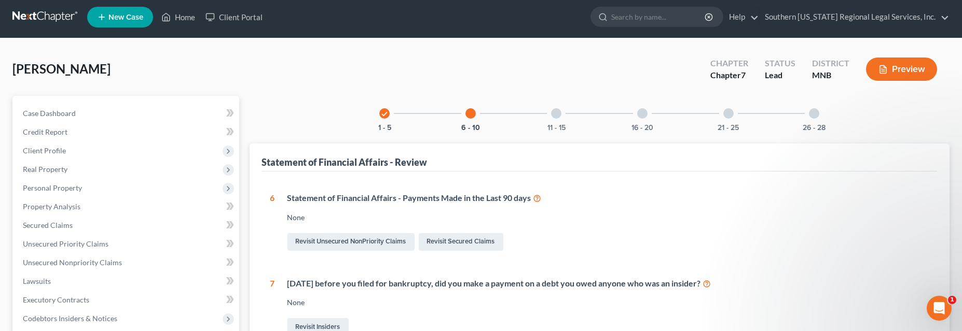
click at [556, 112] on div at bounding box center [556, 113] width 10 height 10
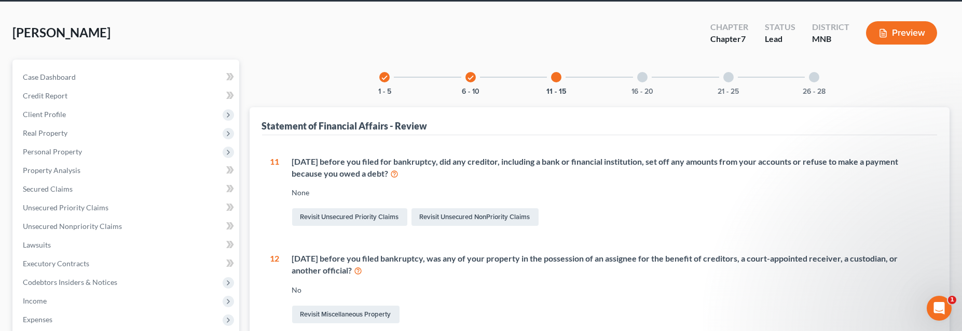
scroll to position [0, 0]
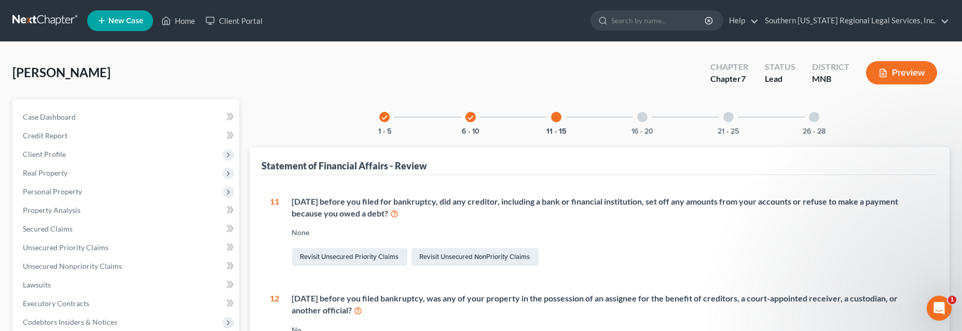
click at [637, 112] on div "16 - 20" at bounding box center [642, 117] width 35 height 35
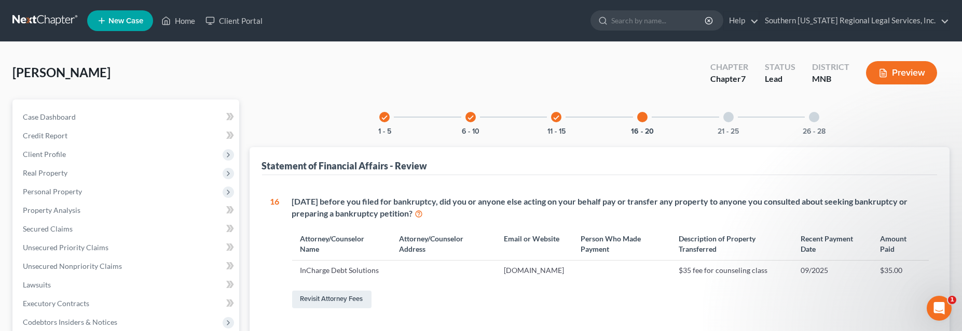
click at [729, 118] on div at bounding box center [728, 117] width 10 height 10
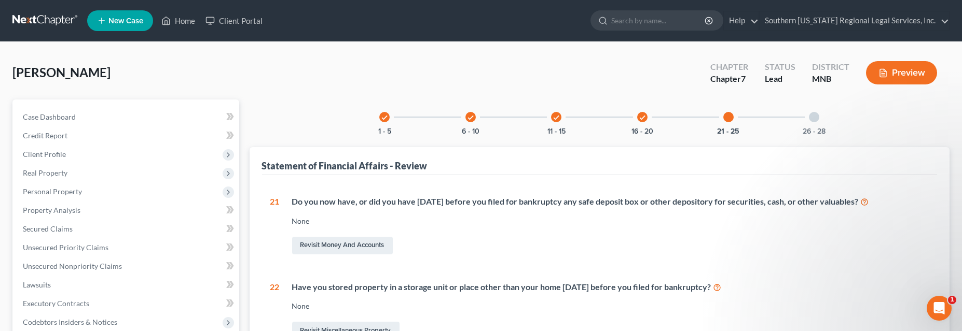
click at [814, 116] on div at bounding box center [814, 117] width 10 height 10
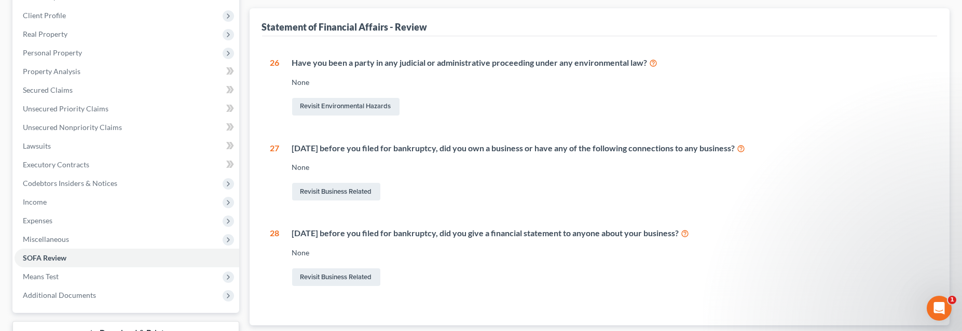
scroll to position [141, 0]
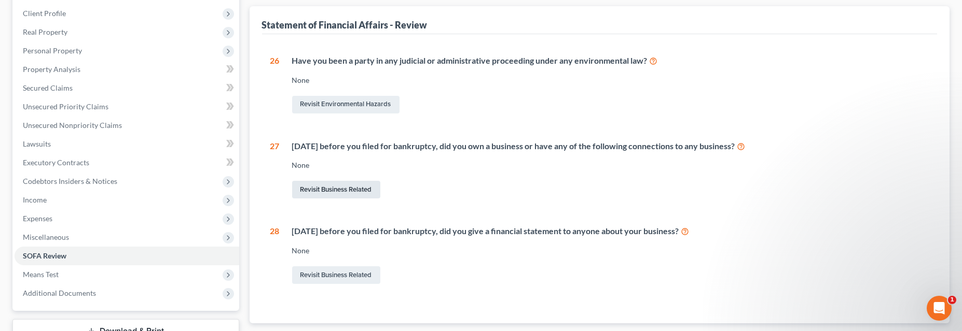
click at [347, 188] on link "Revisit Business Related" at bounding box center [336, 190] width 88 height 18
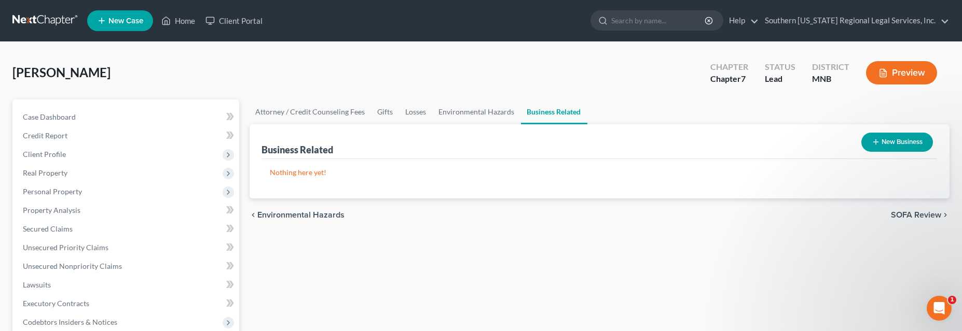
click at [899, 141] on button "New Business" at bounding box center [897, 142] width 72 height 19
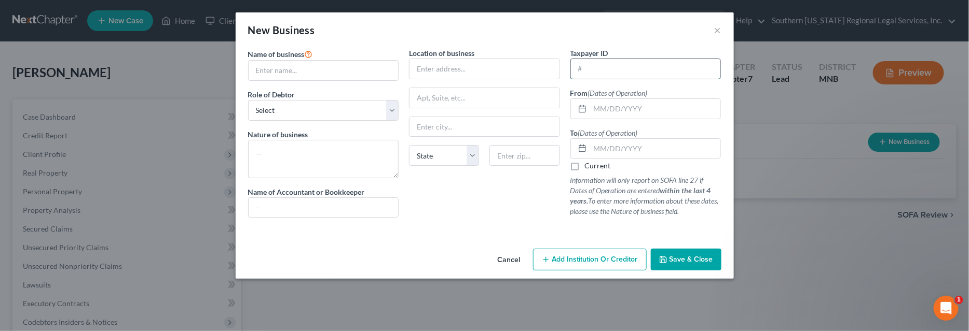
click at [594, 70] on input "text" at bounding box center [646, 69] width 150 height 20
click at [269, 105] on select "Select A member of a limited liability company (LLC) or limited liability partn…" at bounding box center [323, 110] width 151 height 21
select select "member"
click at [248, 100] on select "Select A member of a limited liability company (LLC) or limited liability partn…" at bounding box center [323, 110] width 151 height 21
click at [278, 150] on textarea at bounding box center [323, 159] width 151 height 38
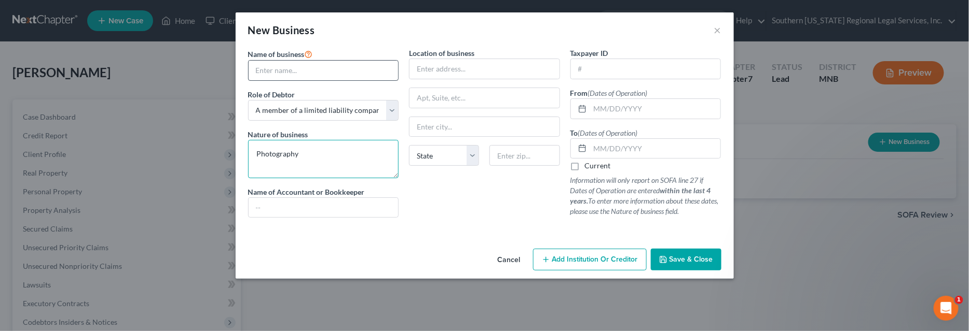
type textarea "Photography"
click at [287, 72] on input "text" at bounding box center [323, 71] width 150 height 20
type input "Beruke Studios"
drag, startPoint x: 428, startPoint y: 67, endPoint x: 472, endPoint y: 78, distance: 44.4
click at [429, 67] on input "text" at bounding box center [484, 69] width 150 height 20
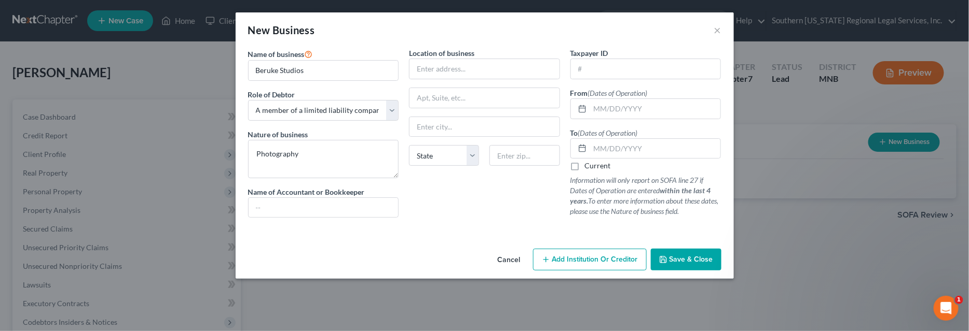
click at [585, 164] on label "Current" at bounding box center [598, 166] width 26 height 10
click at [589, 164] on input "Current" at bounding box center [592, 164] width 7 height 7
checkbox input "true"
drag, startPoint x: 602, startPoint y: 106, endPoint x: 641, endPoint y: 104, distance: 38.5
click at [603, 106] on input "text" at bounding box center [655, 109] width 131 height 20
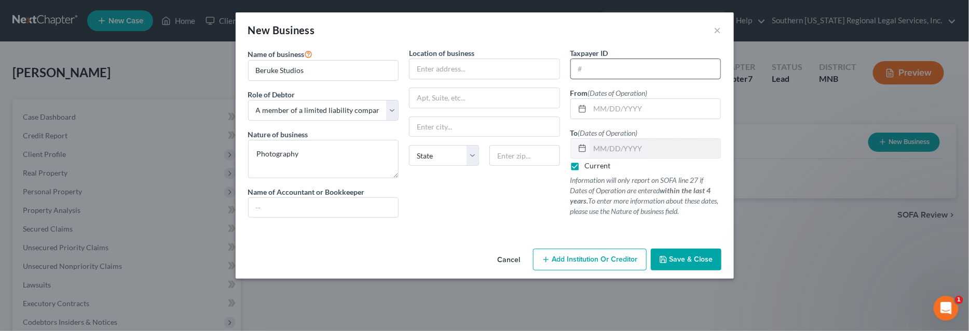
click at [617, 67] on input "text" at bounding box center [646, 69] width 150 height 20
type input "82-5046480"
click at [603, 104] on input "text" at bounding box center [655, 109] width 131 height 20
type input "06/2018"
click at [449, 76] on input "text" at bounding box center [484, 69] width 150 height 20
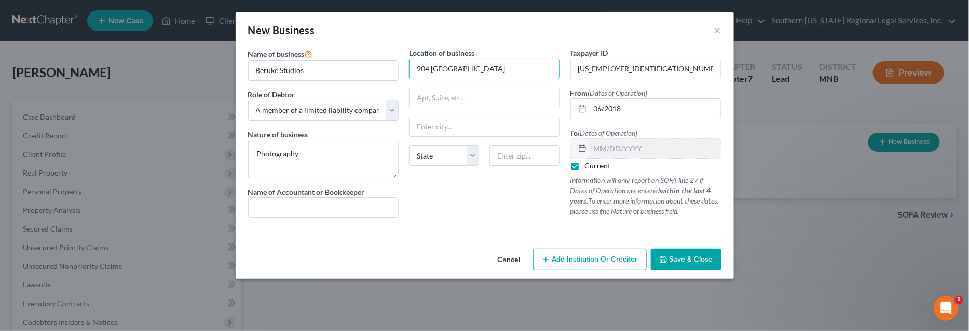
type input "904 North Franklin"
type input "[GEOGRAPHIC_DATA]"
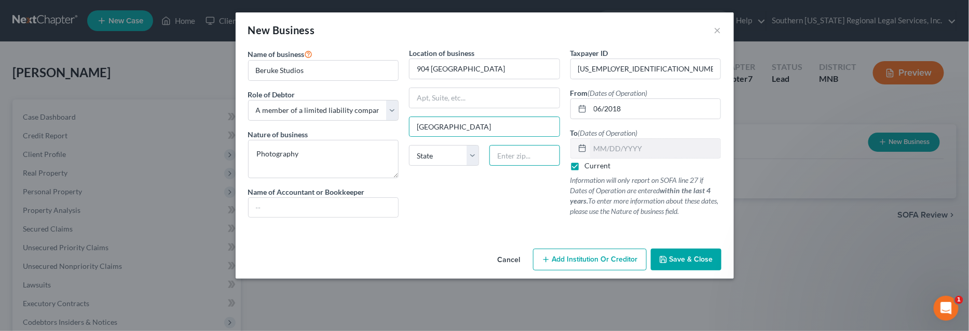
click at [520, 153] on input "text" at bounding box center [524, 155] width 70 height 21
type input "56073"
click at [427, 155] on select "State [US_STATE] AK AR AZ CA CO CT DE DC [GEOGRAPHIC_DATA] [GEOGRAPHIC_DATA] GU…" at bounding box center [444, 155] width 70 height 21
select select "24"
drag, startPoint x: 681, startPoint y: 261, endPoint x: 630, endPoint y: 237, distance: 56.4
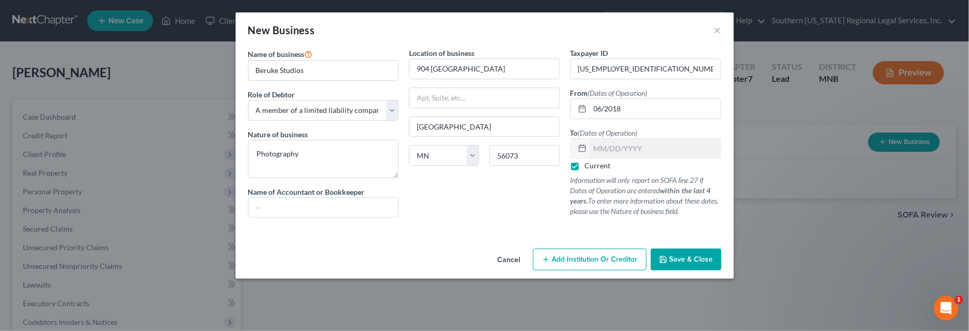
click at [681, 260] on span "Save & Close" at bounding box center [691, 259] width 44 height 9
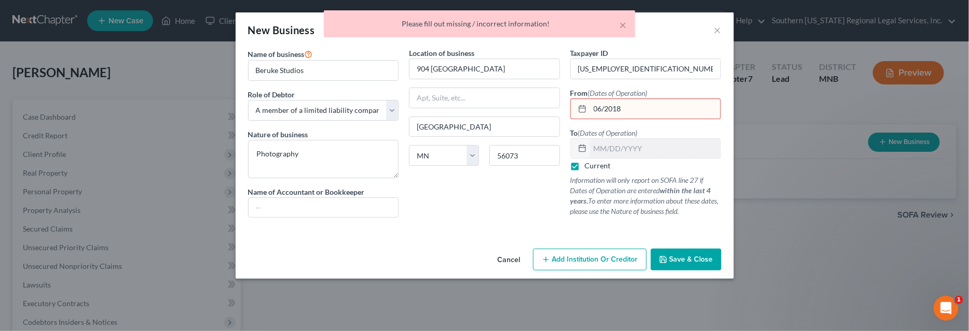
drag, startPoint x: 645, startPoint y: 112, endPoint x: 619, endPoint y: 106, distance: 25.9
click at [644, 111] on input "06/2018" at bounding box center [655, 109] width 131 height 20
click at [605, 108] on input "06/2018" at bounding box center [655, 109] width 131 height 20
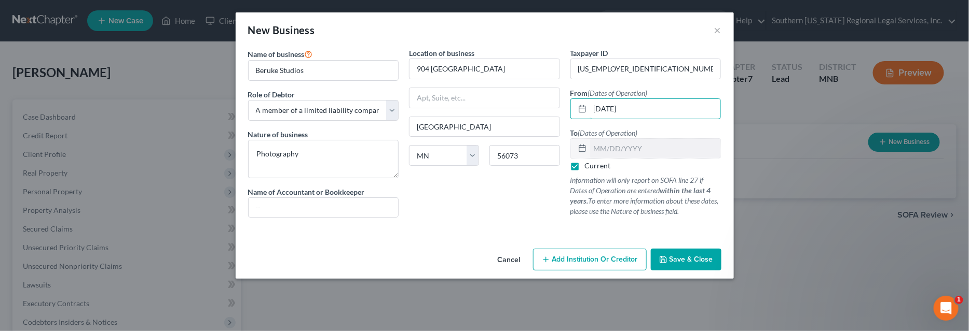
type input "06/01/2018"
click at [694, 260] on span "Save & Close" at bounding box center [691, 259] width 44 height 9
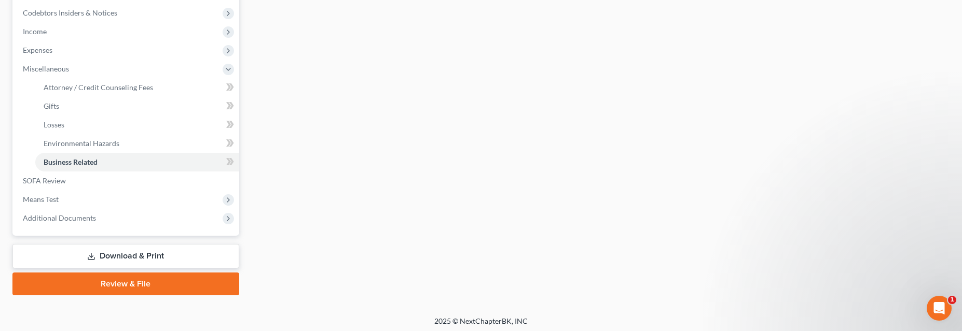
scroll to position [312, 0]
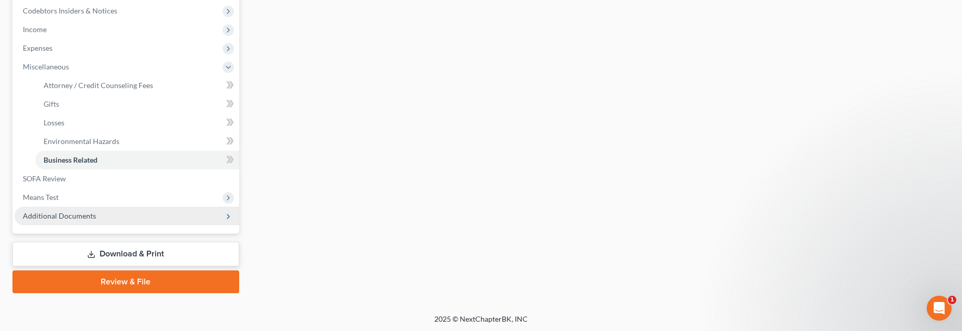
click at [66, 217] on span "Additional Documents" at bounding box center [59, 216] width 73 height 9
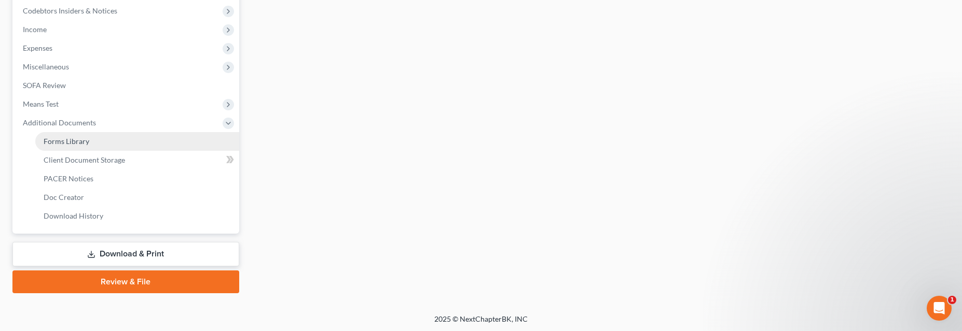
click at [80, 145] on link "Forms Library" at bounding box center [137, 141] width 204 height 19
